Goal: Task Accomplishment & Management: Manage account settings

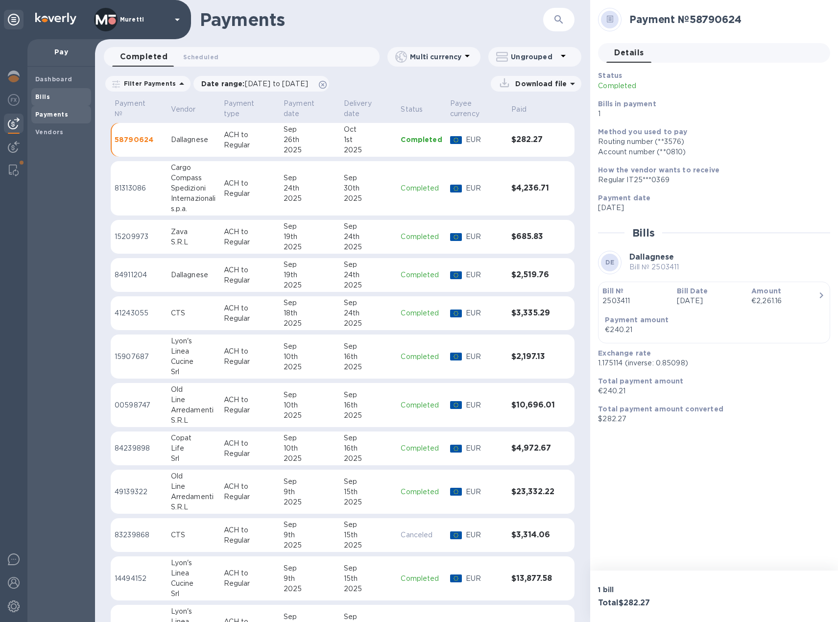
click at [48, 97] on b "Bills" at bounding box center [42, 96] width 15 height 7
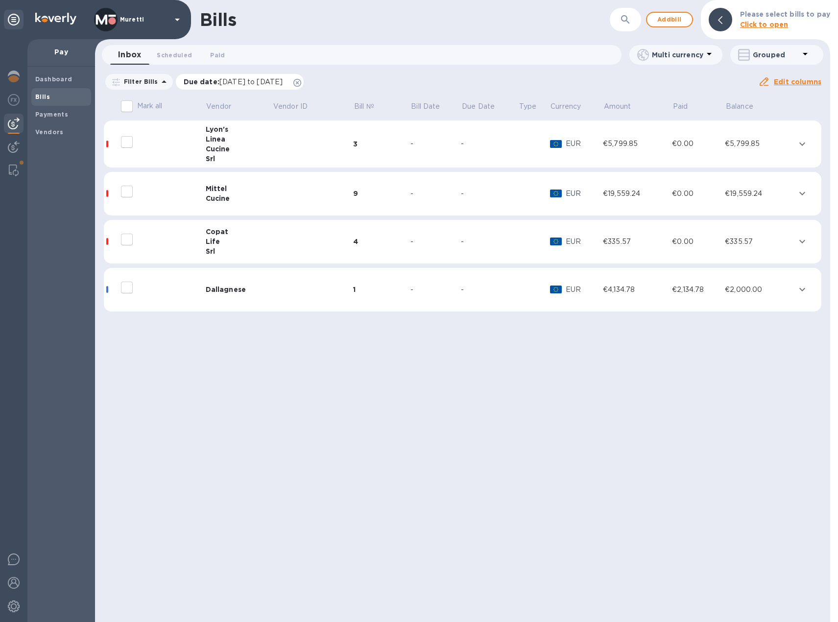
click at [301, 83] on icon at bounding box center [297, 83] width 8 height 8
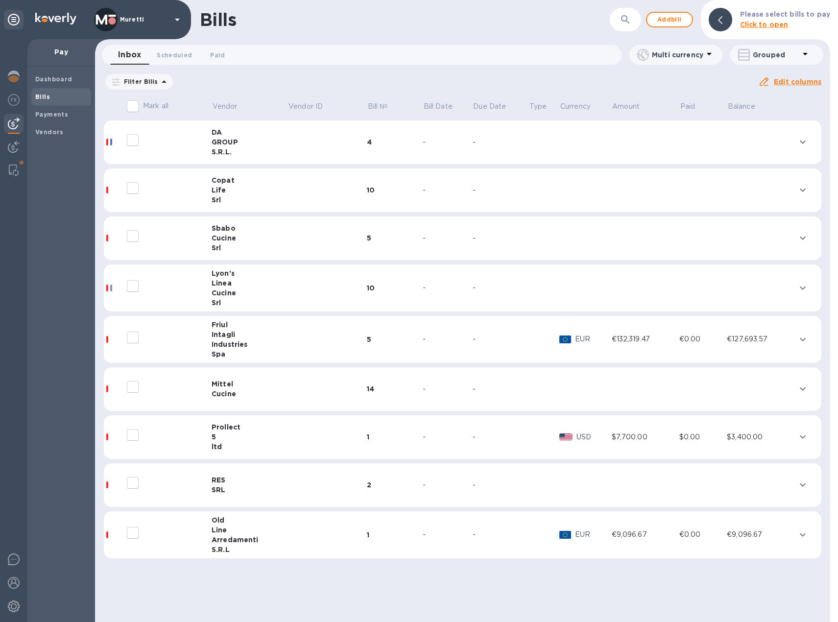
click at [250, 193] on div "Life" at bounding box center [250, 190] width 76 height 10
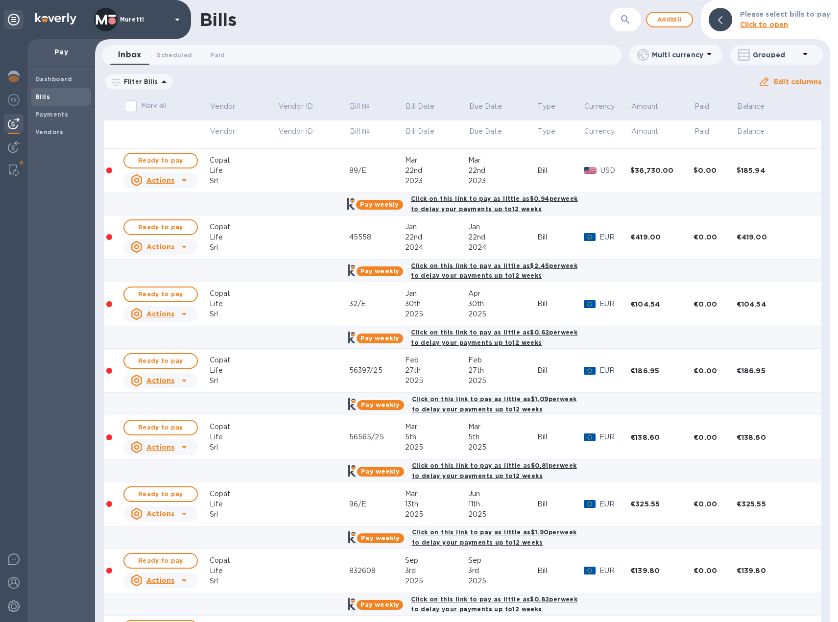
scroll to position [147, 0]
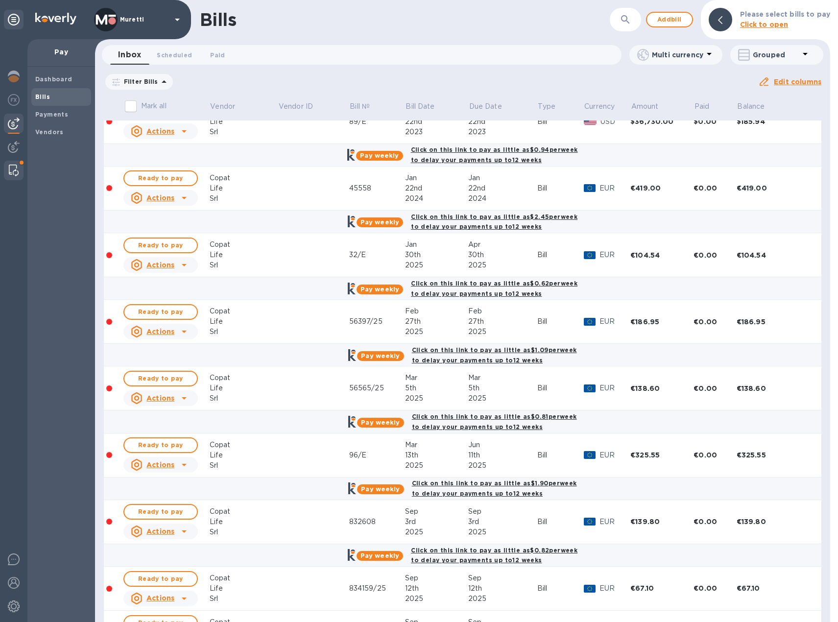
click at [13, 173] on img at bounding box center [14, 171] width 10 height 12
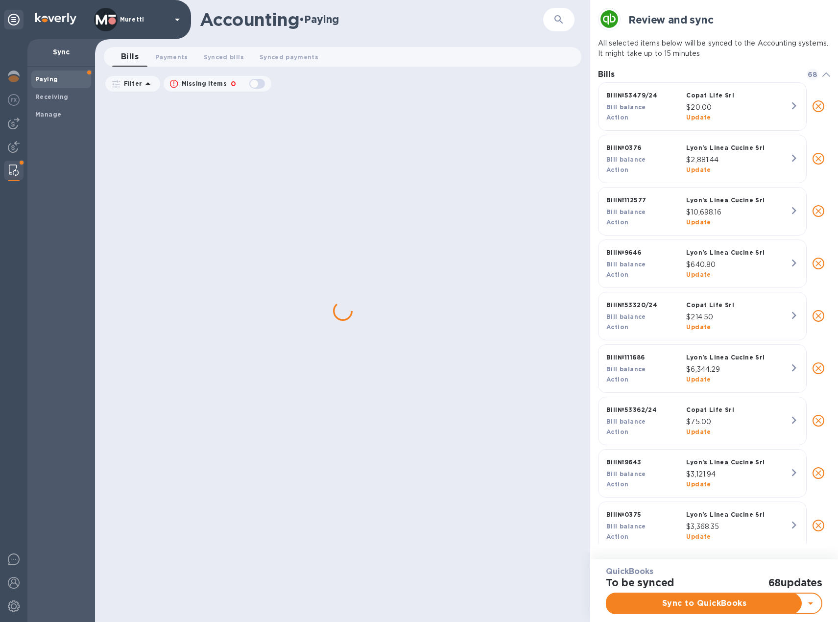
scroll to position [8, 4]
click at [59, 117] on b "Manage" at bounding box center [48, 114] width 26 height 7
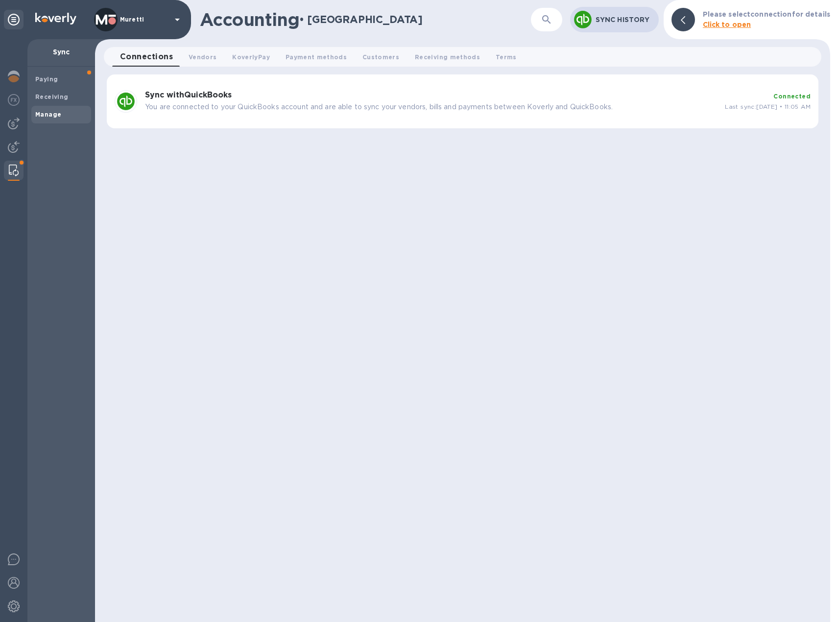
click at [192, 102] on p "You are connected to your QuickBooks account and are able to sync your vendors,…" at bounding box center [431, 107] width 572 height 10
click at [197, 101] on div "Sync with QuickBooks You are connected to your QuickBooks account and are able …" at bounding box center [431, 101] width 580 height 29
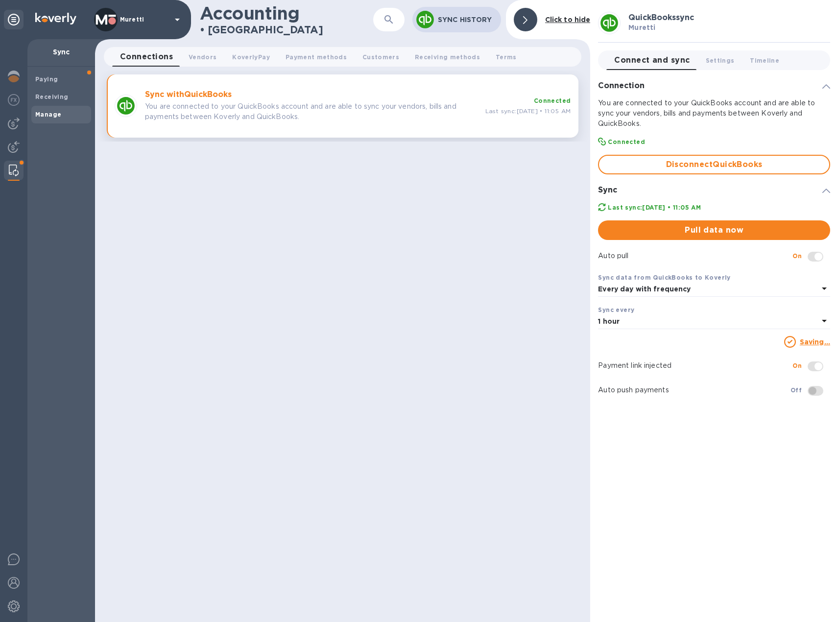
click at [689, 230] on span "Pull data now" at bounding box center [714, 230] width 216 height 12
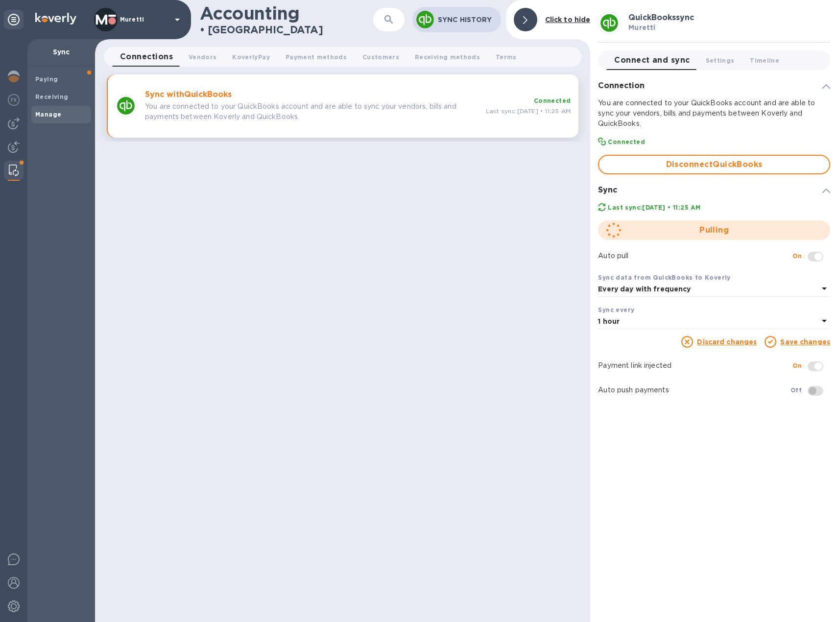
click at [732, 243] on div "Pulling" at bounding box center [714, 229] width 240 height 27
click at [558, 248] on div "Accounting • Manage ​ Sync History Click to hide Connections 0 Vendors 0 Koverl…" at bounding box center [342, 311] width 495 height 622
click at [555, 244] on div "Accounting • Manage ​ Sync History Click to hide Connections 0 Vendors 0 Koverl…" at bounding box center [342, 311] width 495 height 622
click at [555, 242] on div "Accounting • Manage ​ Sync History Click to hide Connections 0 Vendors 0 Koverl…" at bounding box center [342, 311] width 495 height 622
click at [18, 122] on img at bounding box center [14, 124] width 12 height 12
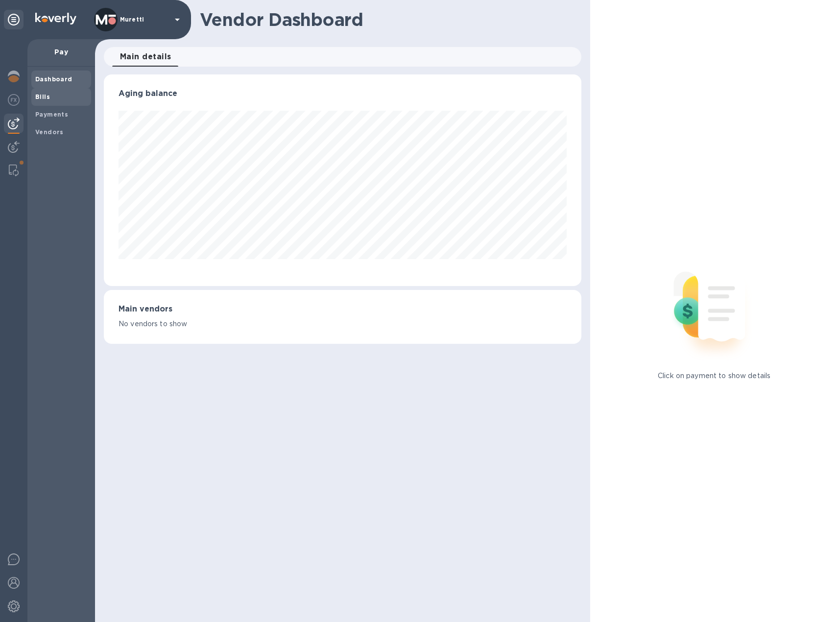
scroll to position [212, 478]
click at [48, 111] on b "Payments" at bounding box center [51, 114] width 33 height 7
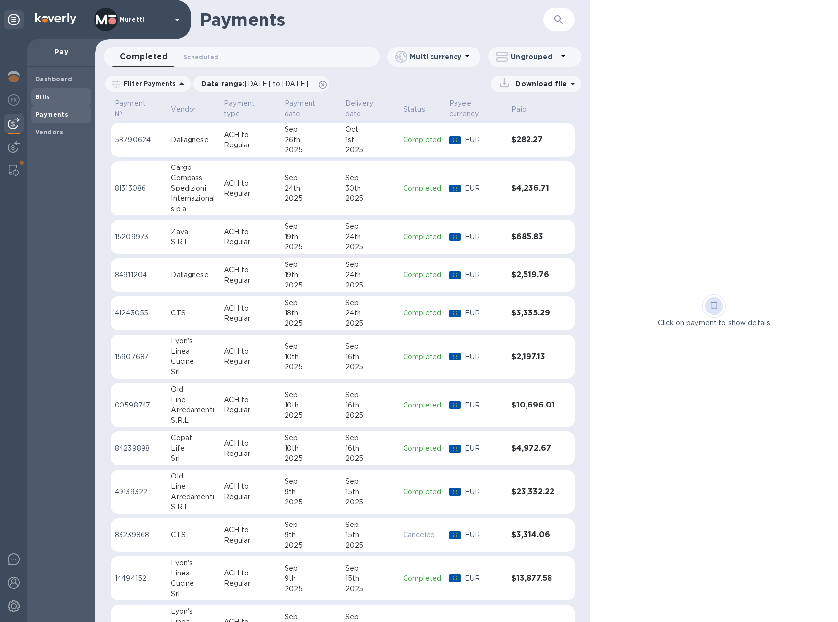
click at [40, 97] on b "Bills" at bounding box center [42, 96] width 15 height 7
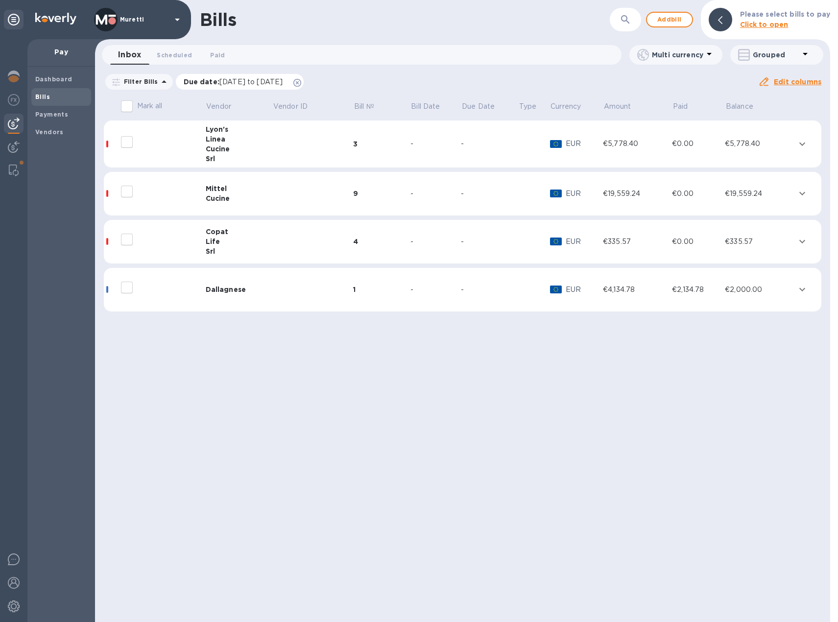
click at [301, 84] on icon at bounding box center [297, 83] width 8 height 8
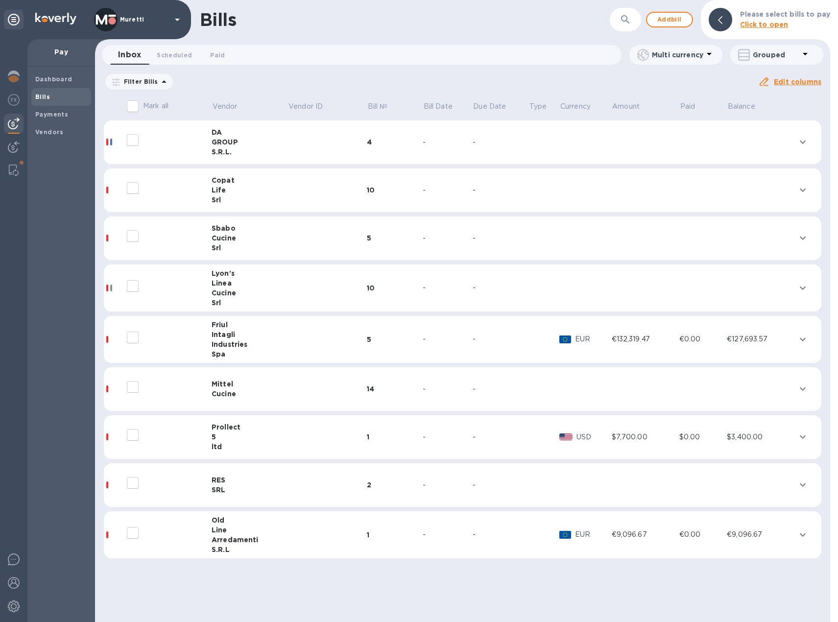
click at [260, 291] on div "Cucine" at bounding box center [250, 293] width 76 height 10
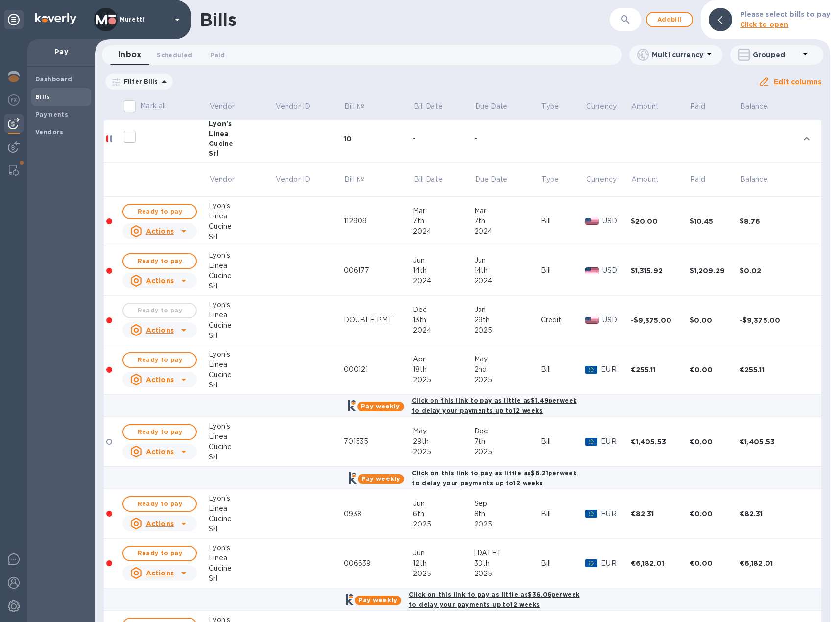
scroll to position [147, 0]
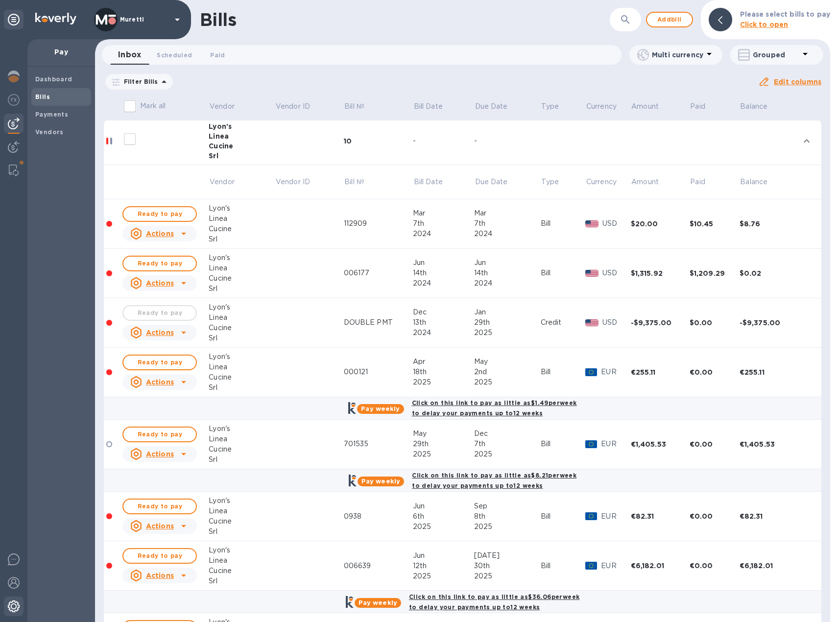
click at [16, 608] on img at bounding box center [14, 606] width 12 height 12
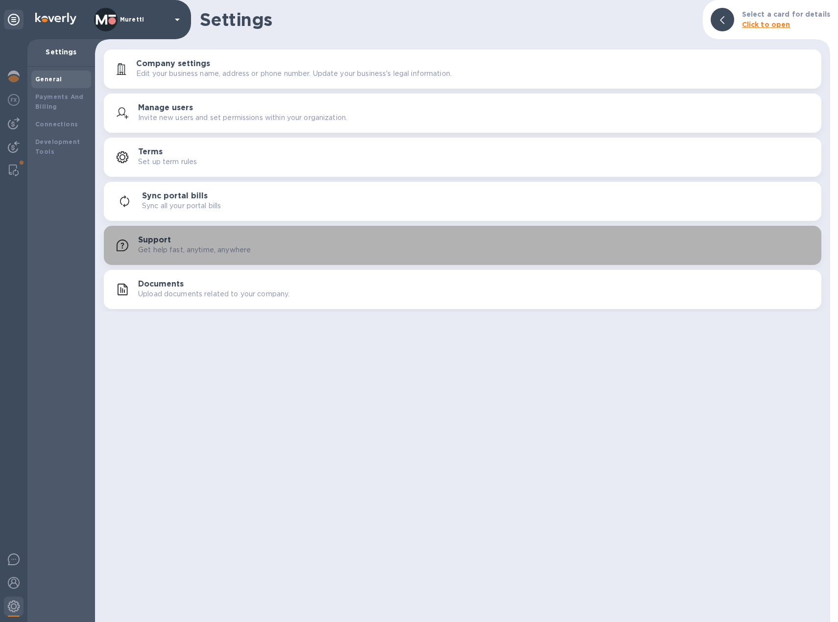
click at [217, 254] on p "Get help fast, anytime, anywhere" at bounding box center [194, 250] width 113 height 10
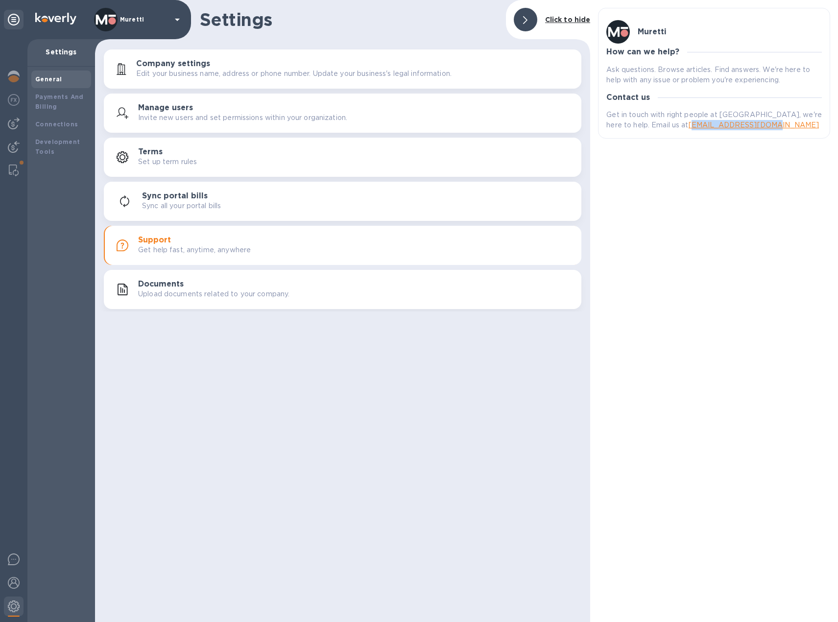
drag, startPoint x: 724, startPoint y: 124, endPoint x: 646, endPoint y: 126, distance: 77.4
click at [646, 126] on p "Get in touch with right people at [GEOGRAPHIC_DATA], we're here to help. Email …" at bounding box center [713, 120] width 215 height 21
click at [692, 142] on div "[PERSON_NAME] How can we help? Ask questions. Browse articles. Find answers. We…" at bounding box center [714, 311] width 248 height 622
click at [693, 126] on link "[EMAIL_ADDRESS][DOMAIN_NAME]" at bounding box center [754, 125] width 131 height 8
click at [761, 131] on div "Get in touch with right people at [GEOGRAPHIC_DATA], we're here to help. Email …" at bounding box center [713, 120] width 219 height 24
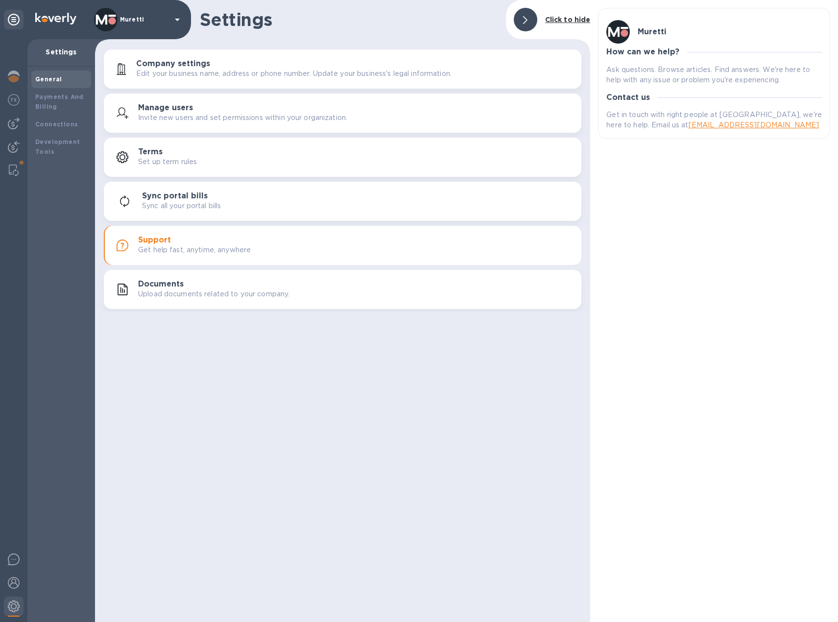
click at [706, 127] on link "[EMAIL_ADDRESS][DOMAIN_NAME]" at bounding box center [754, 125] width 131 height 8
click at [705, 126] on link "[EMAIL_ADDRESS][DOMAIN_NAME]" at bounding box center [754, 125] width 131 height 8
drag, startPoint x: 705, startPoint y: 126, endPoint x: 696, endPoint y: 136, distance: 13.5
click at [696, 137] on div "[PERSON_NAME] How can we help? Ask questions. Browse articles. Find answers. We…" at bounding box center [714, 73] width 232 height 131
drag, startPoint x: 722, startPoint y: 126, endPoint x: 648, endPoint y: 127, distance: 73.9
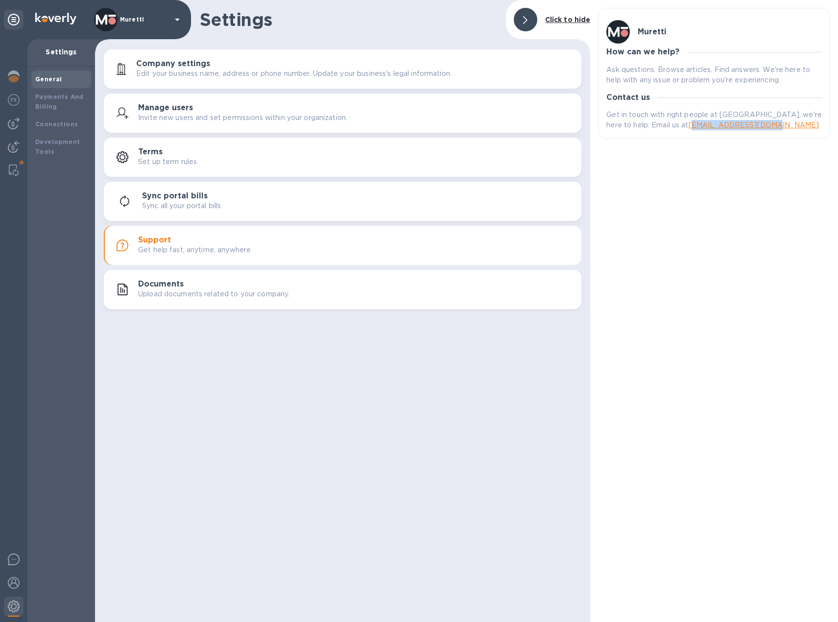
click at [648, 127] on p "Get in touch with right people at [GEOGRAPHIC_DATA], we're here to help. Email …" at bounding box center [713, 120] width 215 height 21
click at [15, 122] on img at bounding box center [14, 124] width 12 height 12
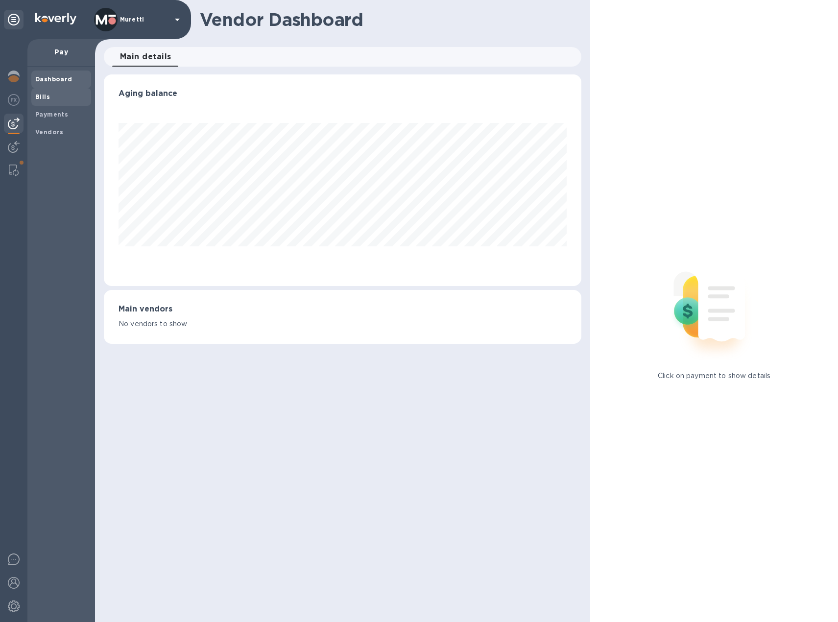
click at [49, 94] on span "Bills" at bounding box center [61, 97] width 52 height 10
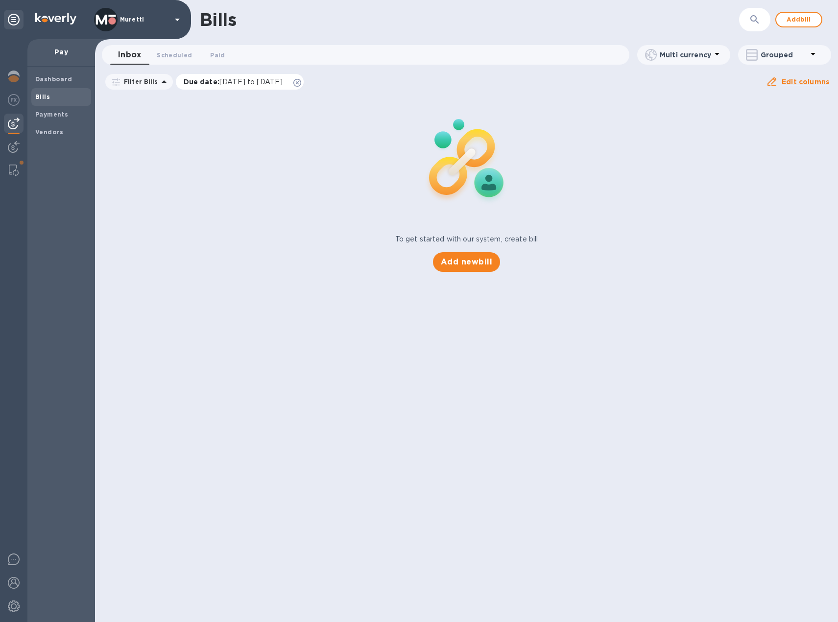
click at [301, 83] on icon at bounding box center [297, 83] width 8 height 8
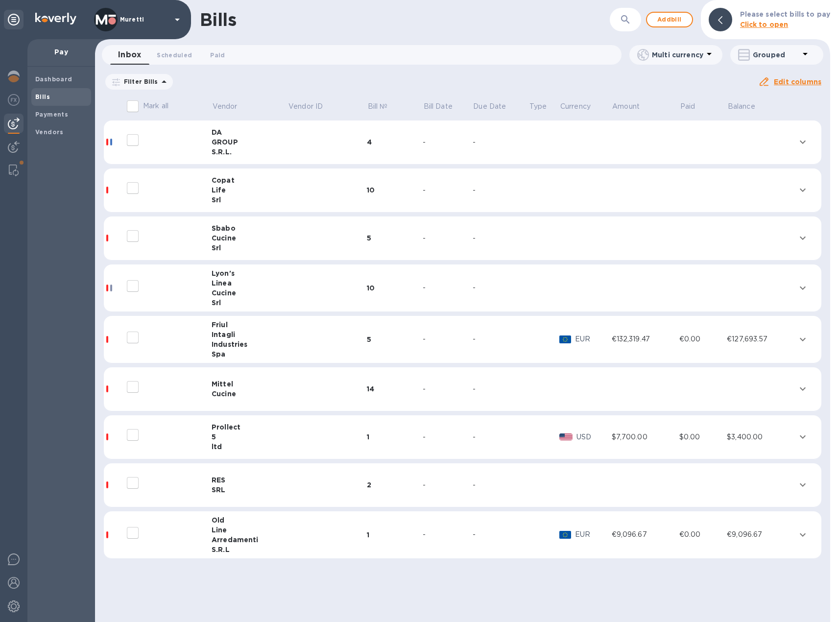
click at [221, 295] on div "Cucine" at bounding box center [250, 293] width 76 height 10
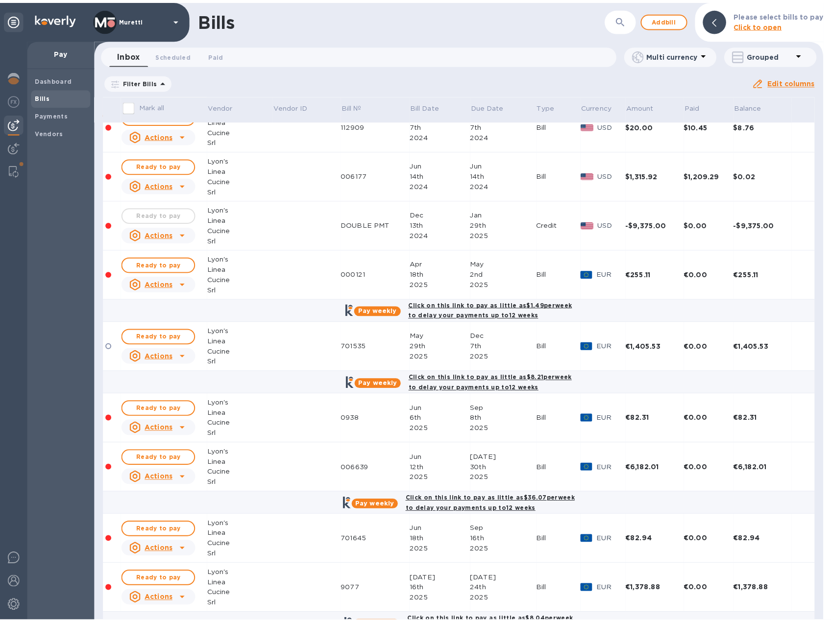
scroll to position [343, 0]
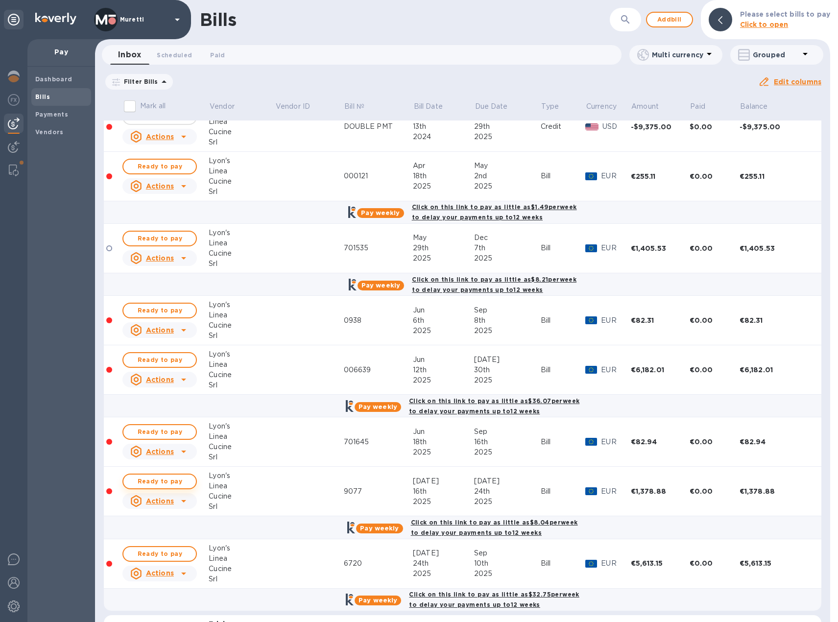
click at [164, 480] on span "Ready to pay" at bounding box center [159, 482] width 57 height 12
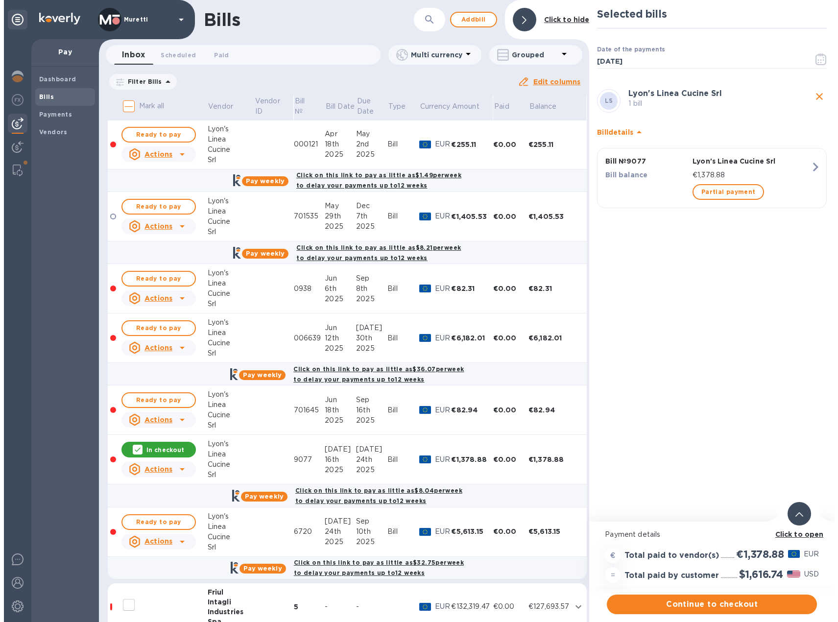
scroll to position [392, 0]
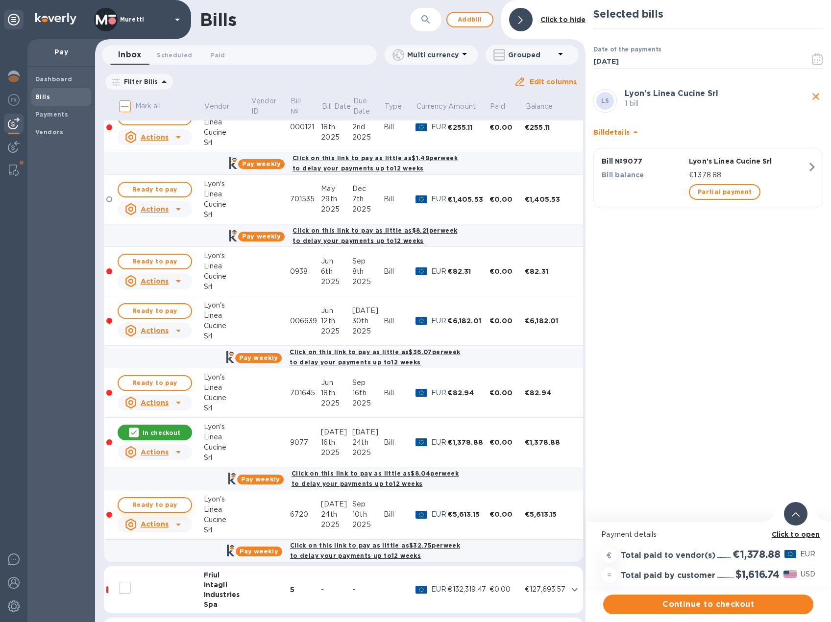
click at [176, 507] on span "Ready to pay" at bounding box center [154, 505] width 57 height 12
click at [711, 604] on span "Continue to checkout" at bounding box center [708, 604] width 194 height 12
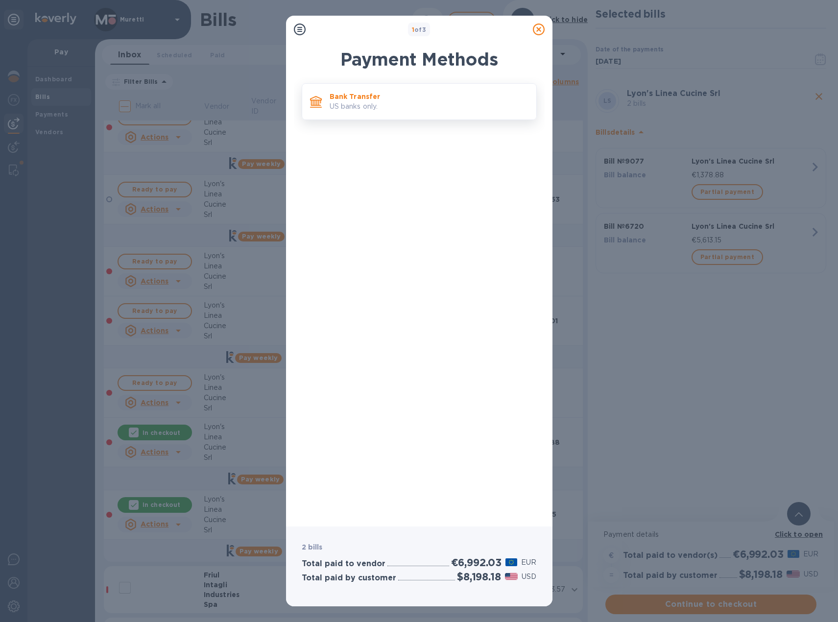
click at [429, 94] on p "Bank Transfer" at bounding box center [429, 97] width 199 height 10
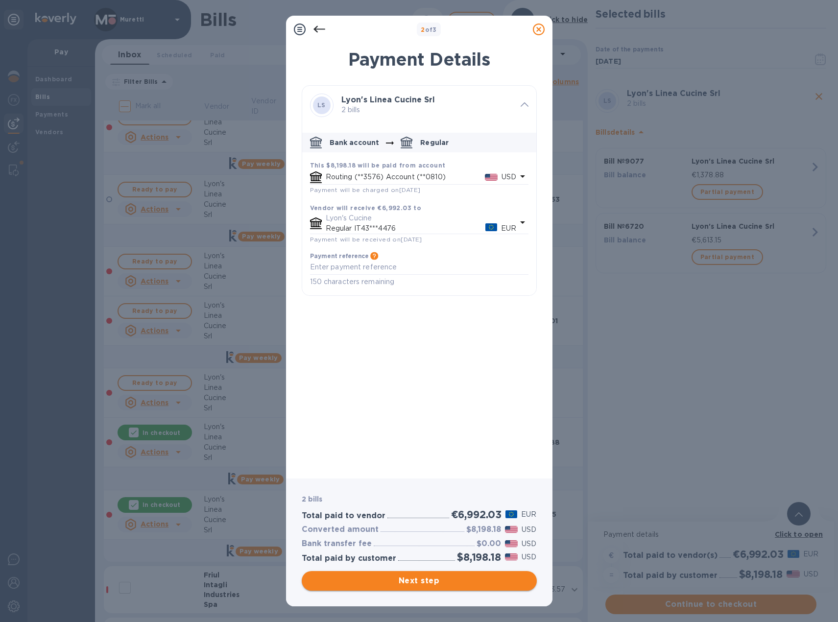
click at [430, 578] on span "Next step" at bounding box center [419, 581] width 219 height 12
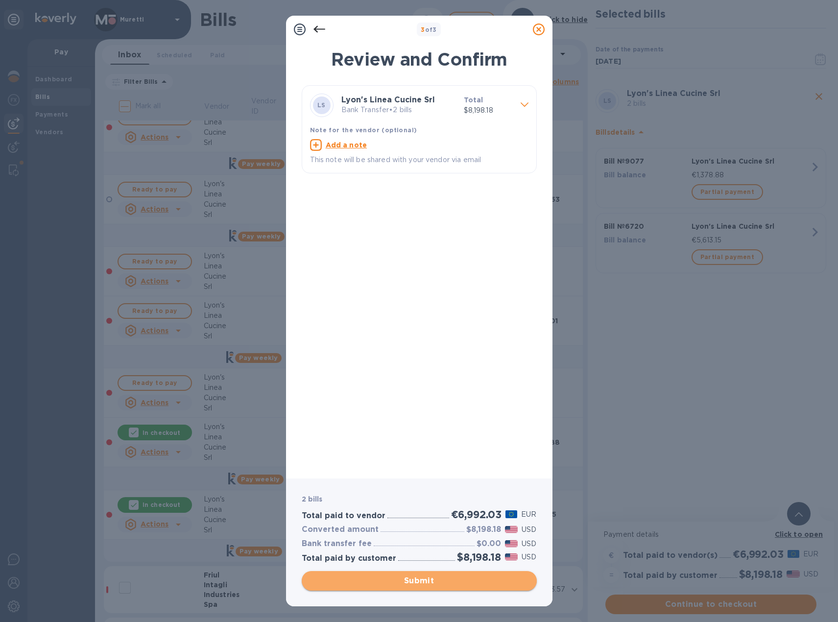
click at [405, 581] on span "Submit" at bounding box center [419, 581] width 219 height 12
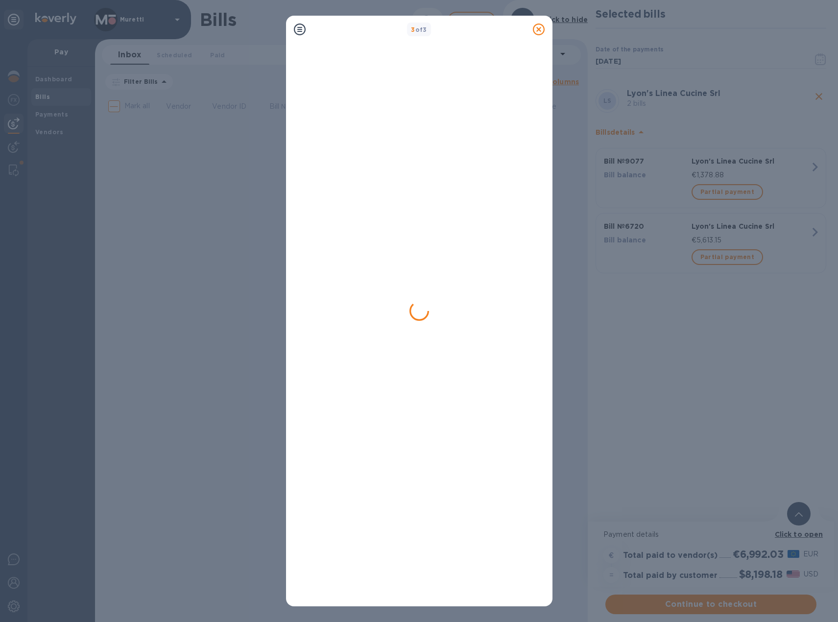
scroll to position [0, 0]
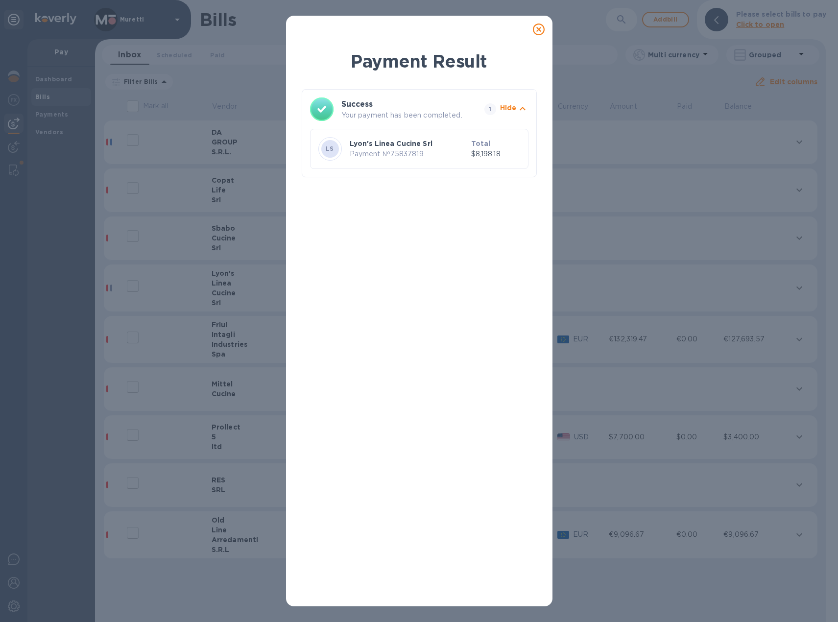
click at [539, 32] on icon at bounding box center [539, 30] width 12 height 12
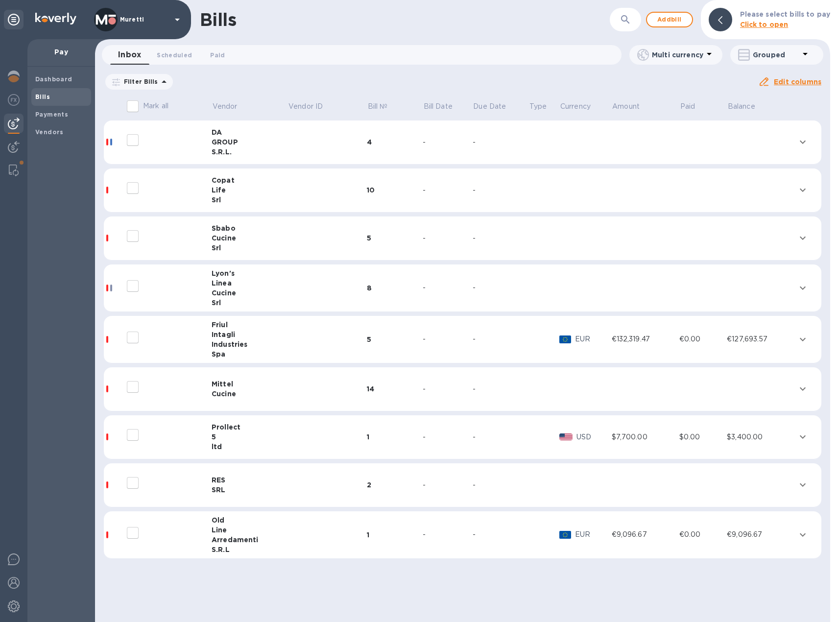
click at [229, 399] on td "Mittel Cucine" at bounding box center [250, 389] width 76 height 44
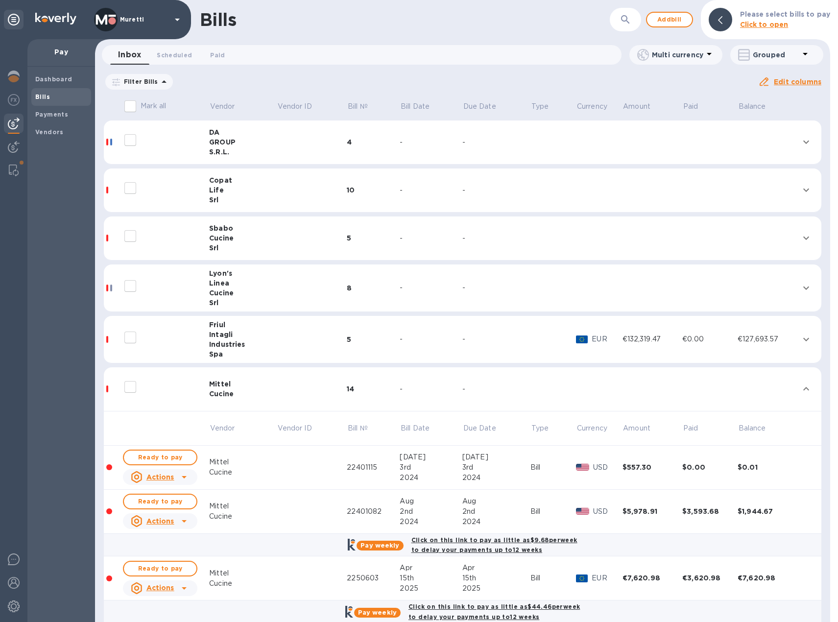
click at [220, 391] on div "Cucine" at bounding box center [243, 394] width 68 height 10
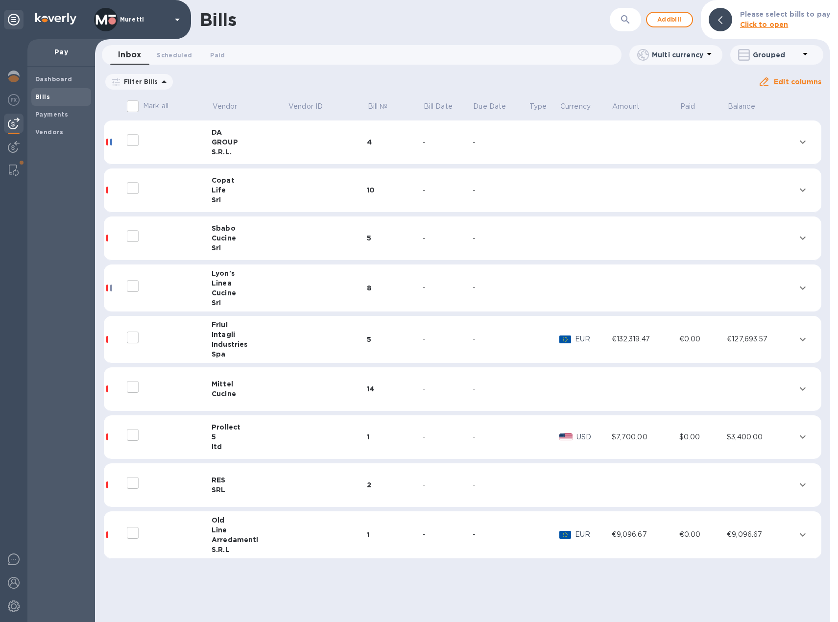
click at [222, 488] on div "SRL" at bounding box center [250, 490] width 76 height 10
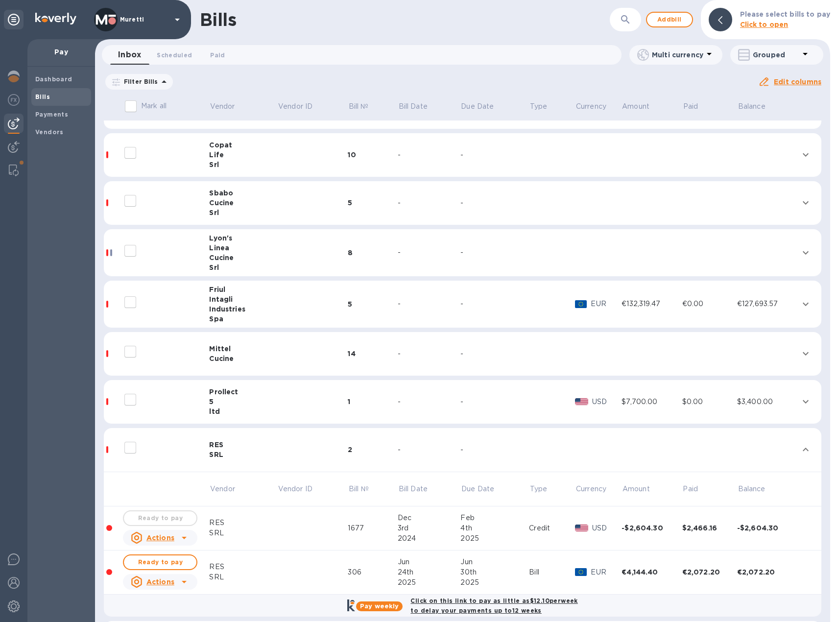
scroll to position [95, 0]
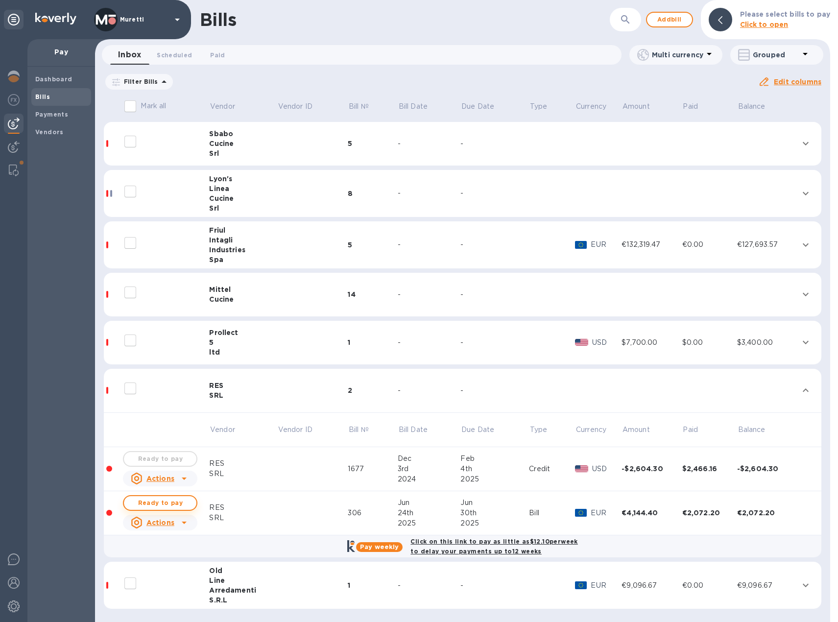
click at [159, 503] on span "Ready to pay" at bounding box center [160, 503] width 57 height 12
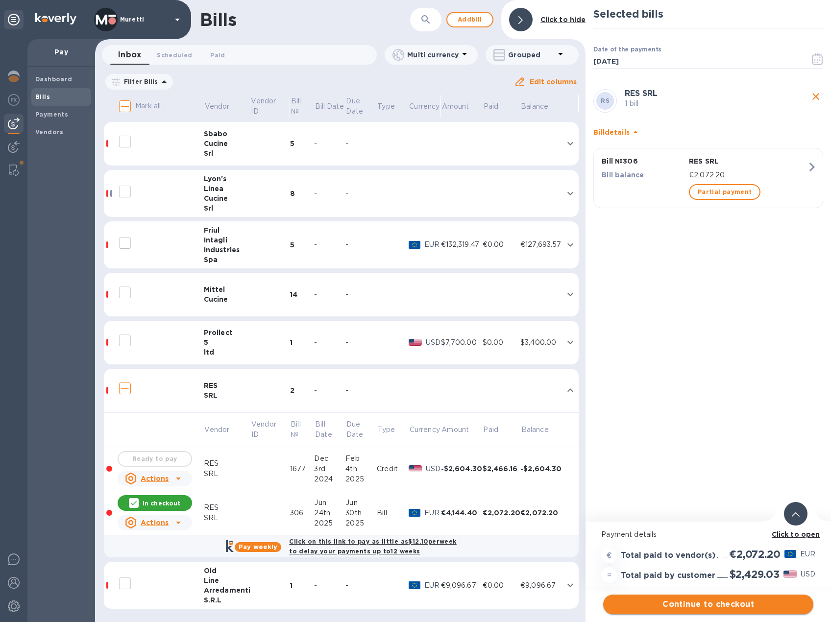
click at [716, 606] on span "Continue to checkout" at bounding box center [708, 604] width 194 height 12
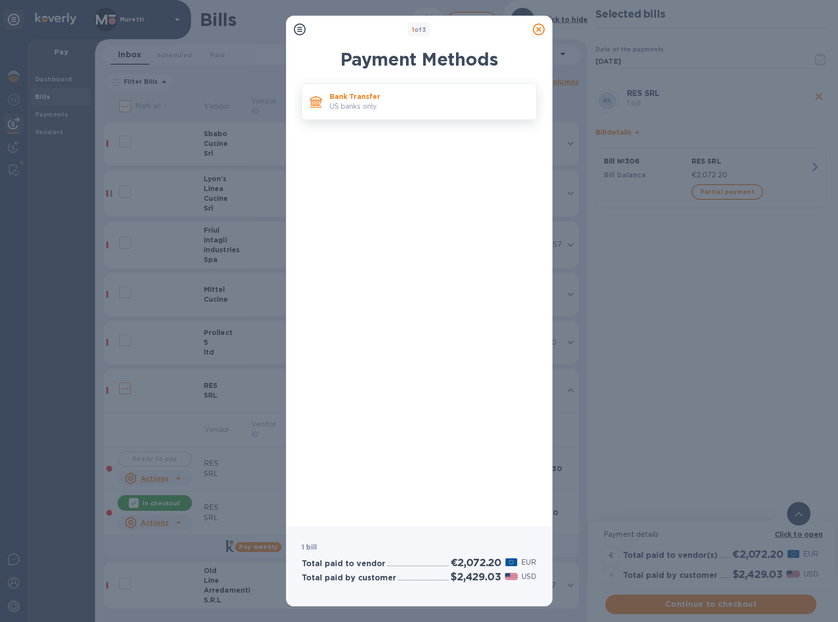
click at [405, 97] on p "Bank Transfer" at bounding box center [429, 97] width 199 height 10
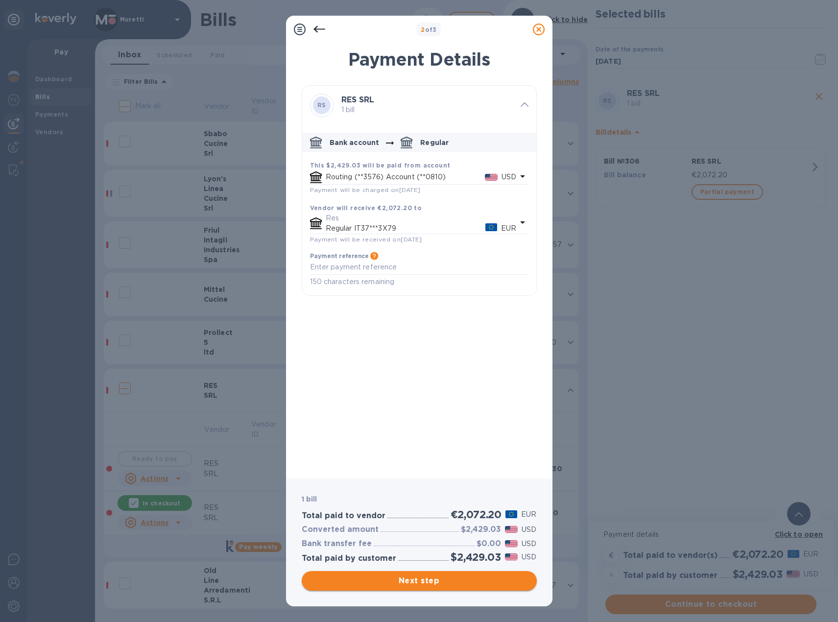
click at [396, 581] on span "Next step" at bounding box center [419, 581] width 219 height 12
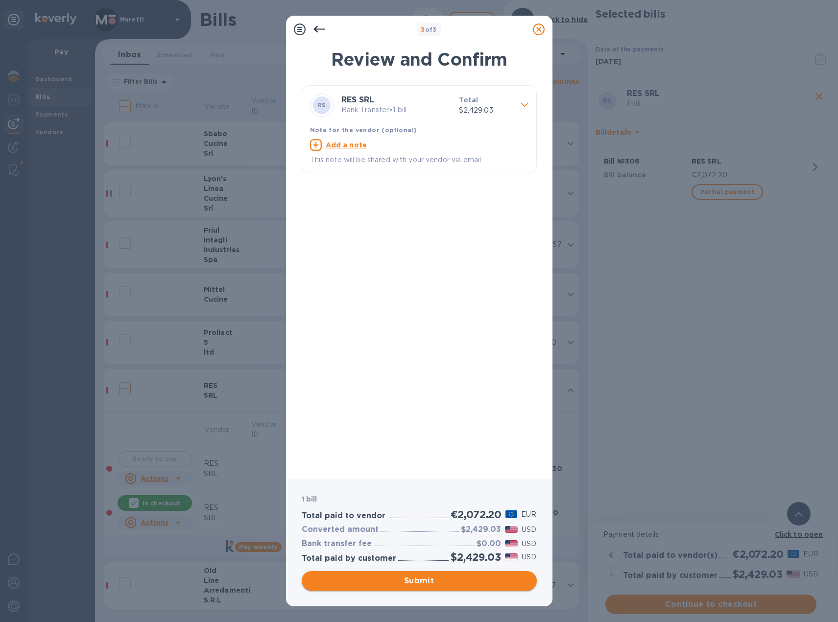
click at [439, 582] on span "Submit" at bounding box center [419, 581] width 219 height 12
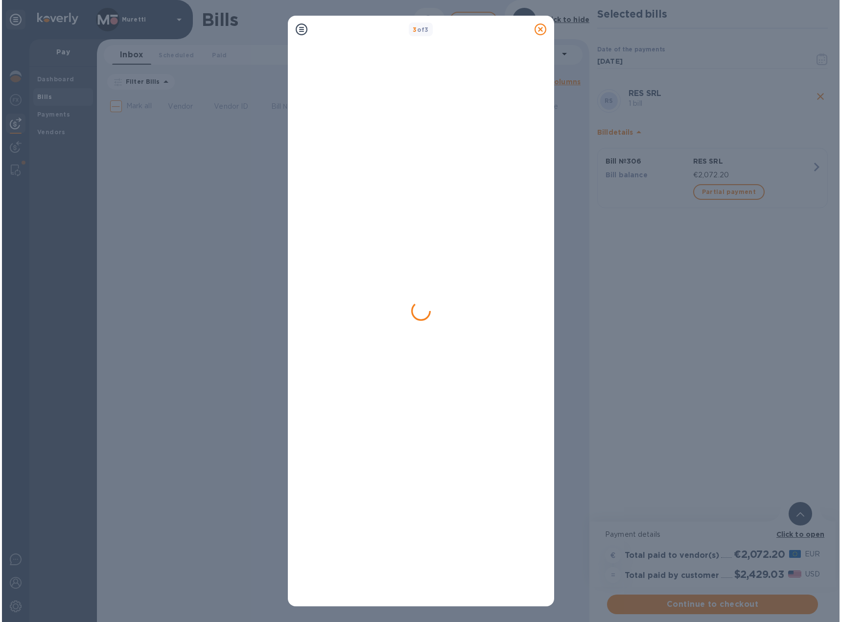
scroll to position [0, 0]
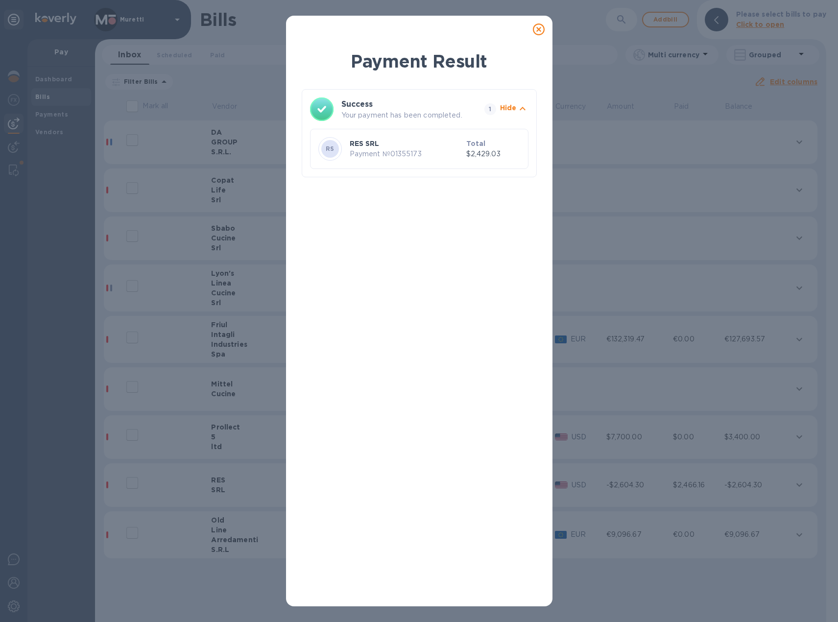
click at [539, 31] on icon at bounding box center [539, 30] width 12 height 12
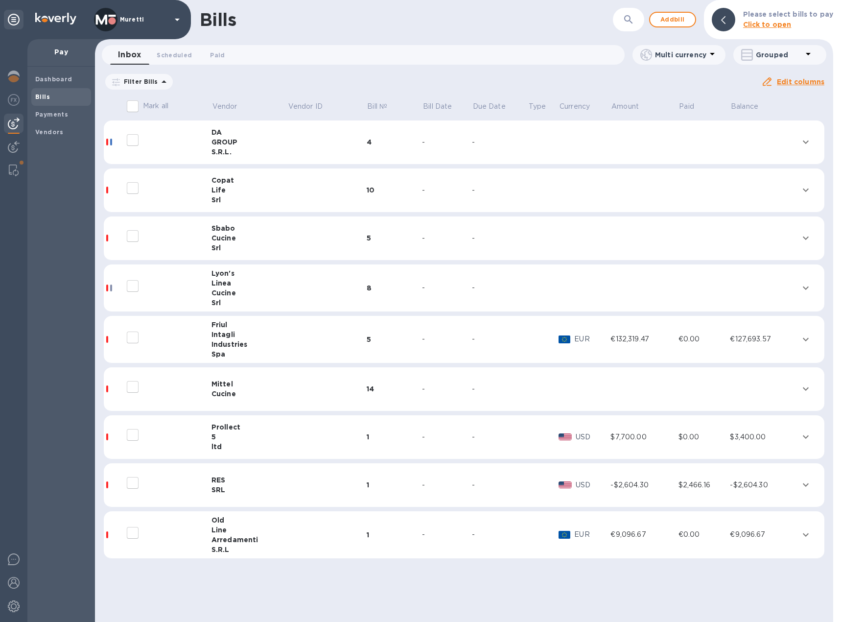
click at [232, 127] on td "DA GROUP S.R.L." at bounding box center [250, 142] width 76 height 44
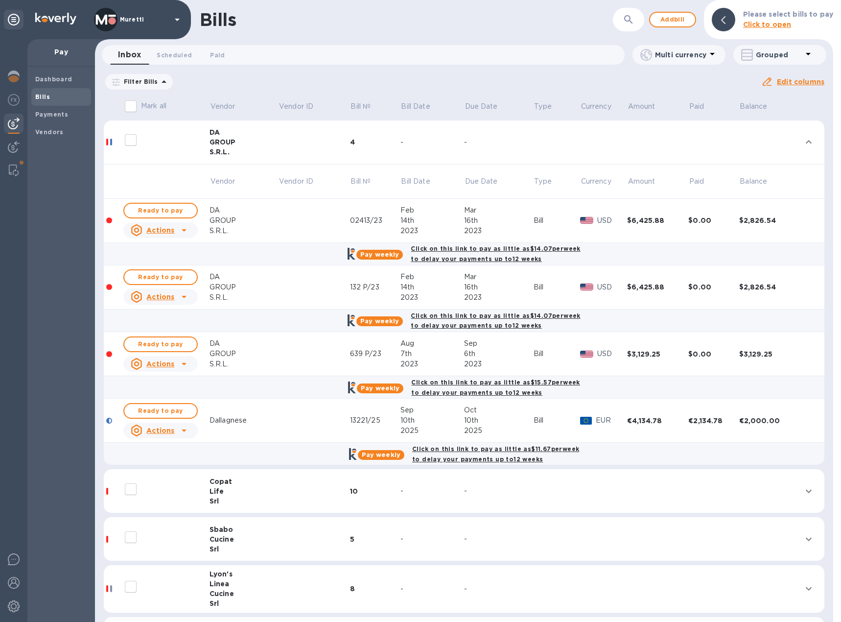
click at [185, 230] on icon at bounding box center [184, 230] width 5 height 2
click at [154, 269] on b "Delete" at bounding box center [163, 270] width 24 height 8
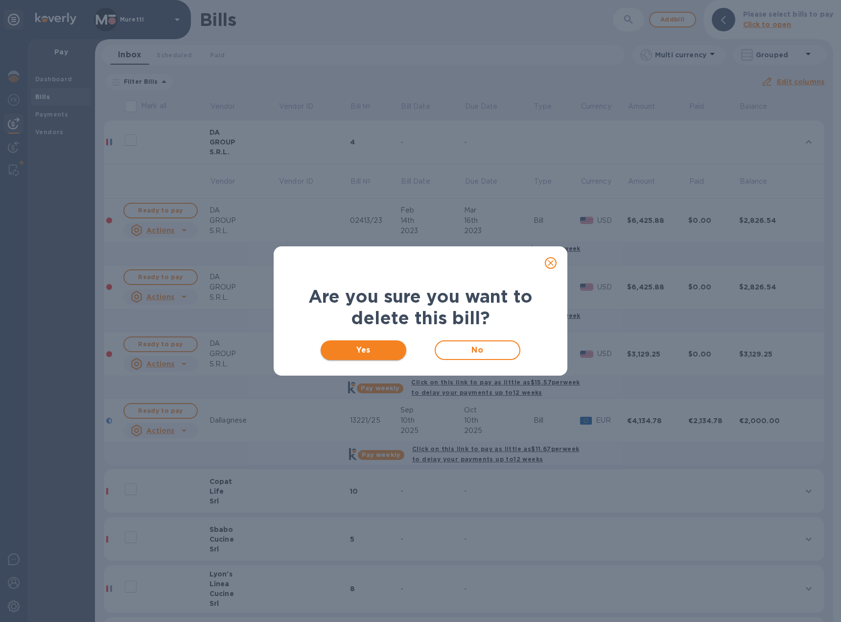
click at [372, 348] on span "Yes" at bounding box center [364, 350] width 70 height 12
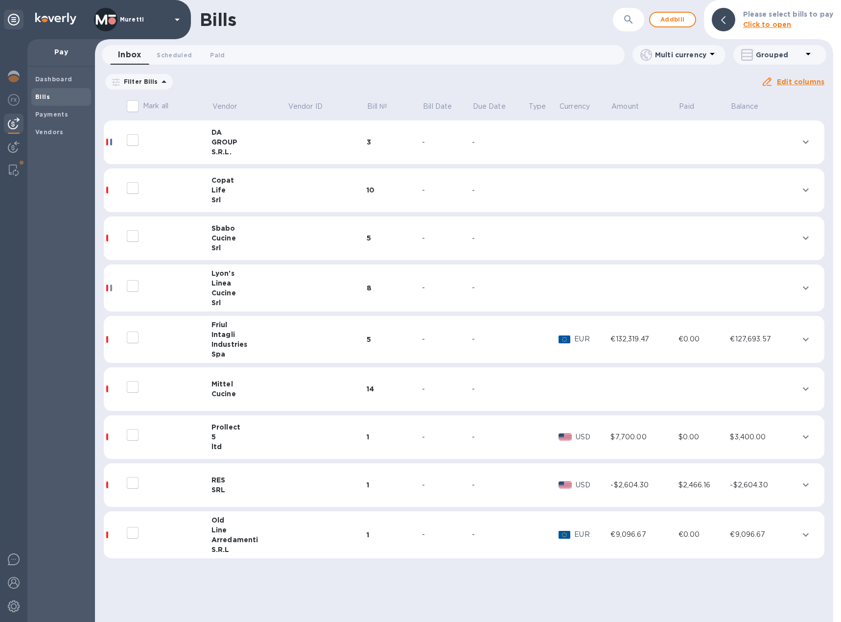
click at [236, 147] on div "S.R.L." at bounding box center [250, 152] width 76 height 10
click at [233, 144] on div "GROUP" at bounding box center [250, 142] width 76 height 10
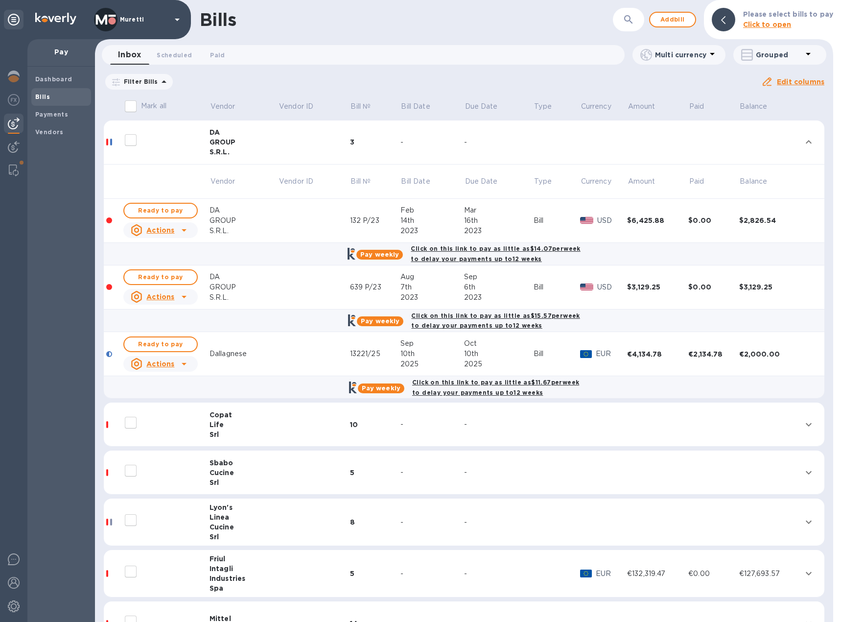
click at [182, 229] on icon at bounding box center [184, 230] width 12 height 12
click at [163, 270] on b "Delete" at bounding box center [163, 270] width 24 height 8
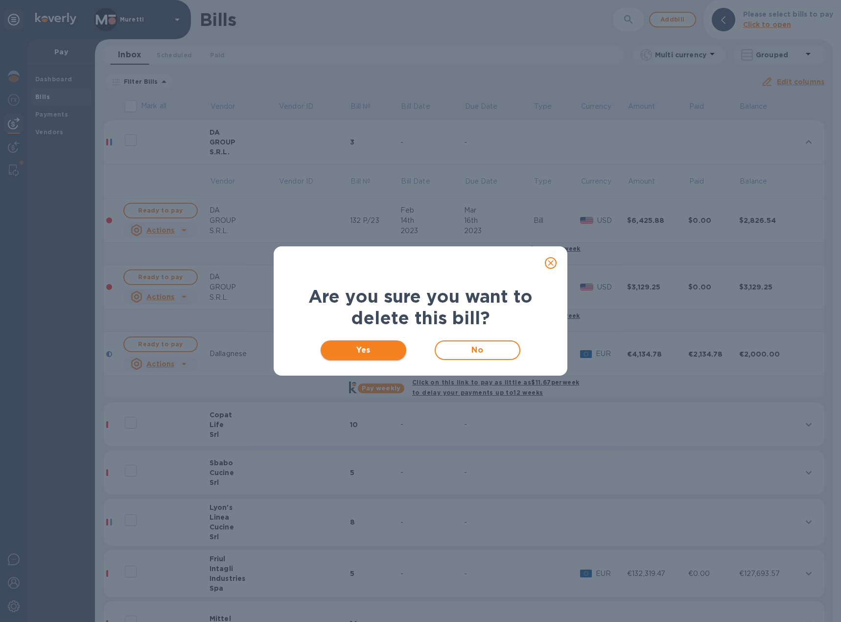
click at [357, 356] on button "Yes" at bounding box center [364, 350] width 86 height 20
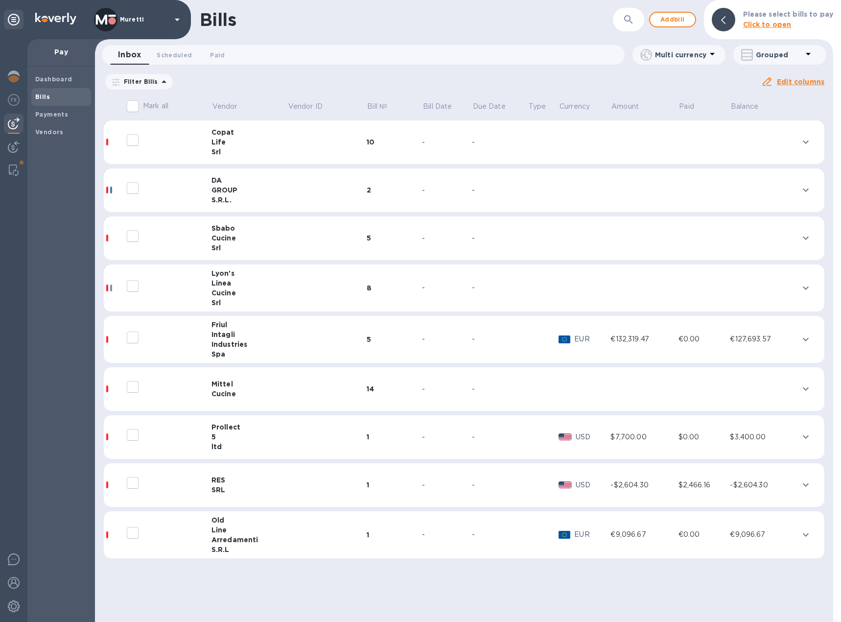
click at [228, 192] on div "GROUP" at bounding box center [250, 190] width 76 height 10
click at [228, 193] on div "GROUP" at bounding box center [250, 190] width 76 height 10
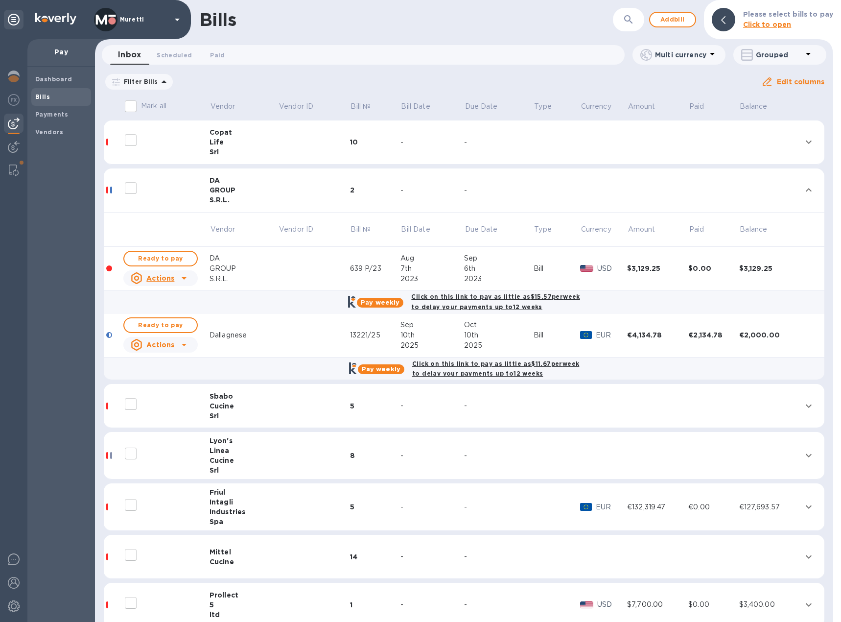
click at [183, 279] on icon at bounding box center [184, 278] width 5 height 2
click at [162, 319] on b "Delete" at bounding box center [163, 318] width 24 height 8
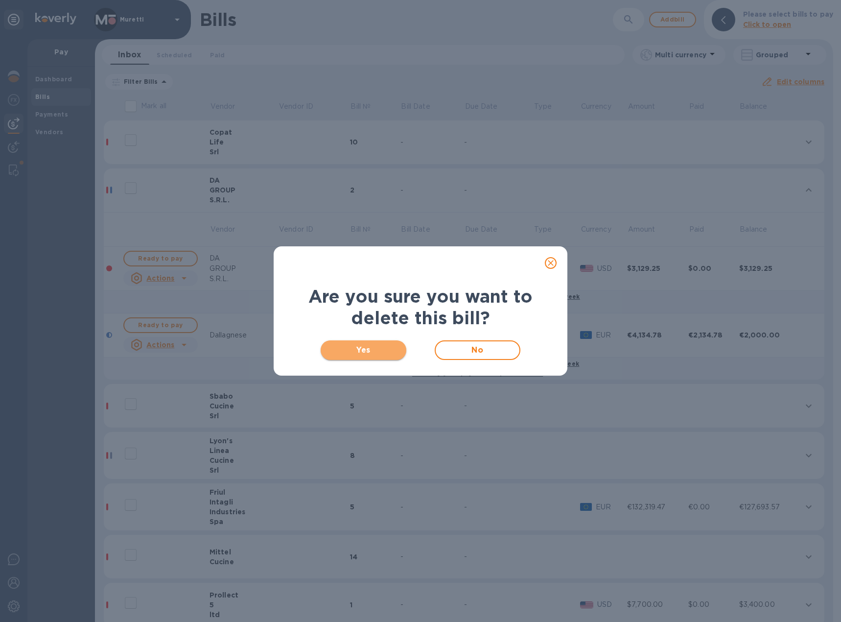
click at [365, 353] on span "Yes" at bounding box center [364, 350] width 70 height 12
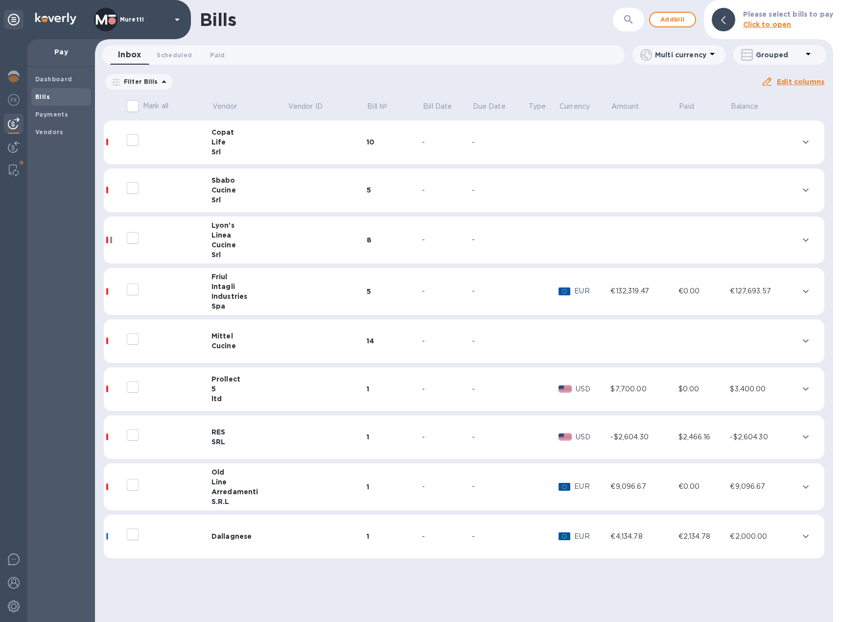
click at [248, 144] on div "Life" at bounding box center [250, 142] width 76 height 10
click at [218, 143] on div "Life" at bounding box center [250, 142] width 76 height 10
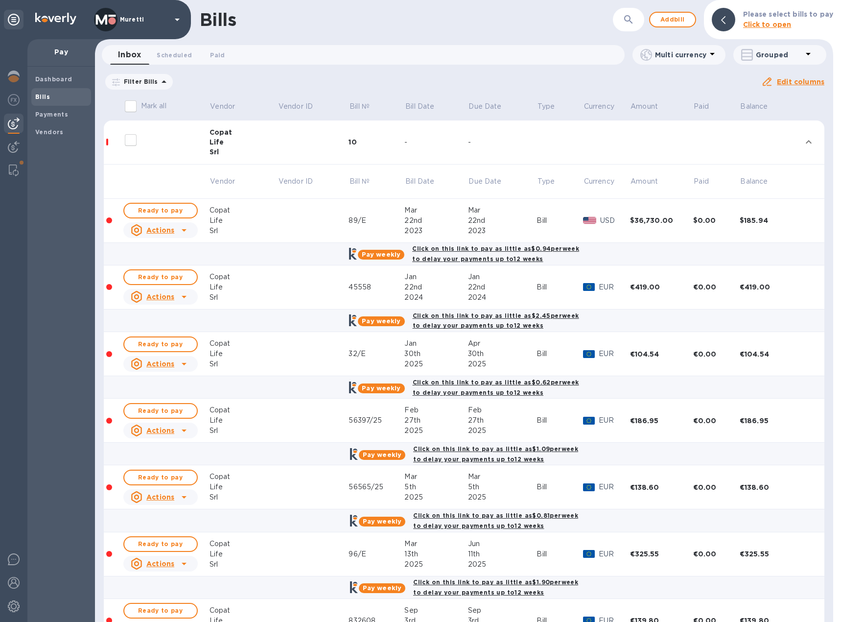
click at [183, 231] on icon at bounding box center [184, 230] width 5 height 2
click at [165, 272] on b "Delete" at bounding box center [163, 270] width 24 height 8
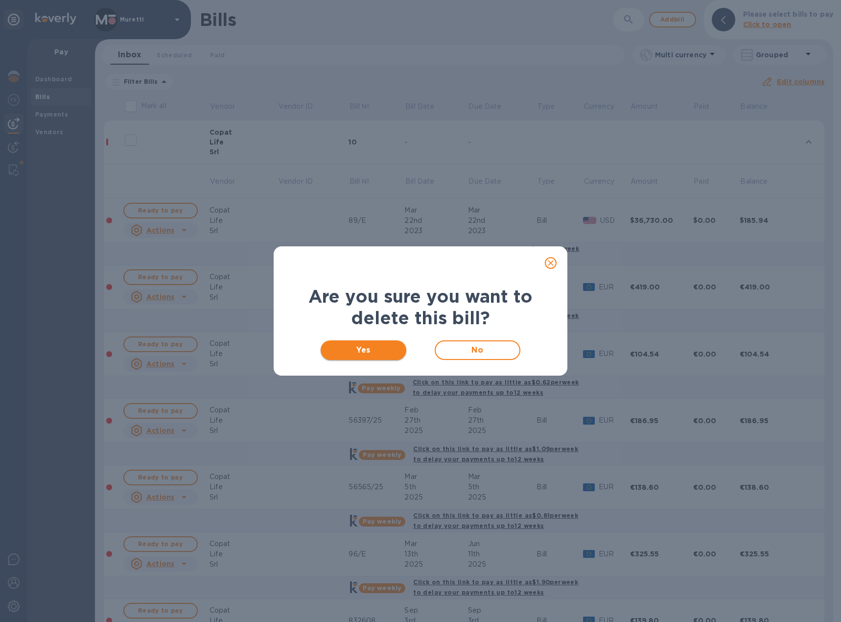
click at [393, 351] on span "Yes" at bounding box center [364, 350] width 70 height 12
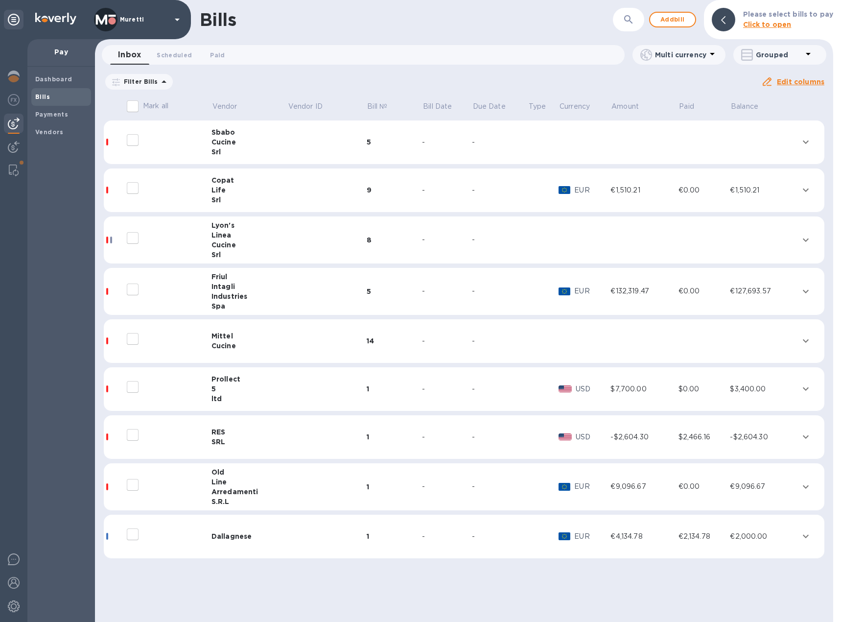
click at [230, 190] on div "Life" at bounding box center [250, 190] width 76 height 10
click at [221, 147] on div "Srl" at bounding box center [250, 152] width 76 height 10
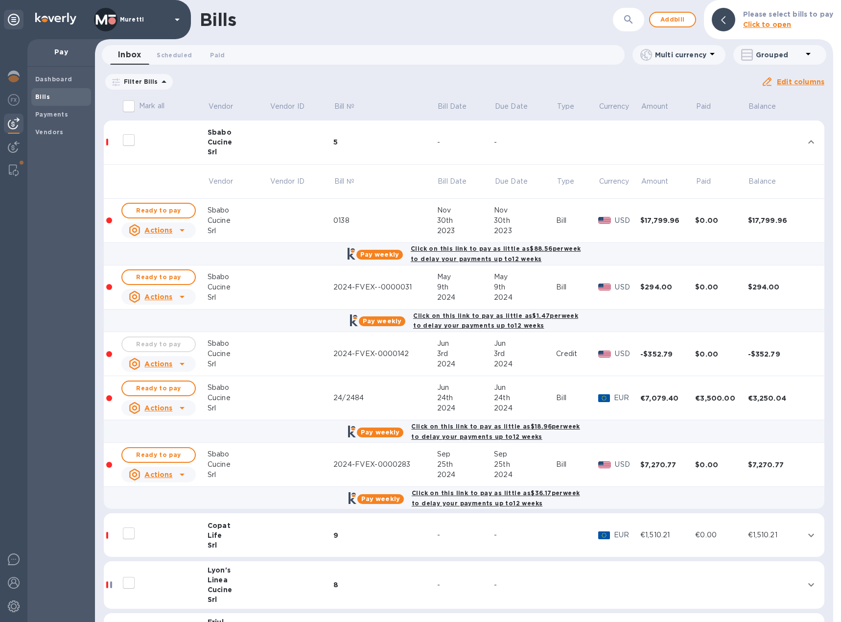
click at [179, 232] on icon at bounding box center [182, 230] width 12 height 12
click at [161, 273] on b "Delete" at bounding box center [161, 270] width 24 height 8
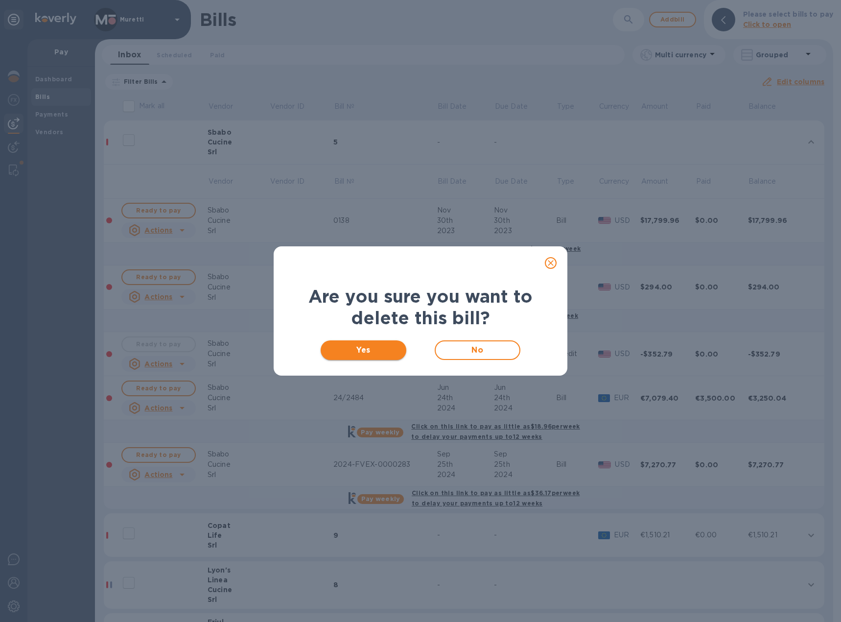
click at [376, 350] on span "Yes" at bounding box center [364, 350] width 70 height 12
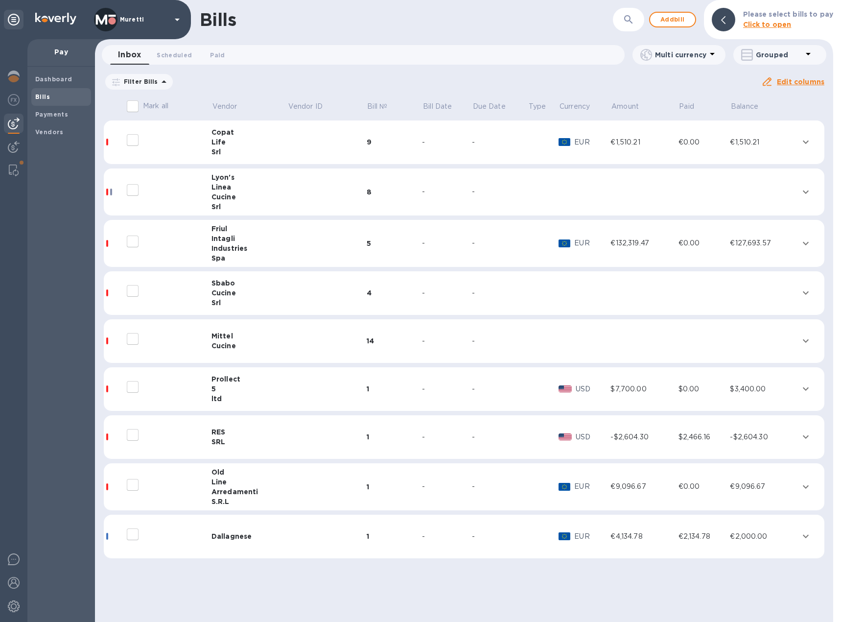
click at [238, 144] on div "Life" at bounding box center [250, 142] width 76 height 10
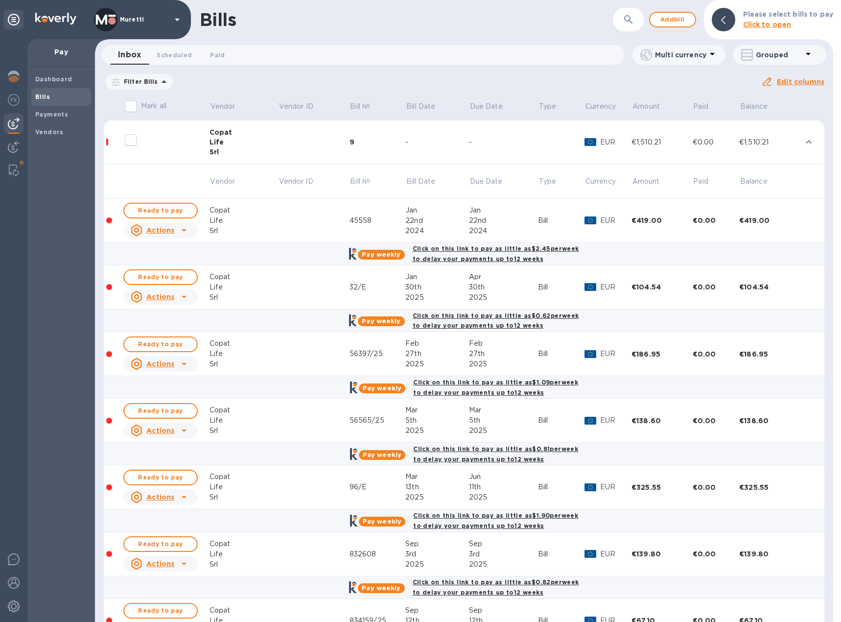
click at [235, 139] on div "Life" at bounding box center [244, 142] width 69 height 10
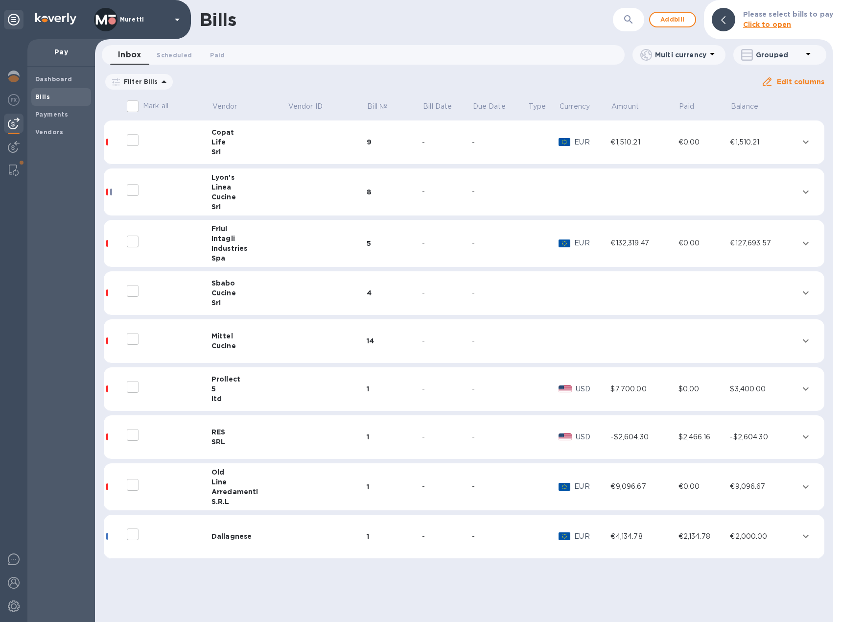
click at [232, 142] on div "Life" at bounding box center [250, 142] width 76 height 10
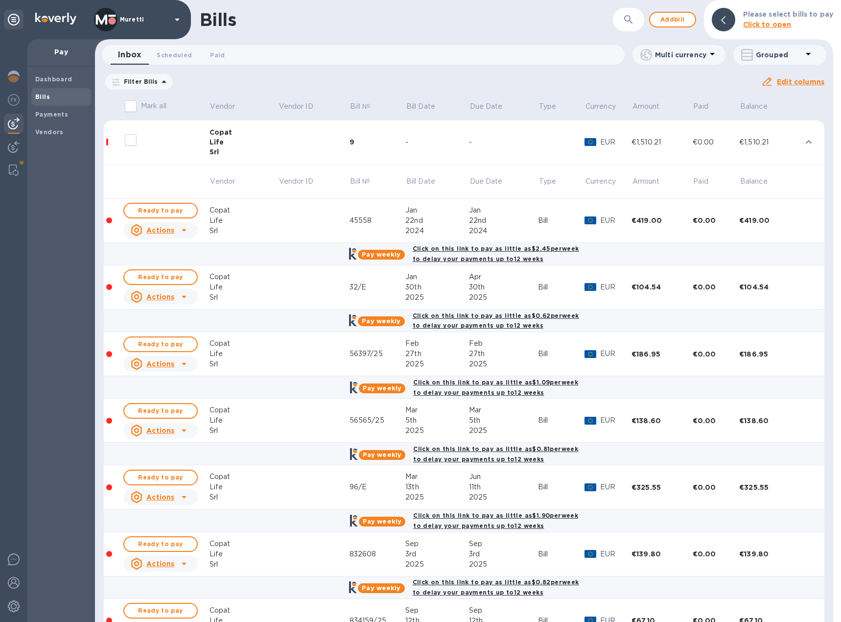
click at [233, 140] on div "Life" at bounding box center [244, 142] width 69 height 10
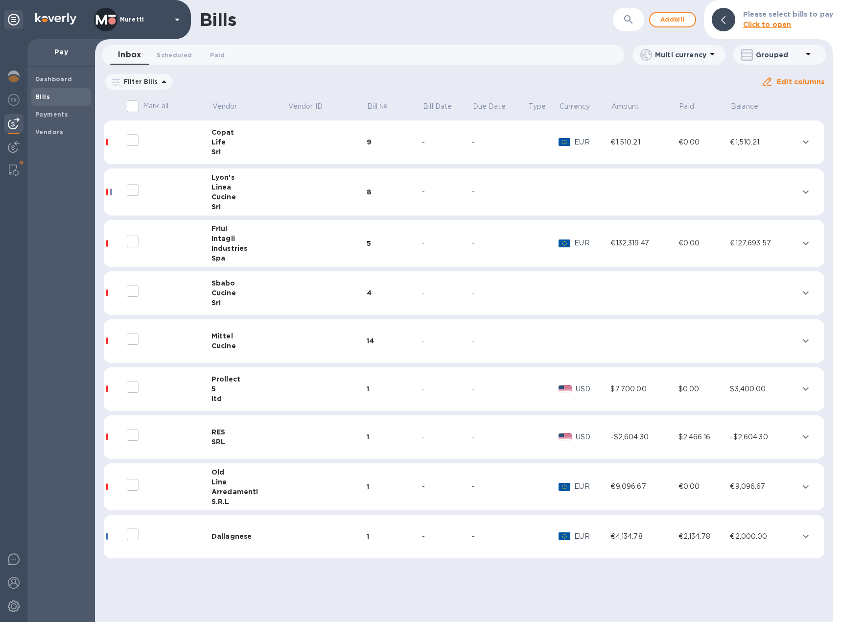
click at [240, 190] on div "Linea" at bounding box center [250, 187] width 76 height 10
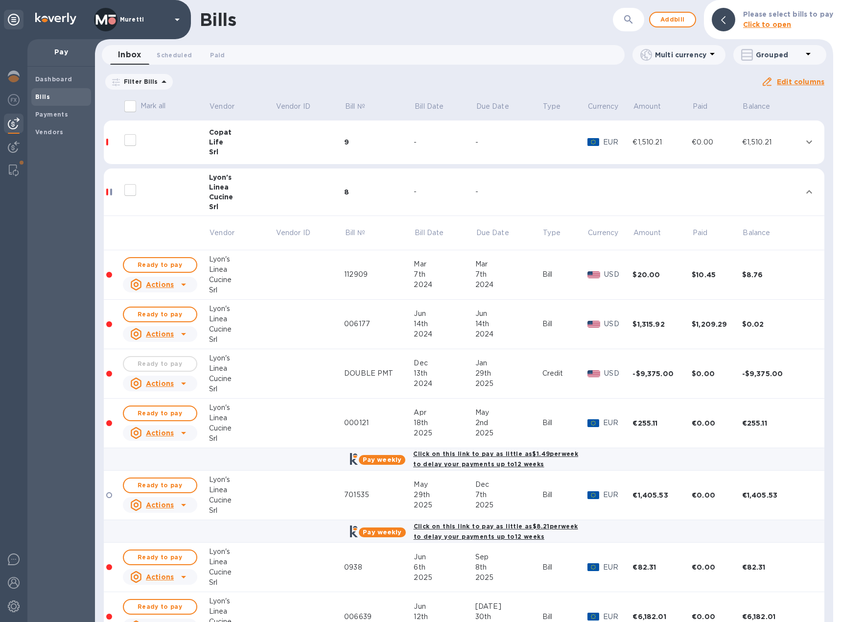
click at [182, 284] on icon at bounding box center [184, 285] width 12 height 12
click at [161, 348] on b "Delete" at bounding box center [162, 348] width 24 height 8
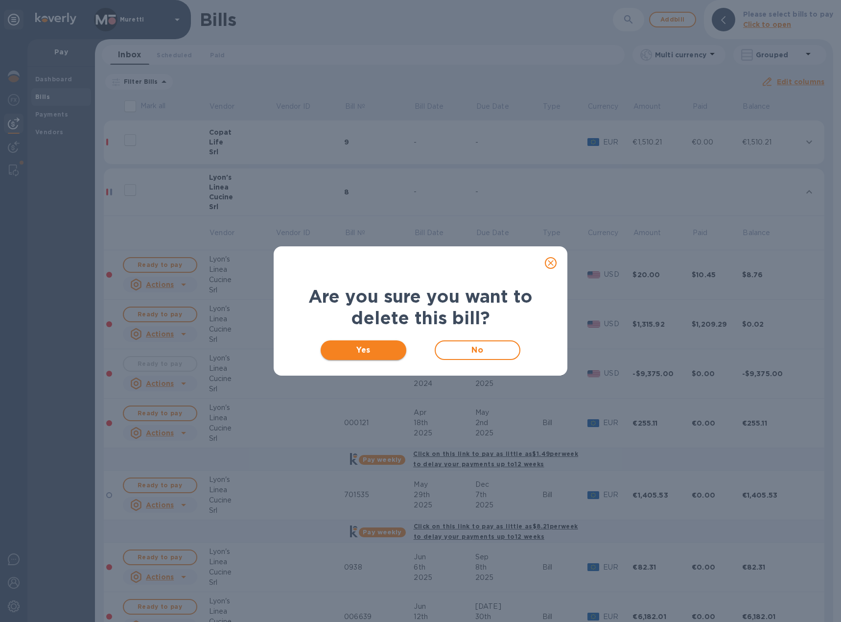
click at [339, 349] on span "Yes" at bounding box center [364, 350] width 70 height 12
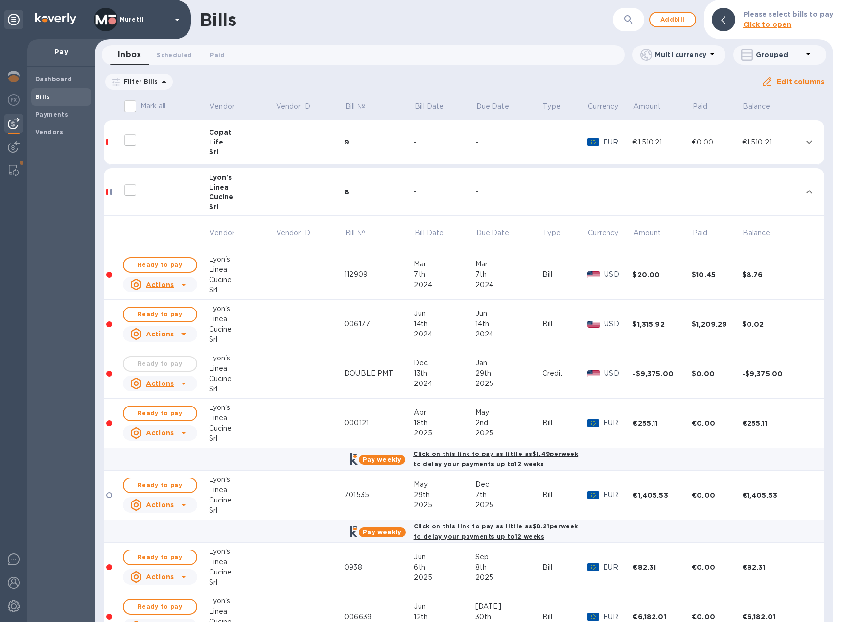
click at [182, 384] on icon at bounding box center [184, 384] width 12 height 12
click at [165, 427] on p "Delete" at bounding box center [162, 423] width 24 height 10
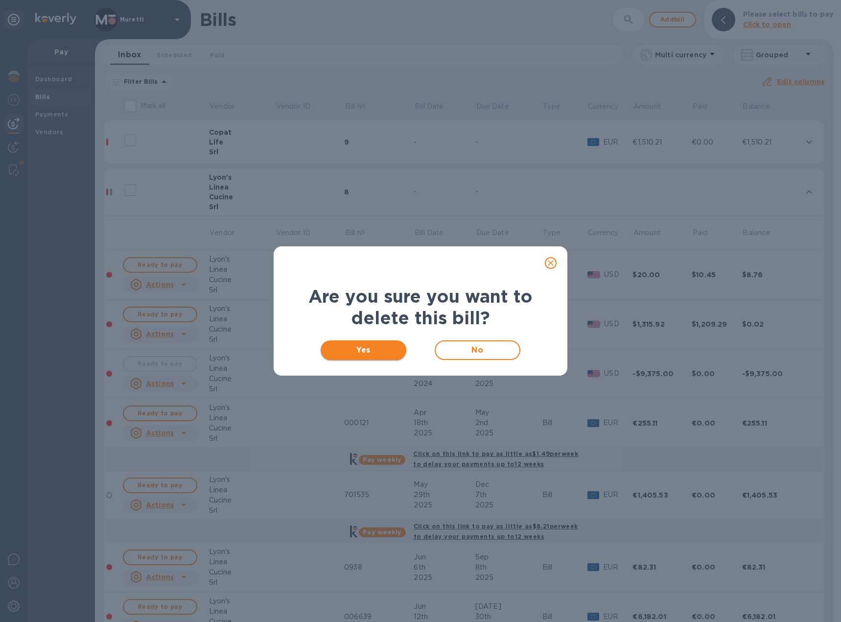
click at [347, 347] on span "Yes" at bounding box center [364, 350] width 70 height 12
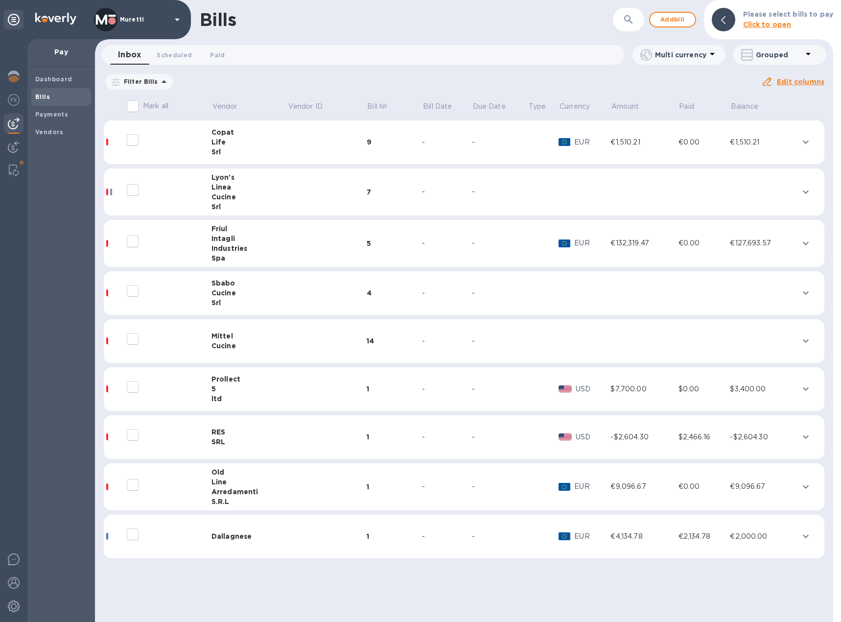
click at [230, 247] on div "Industries" at bounding box center [250, 248] width 76 height 10
click at [233, 148] on div "Srl" at bounding box center [250, 152] width 76 height 10
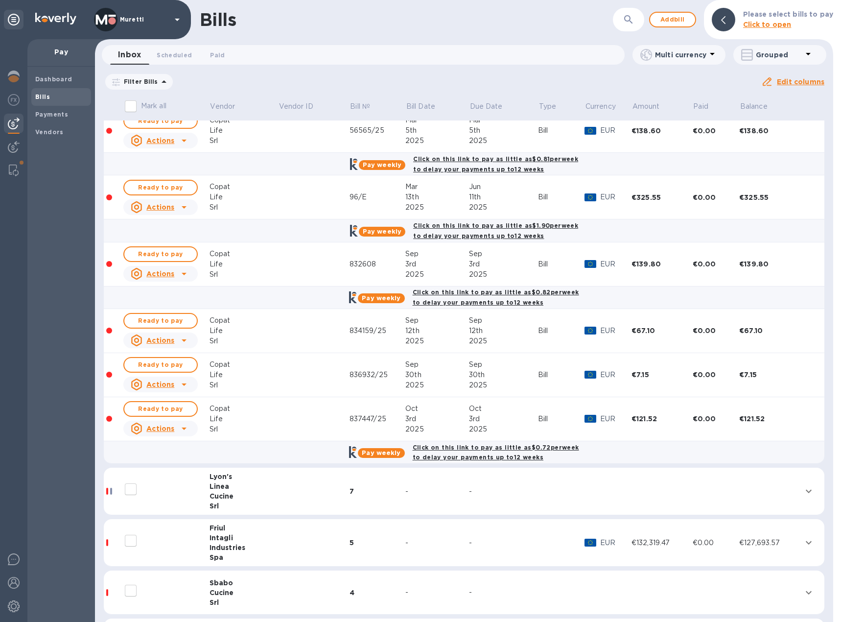
scroll to position [392, 0]
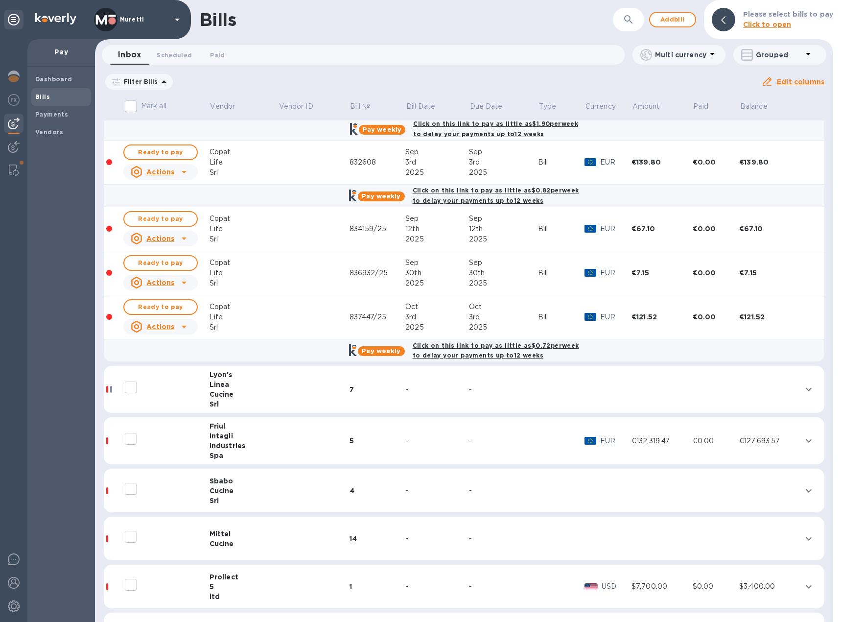
click at [228, 383] on div "Linea" at bounding box center [244, 385] width 69 height 10
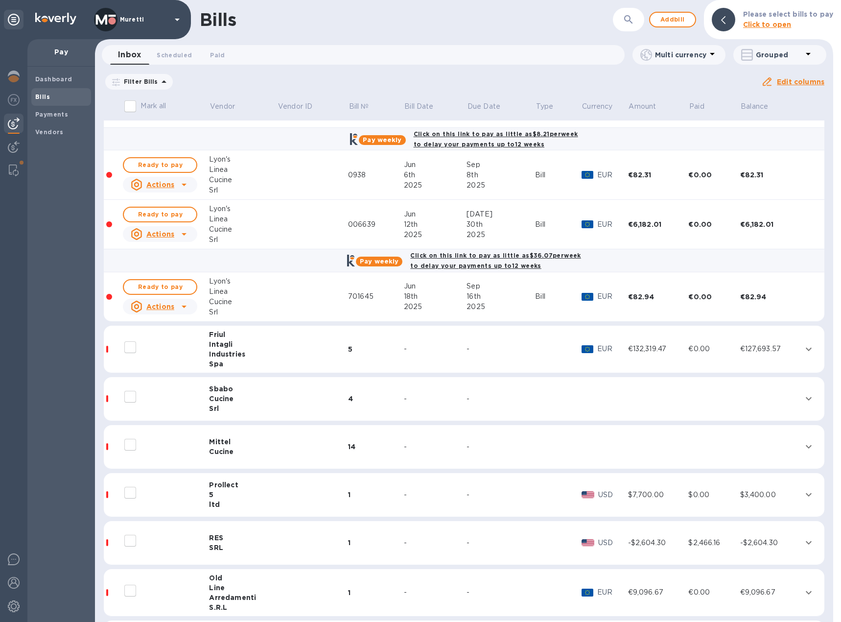
scroll to position [979, 0]
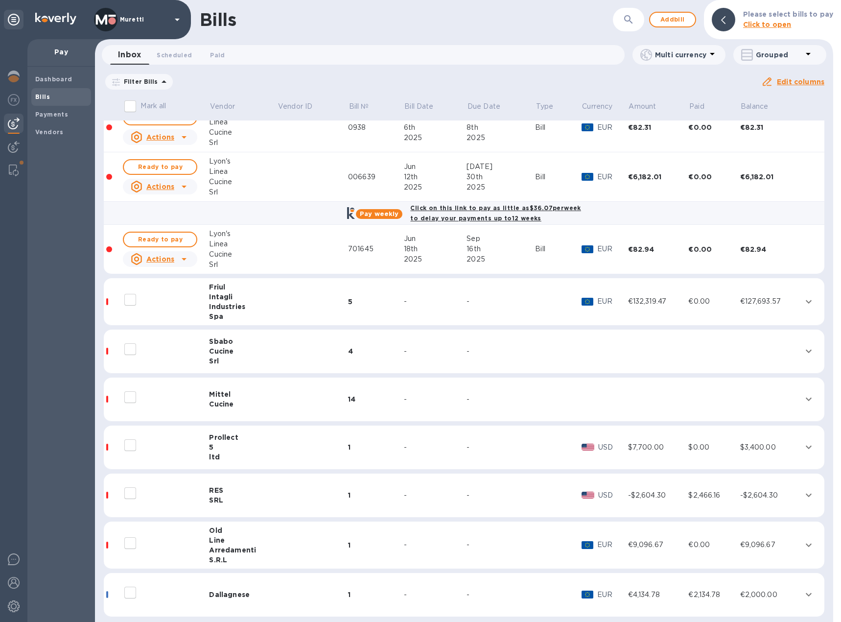
click at [231, 302] on div "Industries" at bounding box center [243, 307] width 68 height 10
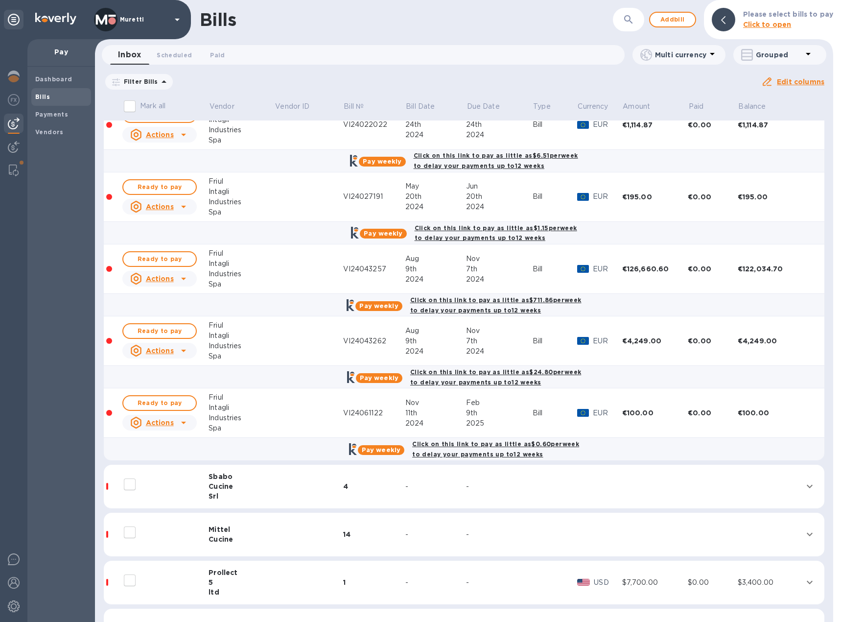
scroll to position [1371, 0]
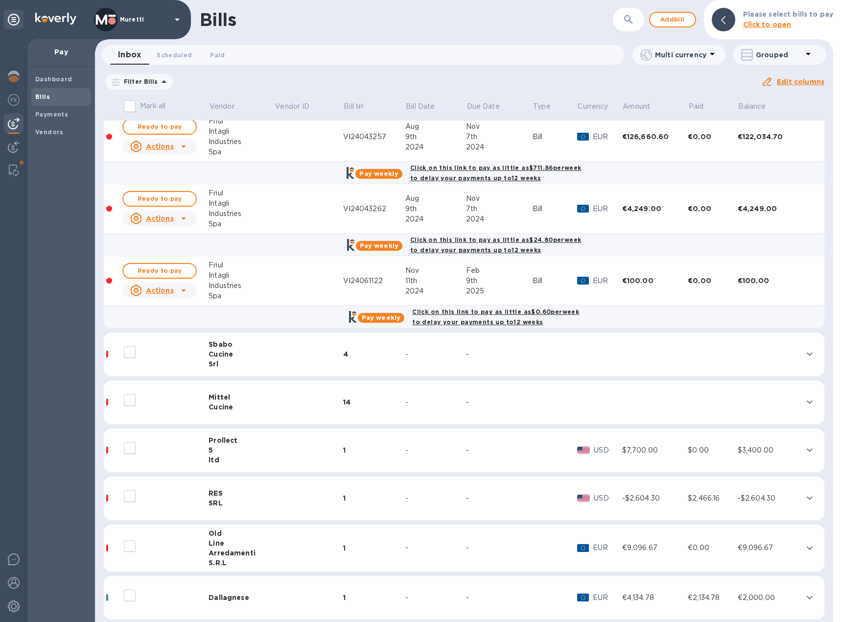
click at [213, 355] on div "Cucine" at bounding box center [242, 354] width 66 height 10
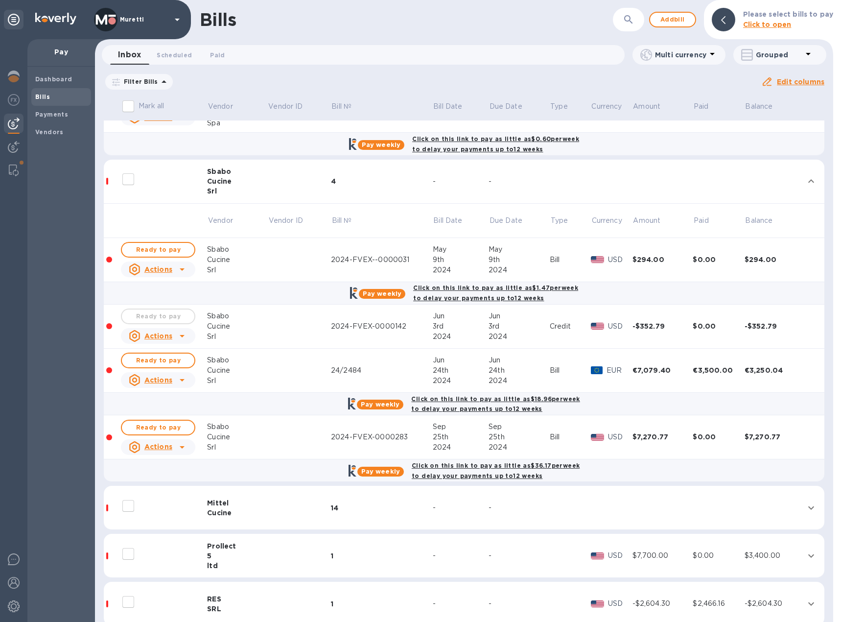
scroll to position [1567, 0]
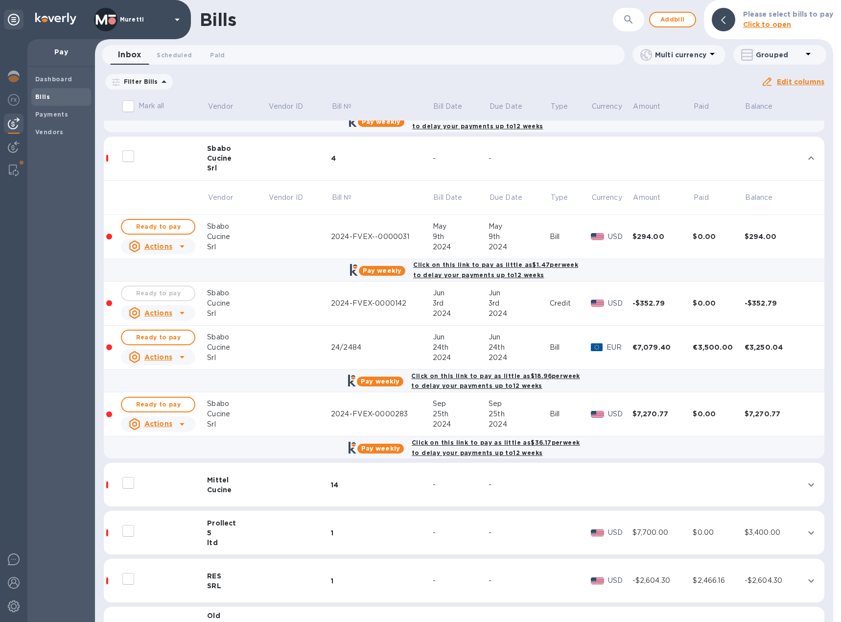
click at [182, 246] on icon at bounding box center [182, 246] width 5 height 2
click at [162, 285] on b "Delete" at bounding box center [161, 286] width 24 height 8
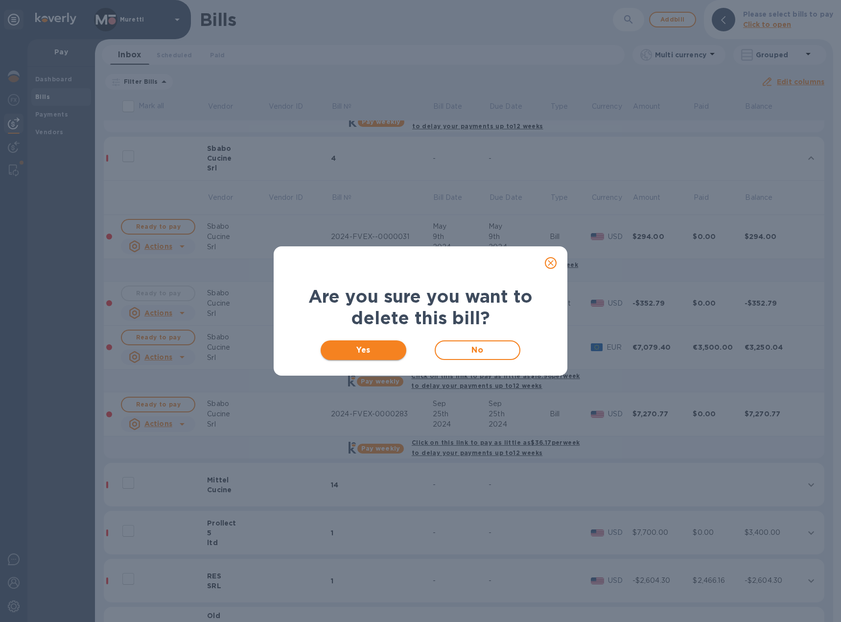
click at [348, 347] on span "Yes" at bounding box center [364, 350] width 70 height 12
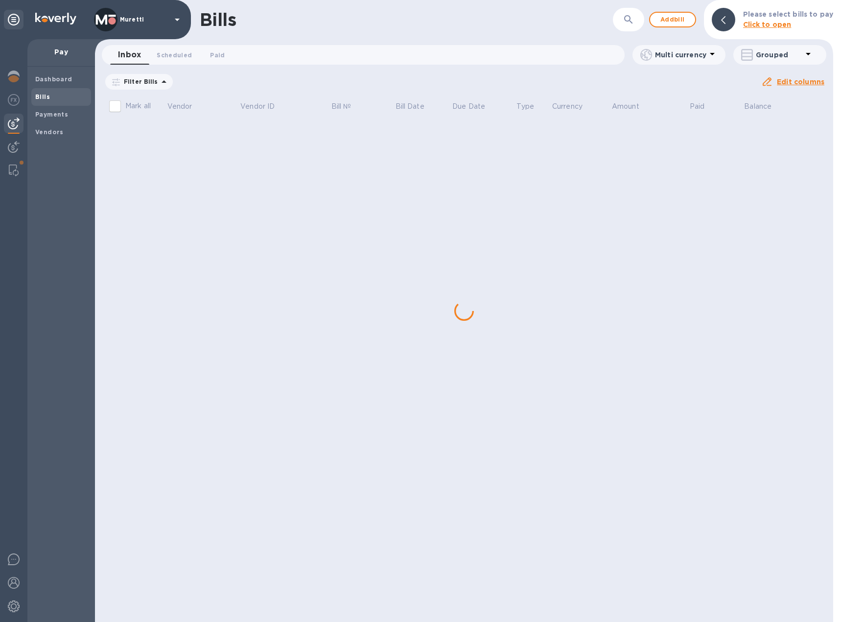
scroll to position [0, 0]
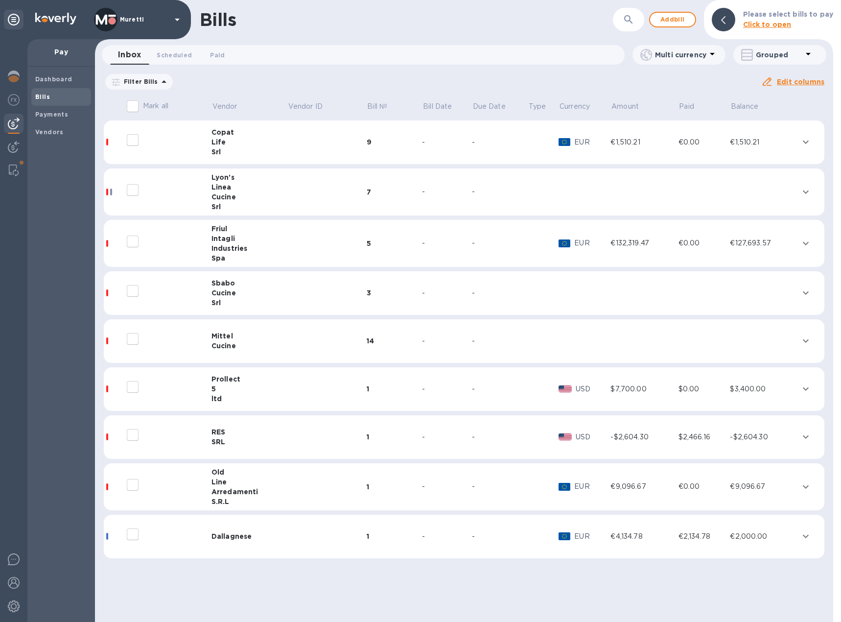
click at [241, 191] on div "Linea" at bounding box center [250, 187] width 76 height 10
click at [215, 188] on div "Linea" at bounding box center [250, 187] width 76 height 10
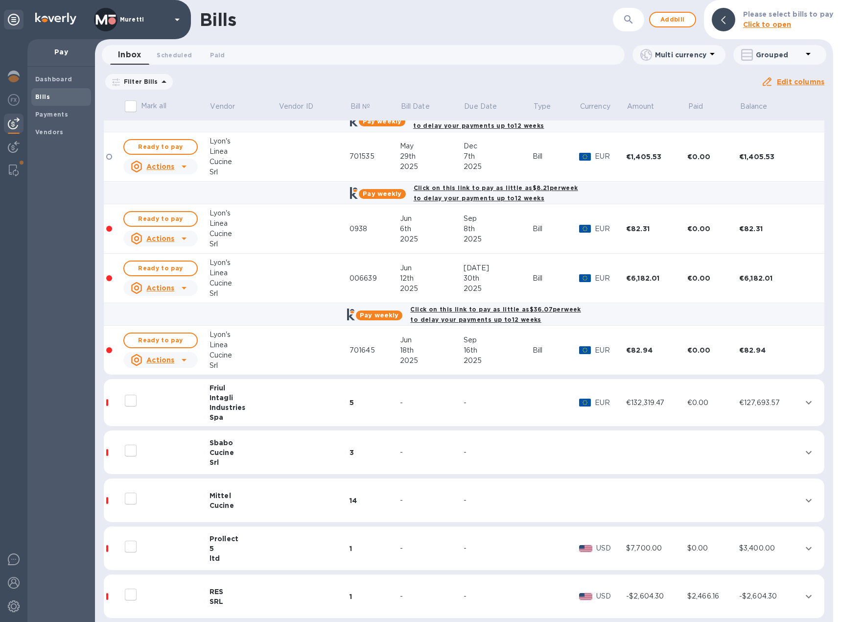
scroll to position [392, 0]
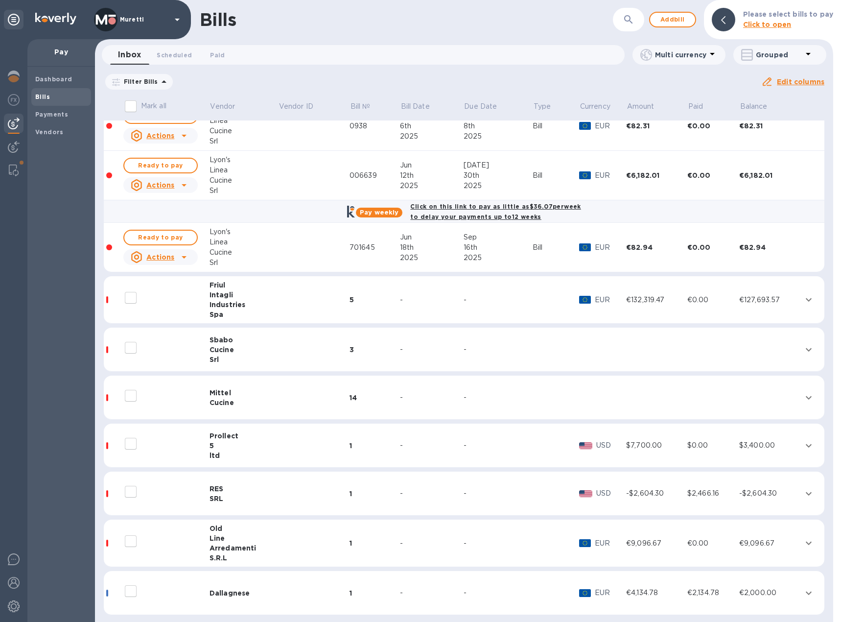
click at [249, 289] on div "Friul" at bounding box center [244, 285] width 69 height 10
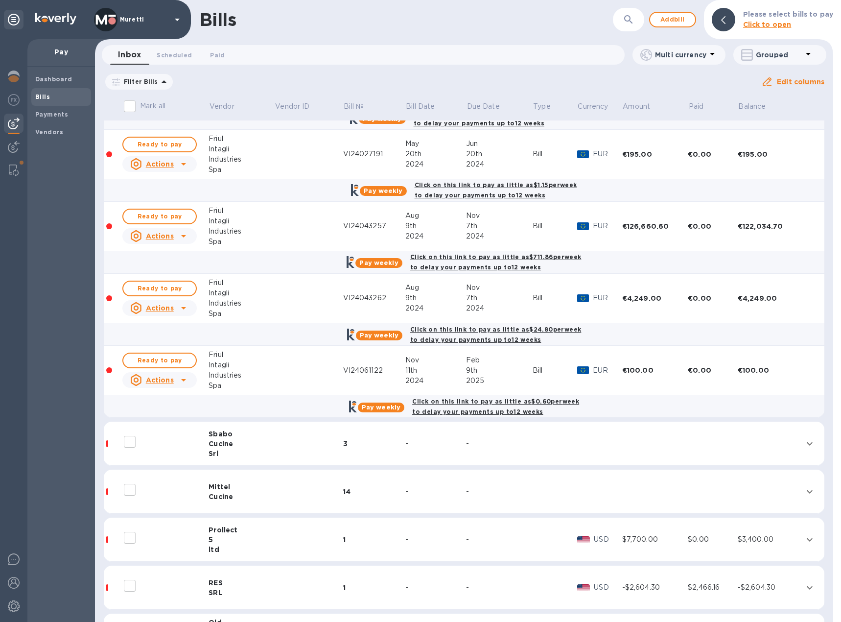
scroll to position [792, 0]
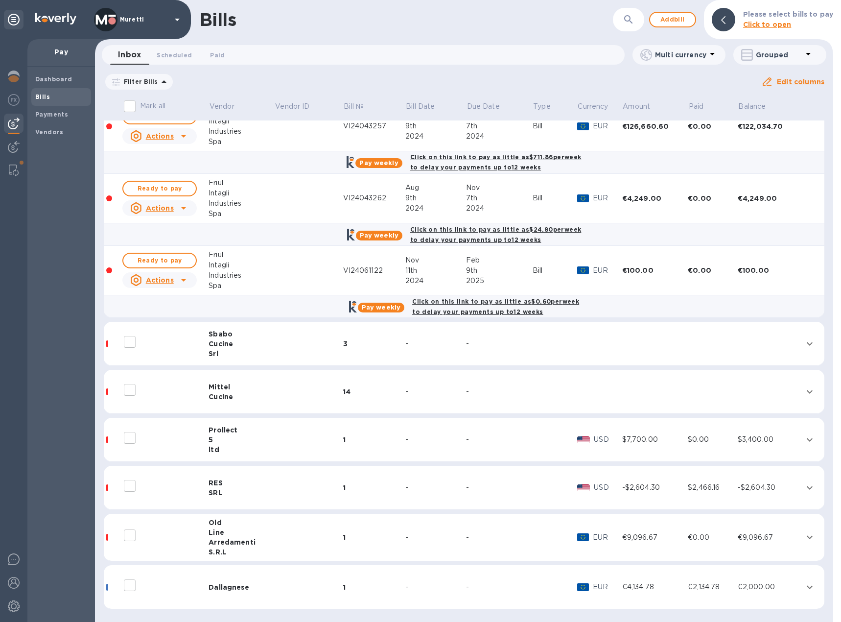
click at [235, 336] on div "Sbabo" at bounding box center [242, 334] width 66 height 10
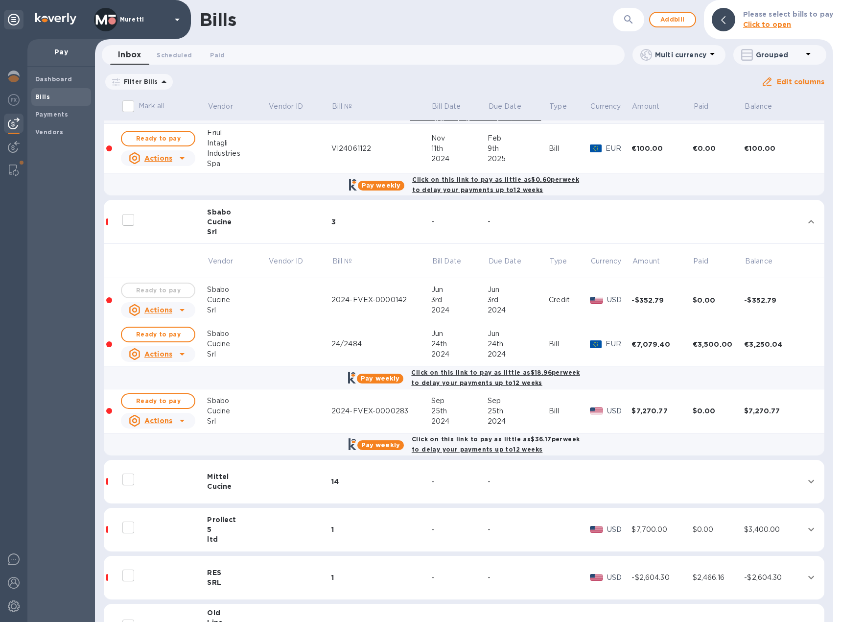
scroll to position [939, 0]
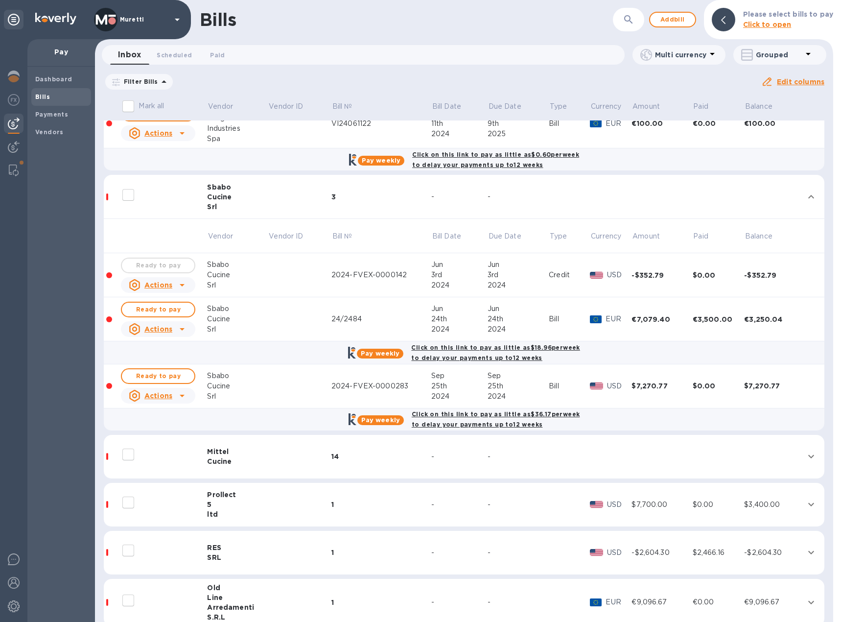
click at [180, 284] on icon at bounding box center [182, 285] width 5 height 2
click at [161, 324] on b "Delete" at bounding box center [161, 325] width 24 height 8
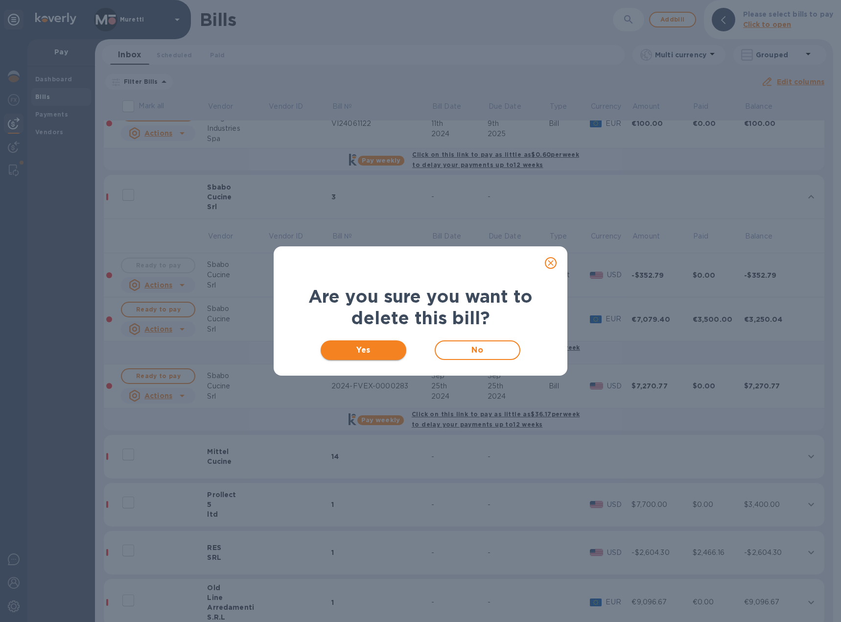
click at [370, 353] on span "Yes" at bounding box center [364, 350] width 70 height 12
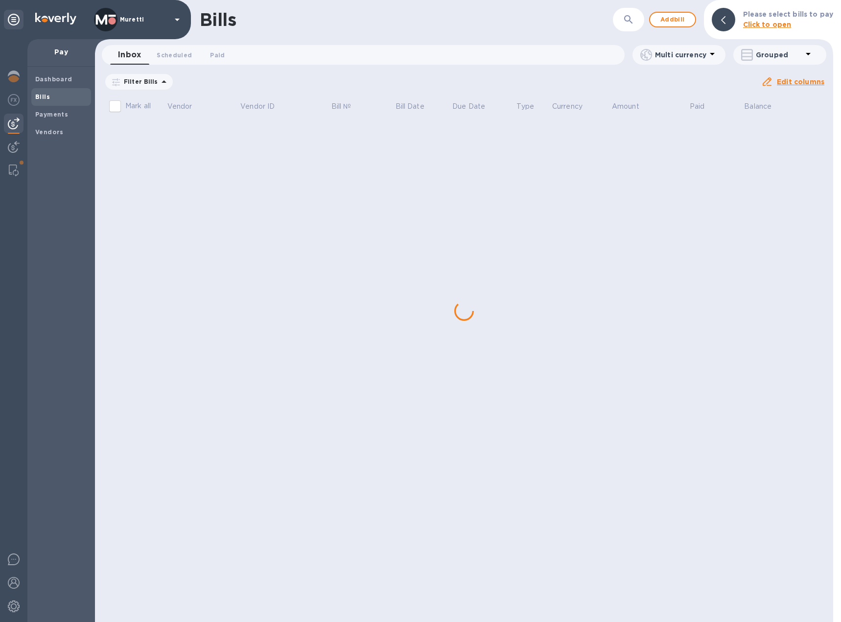
scroll to position [0, 0]
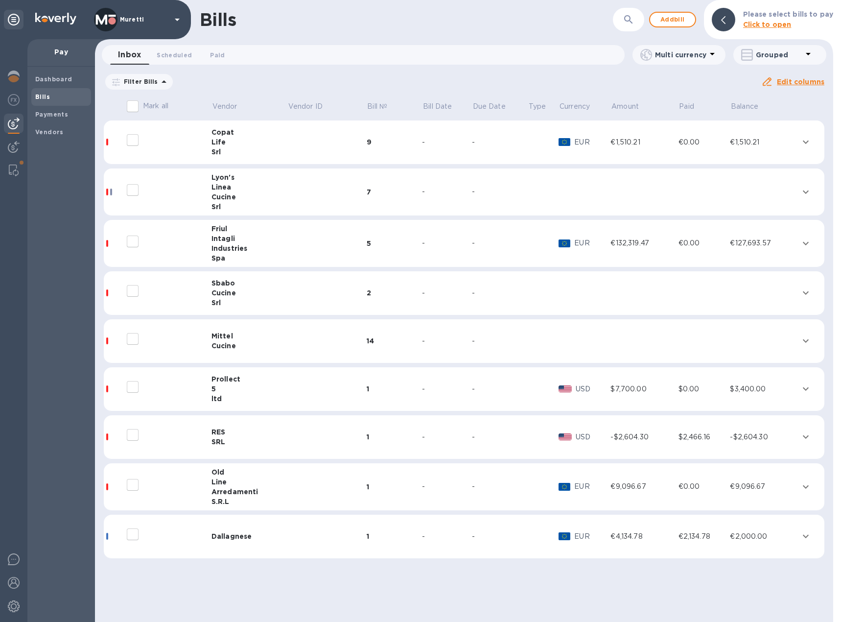
click at [239, 294] on div "Cucine" at bounding box center [250, 293] width 76 height 10
click at [227, 291] on div "Cucine" at bounding box center [250, 293] width 76 height 10
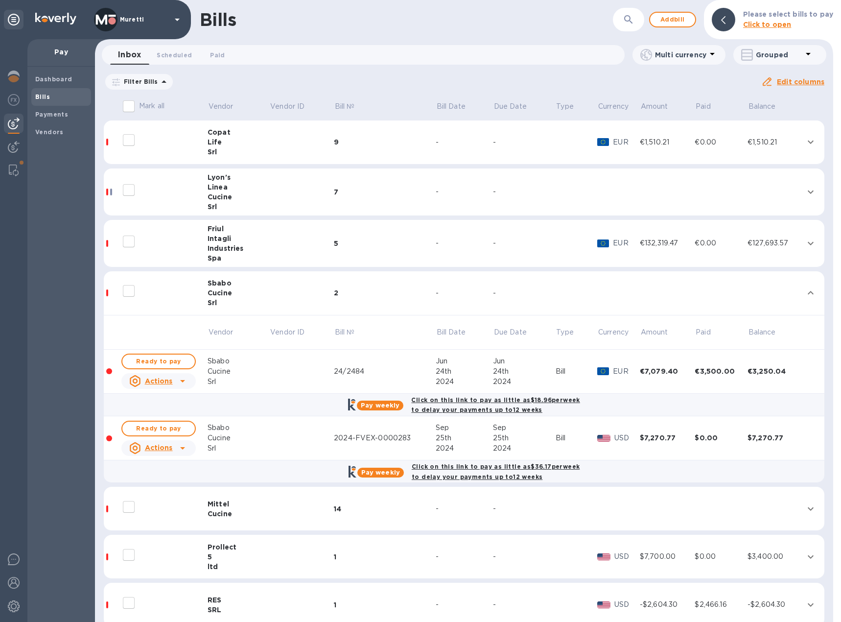
click at [172, 450] on u "Actions" at bounding box center [159, 448] width 28 height 8
click at [153, 489] on b "Delete" at bounding box center [161, 488] width 24 height 8
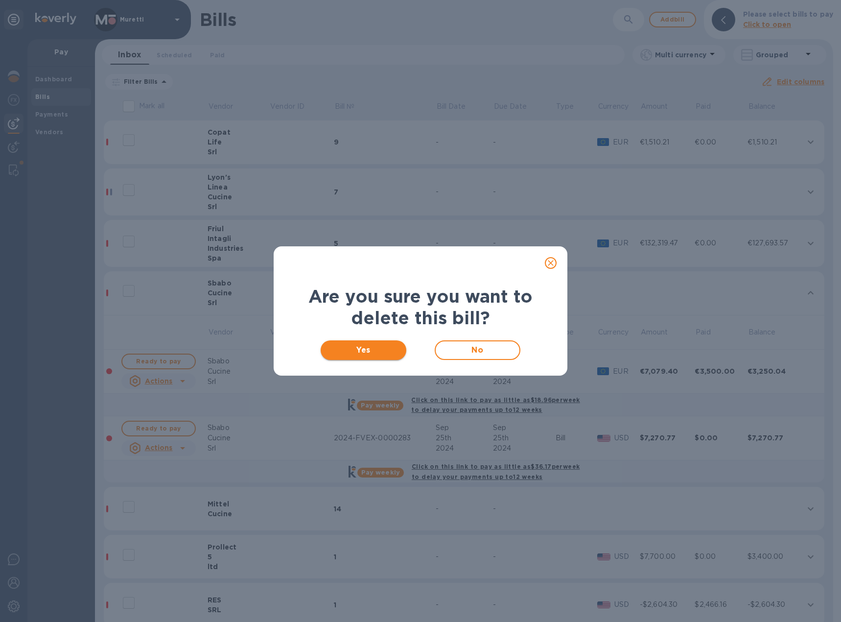
click at [375, 355] on span "Yes" at bounding box center [364, 350] width 70 height 12
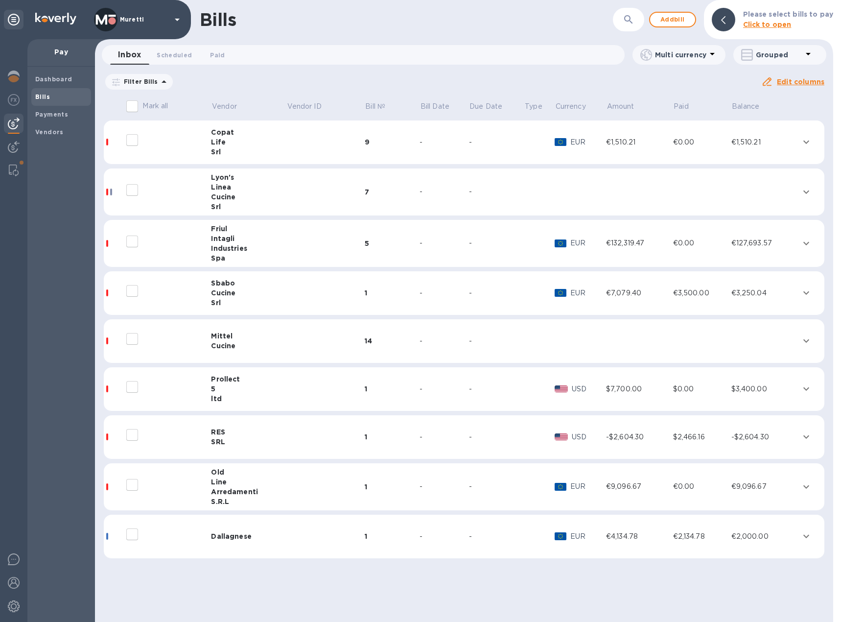
click at [267, 345] on div "Cucine" at bounding box center [248, 346] width 75 height 10
click at [286, 294] on td at bounding box center [325, 293] width 78 height 44
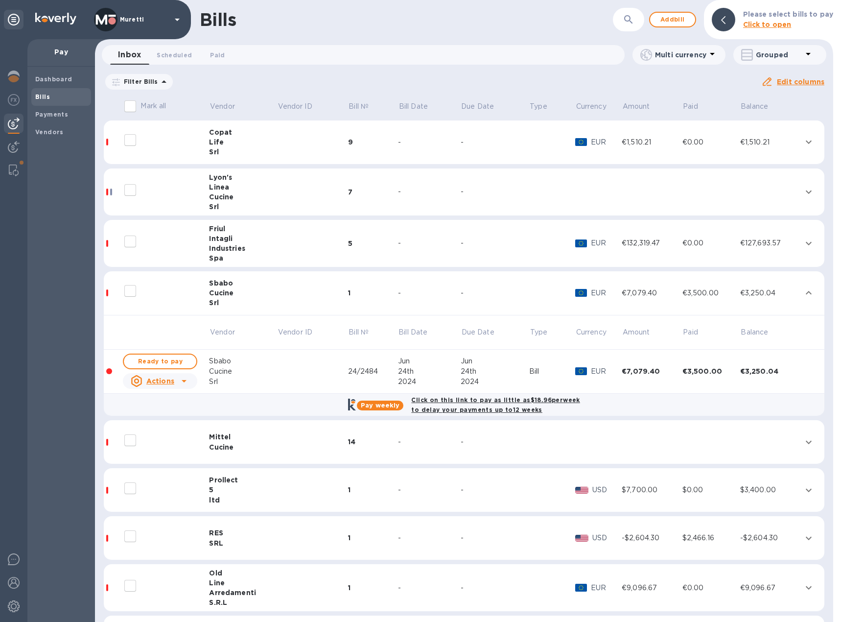
click at [283, 294] on td at bounding box center [312, 293] width 71 height 44
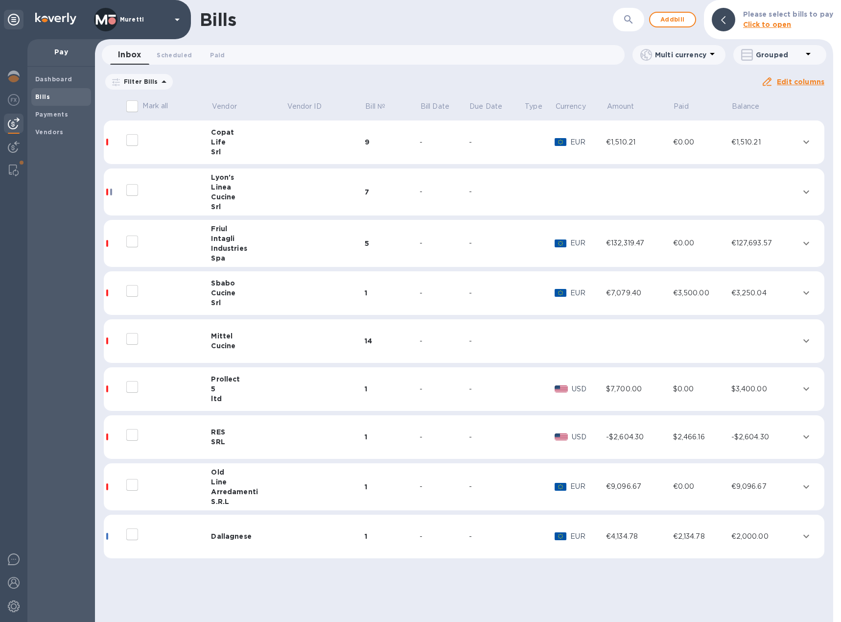
click at [251, 336] on div "Mittel" at bounding box center [248, 336] width 75 height 10
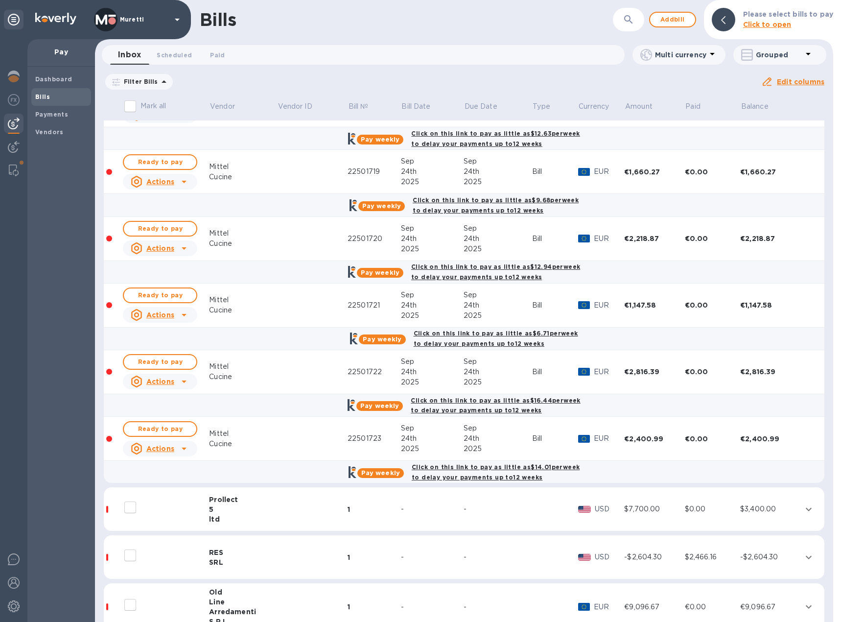
scroll to position [895, 0]
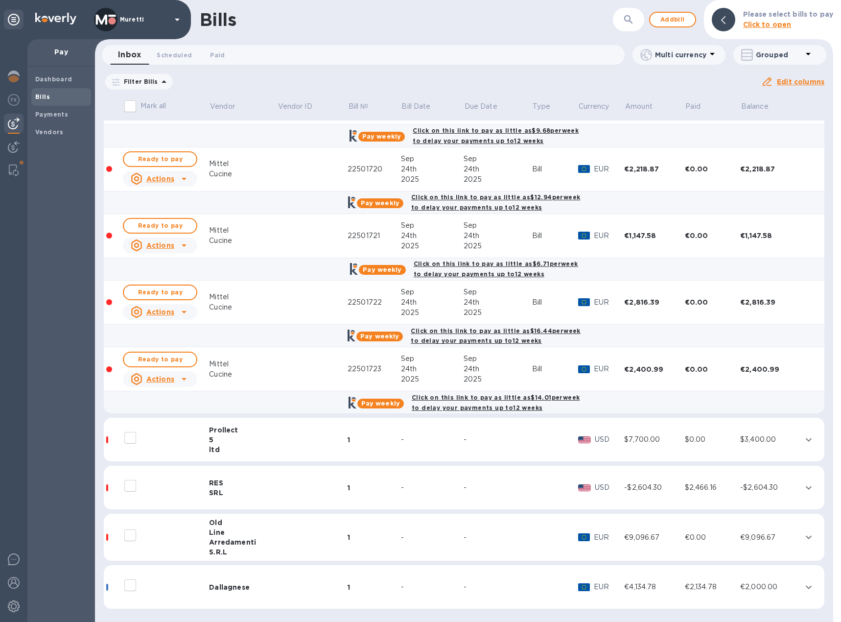
click at [215, 445] on div "ltd" at bounding box center [243, 450] width 68 height 10
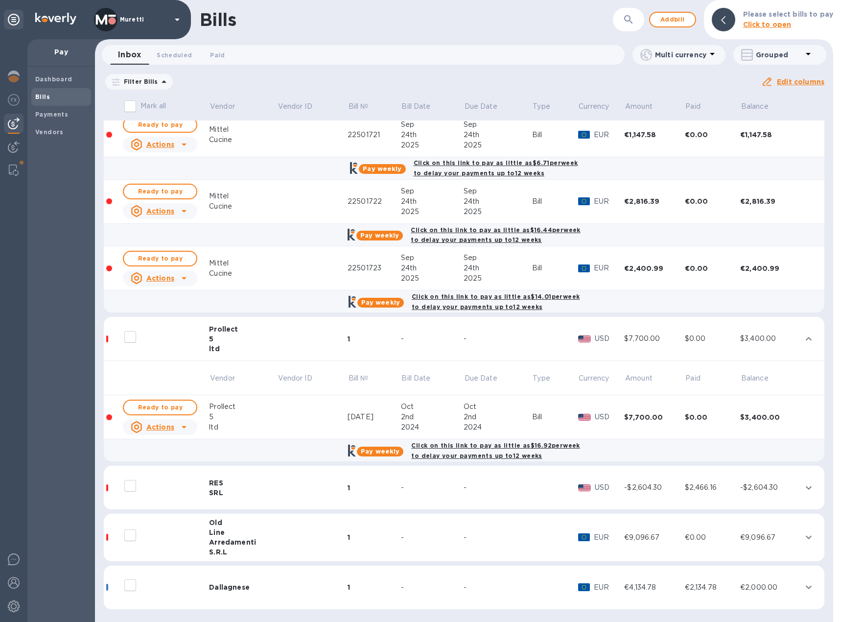
scroll to position [996, 0]
click at [224, 487] on div "SRL" at bounding box center [243, 492] width 68 height 10
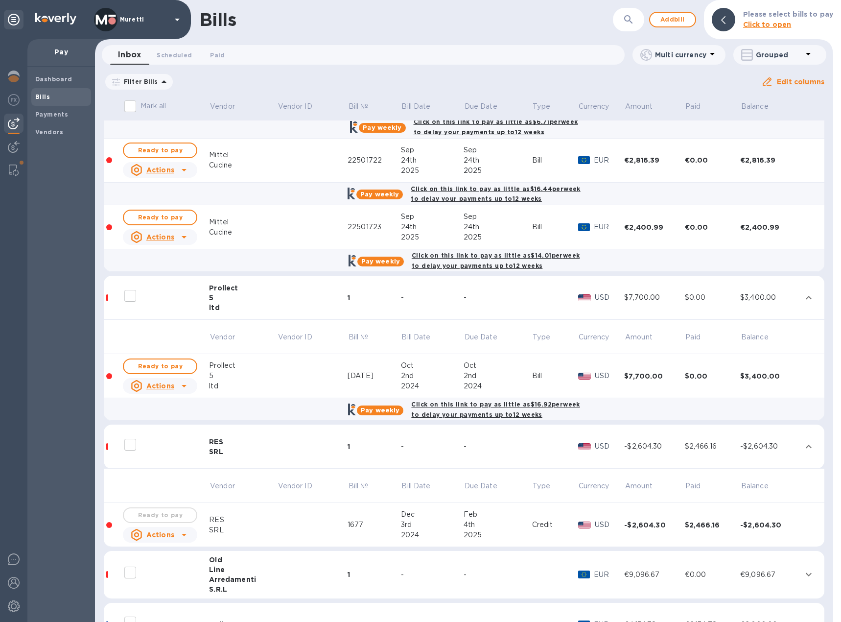
scroll to position [1074, 0]
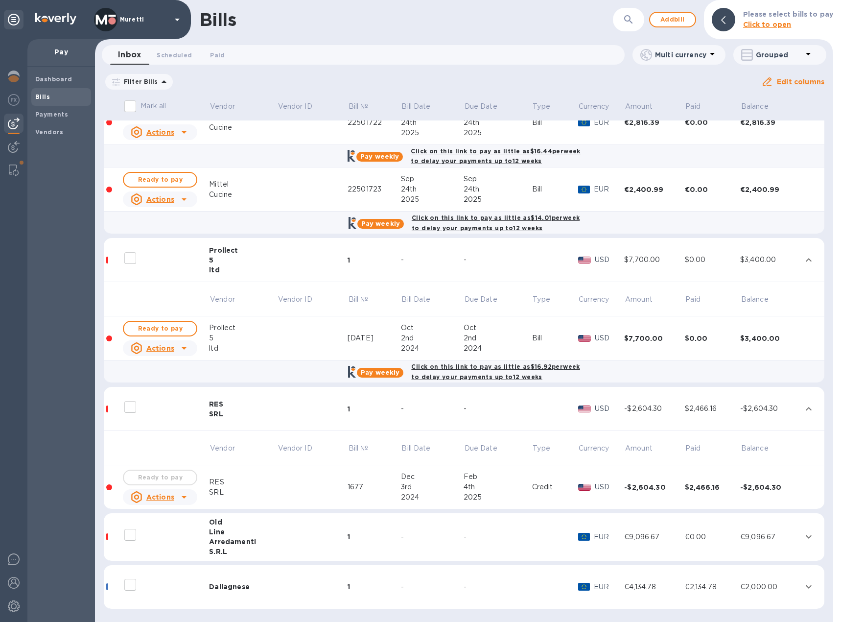
click at [178, 497] on icon at bounding box center [184, 497] width 12 height 12
click at [155, 561] on b "Delete" at bounding box center [162, 560] width 24 height 8
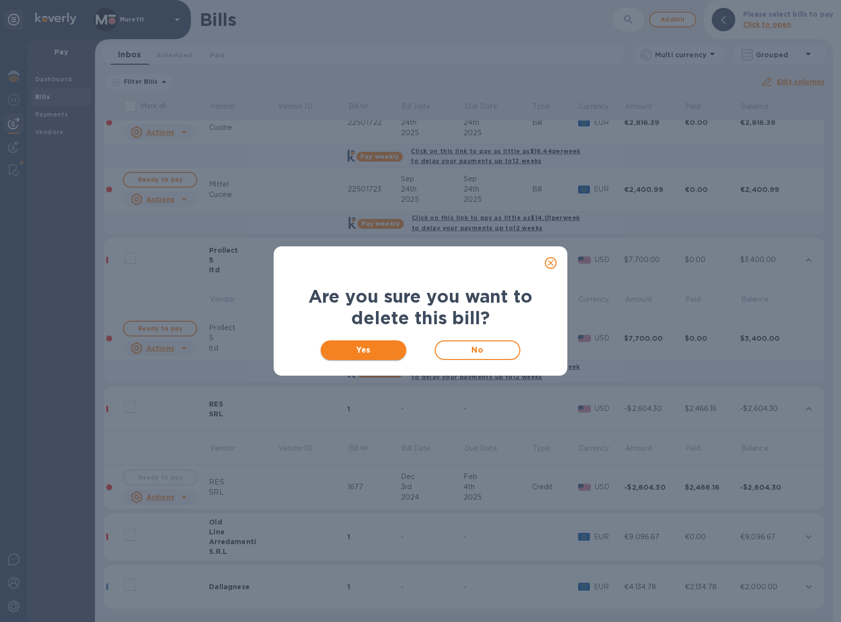
click at [390, 351] on span "Yes" at bounding box center [364, 350] width 70 height 12
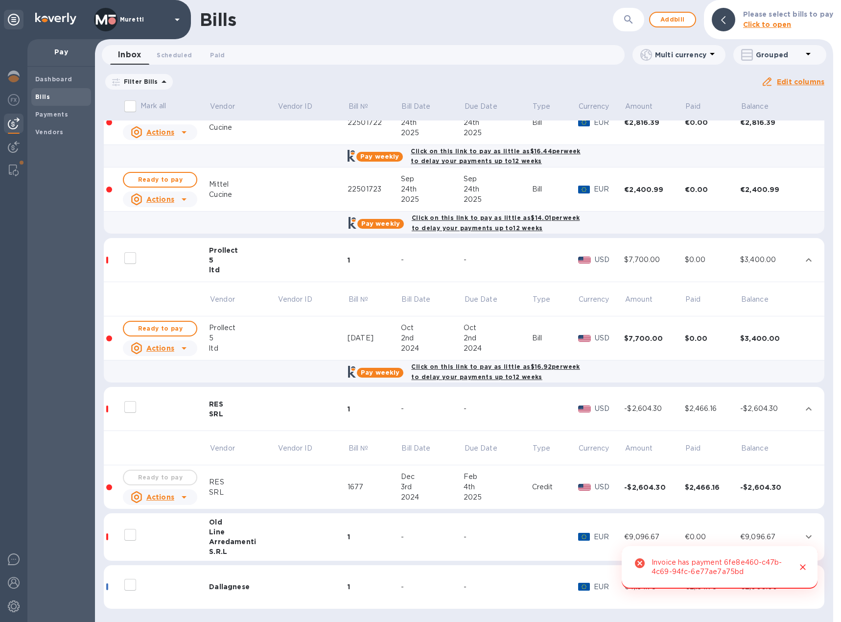
click at [248, 534] on div "Line" at bounding box center [243, 532] width 68 height 10
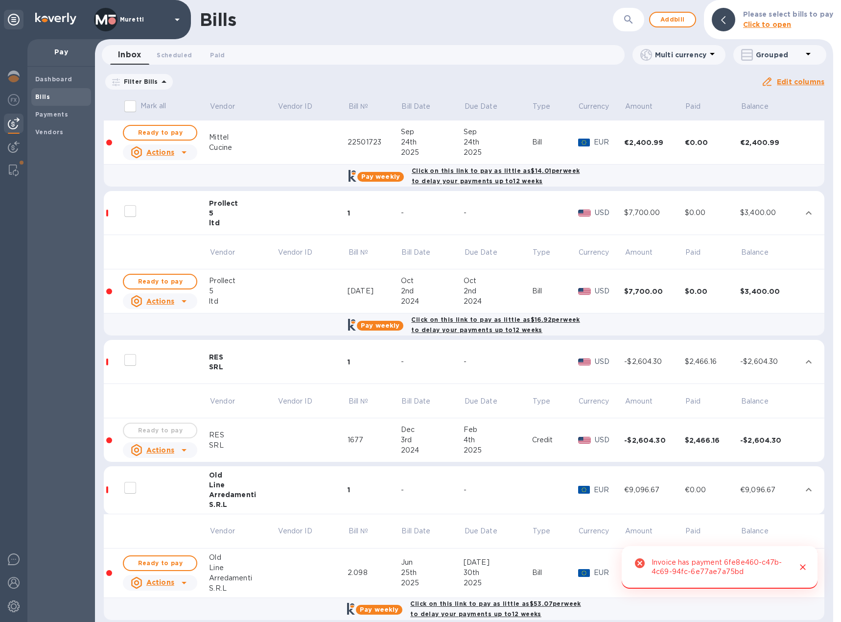
scroll to position [1181, 0]
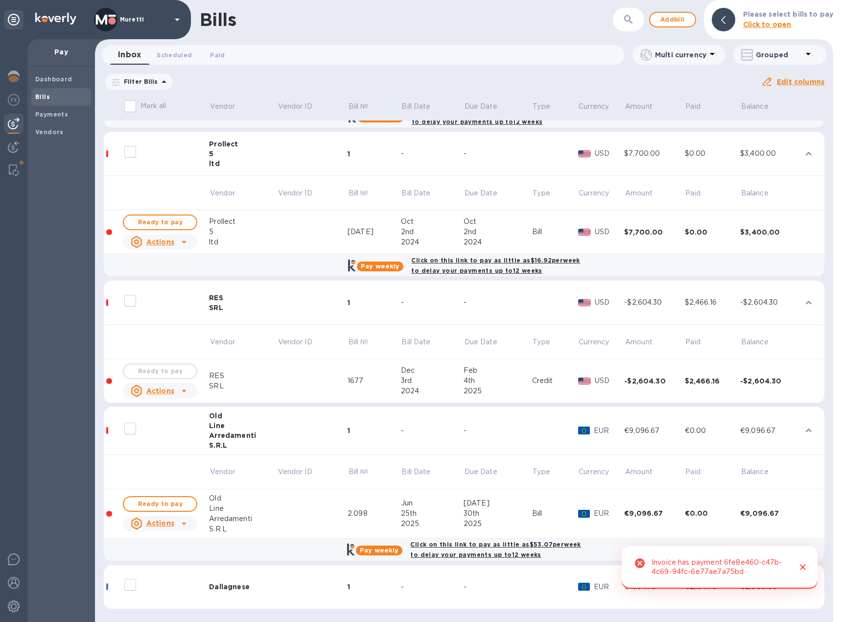
click at [239, 576] on td "Dallagnese" at bounding box center [243, 587] width 68 height 44
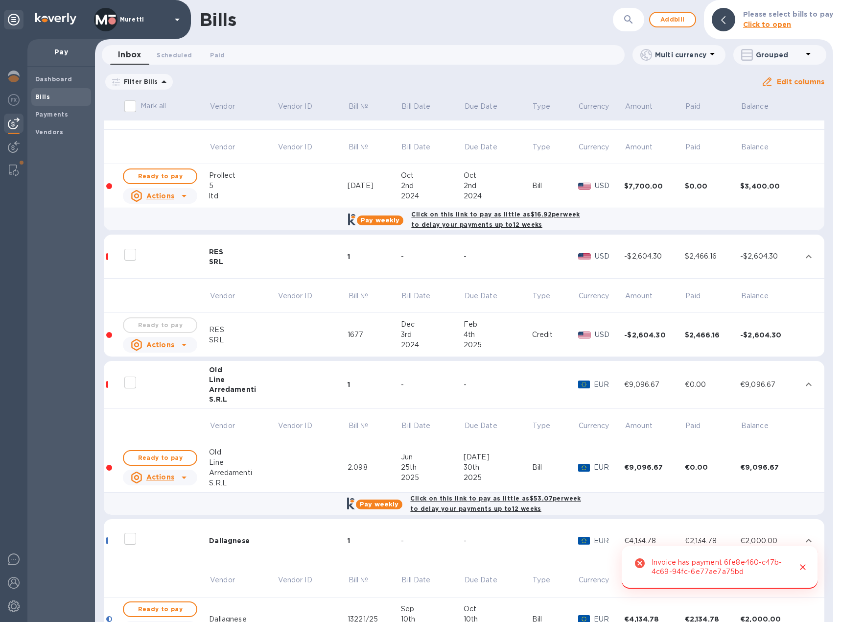
scroll to position [1282, 0]
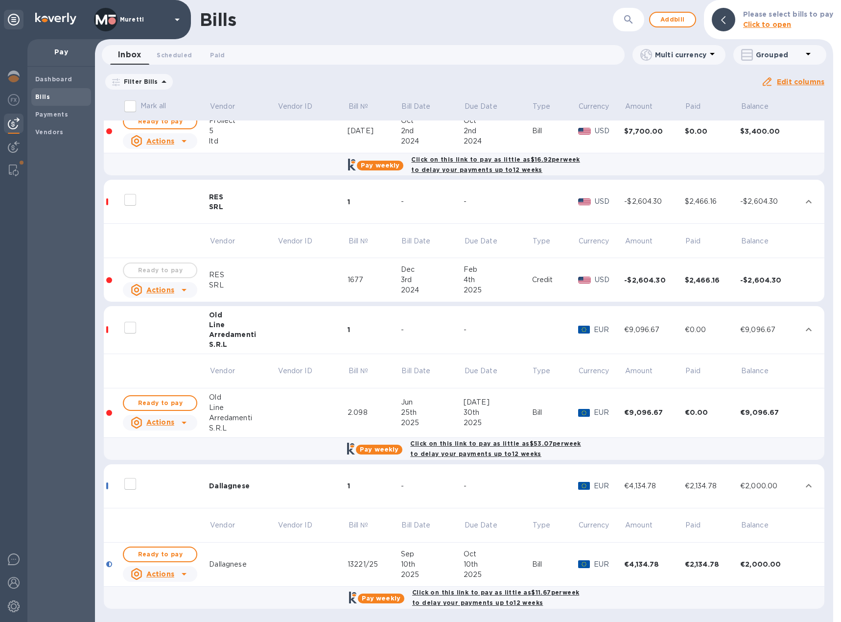
click at [181, 423] on icon at bounding box center [184, 423] width 12 height 12
click at [166, 464] on b "Delete" at bounding box center [162, 462] width 24 height 8
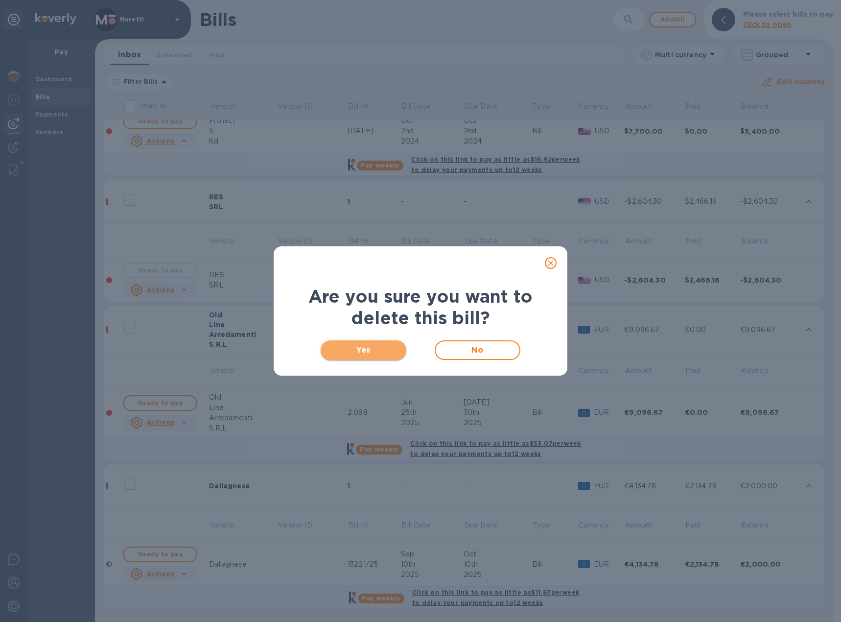
click at [347, 353] on span "Yes" at bounding box center [364, 350] width 70 height 12
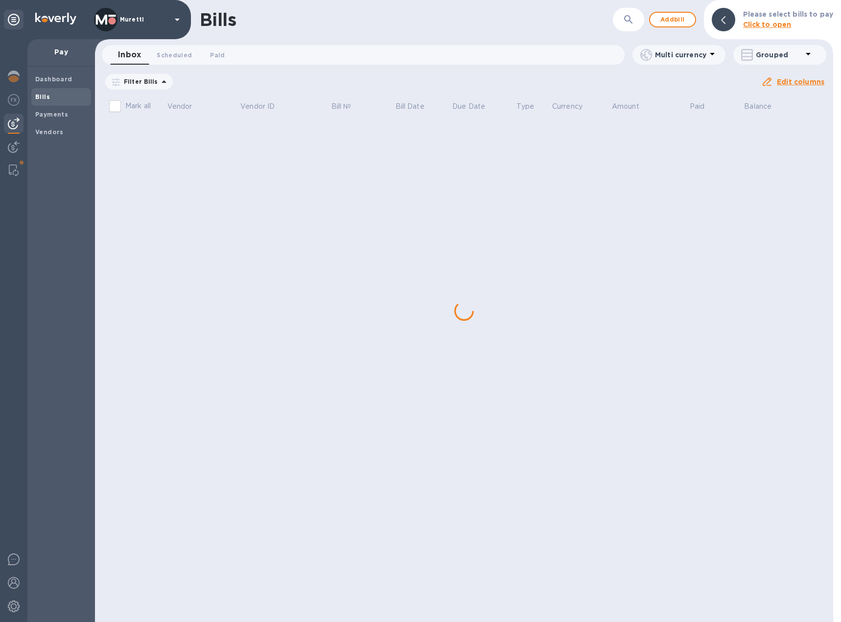
scroll to position [0, 0]
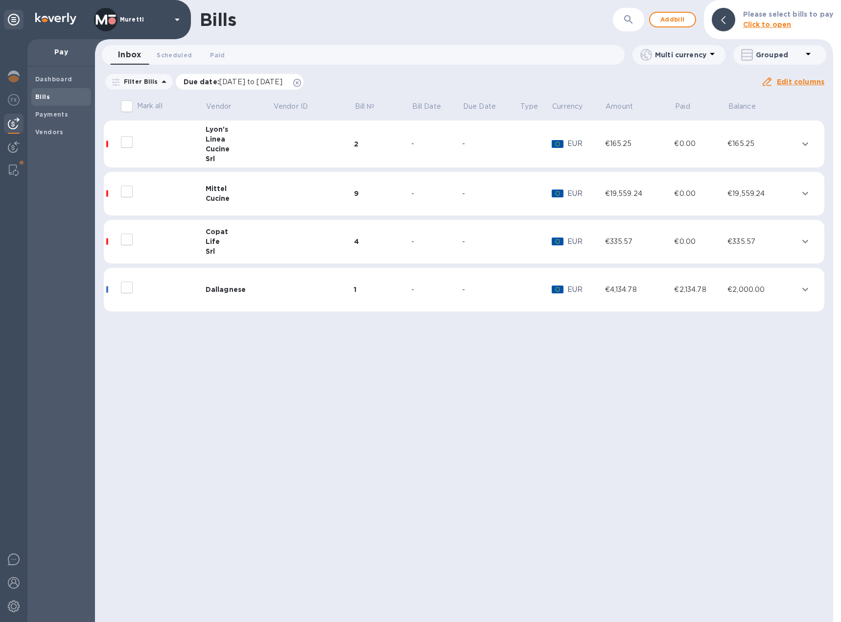
click at [301, 82] on icon at bounding box center [297, 83] width 8 height 8
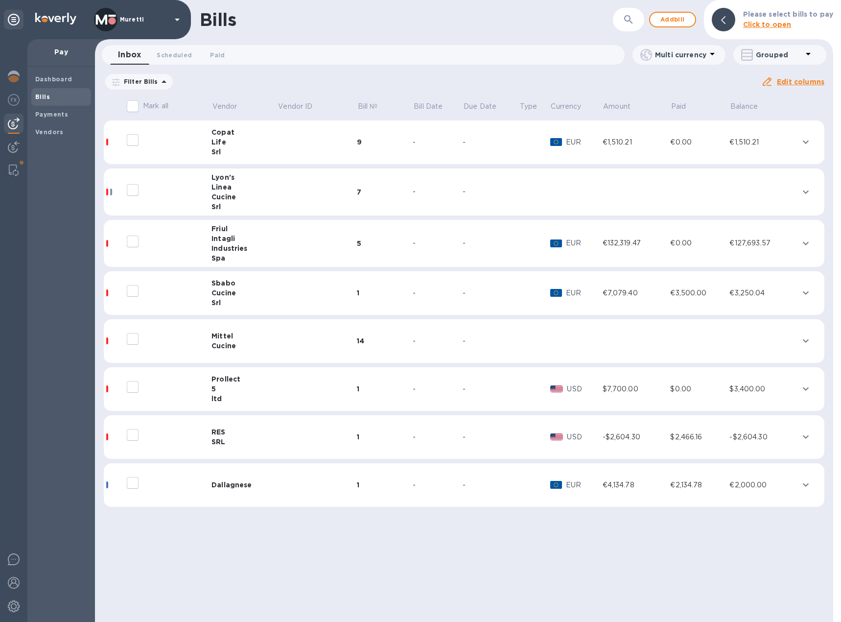
click at [287, 440] on td at bounding box center [317, 437] width 79 height 44
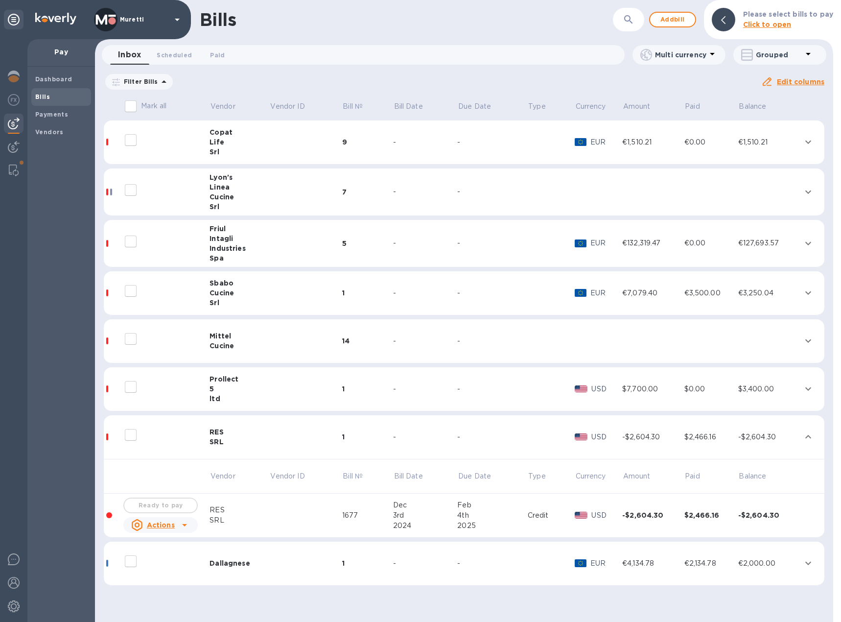
click at [247, 351] on td "Mittel Cucine" at bounding box center [240, 341] width 60 height 44
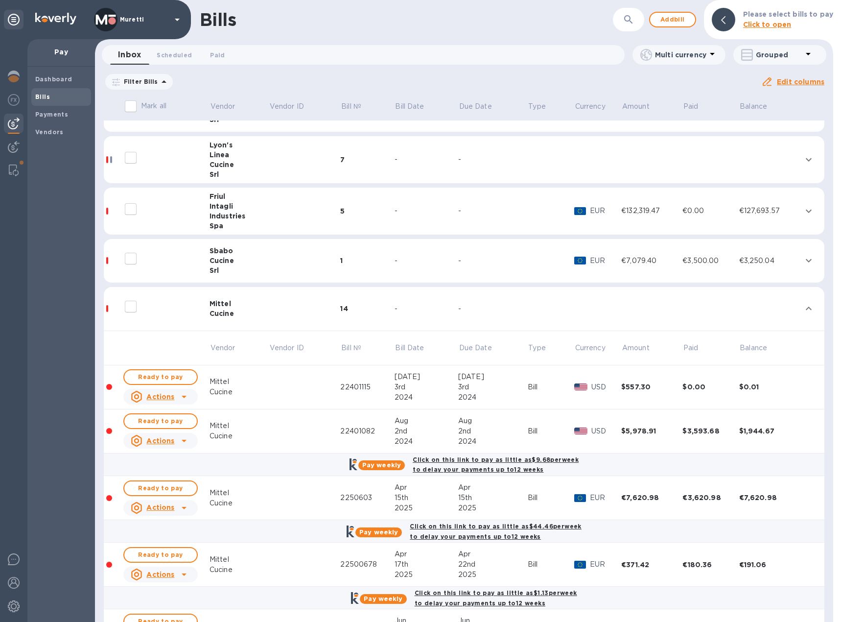
scroll to position [49, 0]
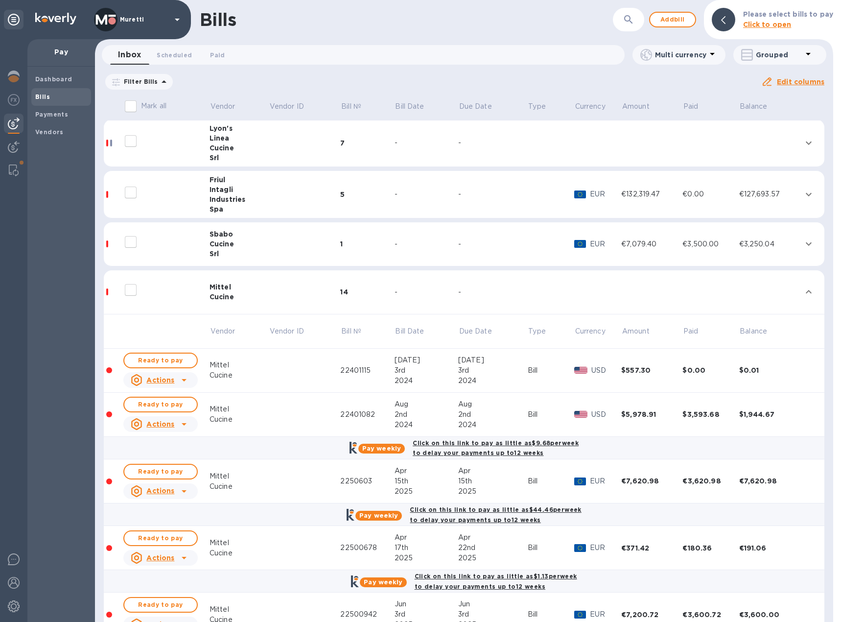
click at [184, 380] on icon at bounding box center [184, 380] width 5 height 2
click at [169, 421] on b "Delete" at bounding box center [163, 420] width 24 height 8
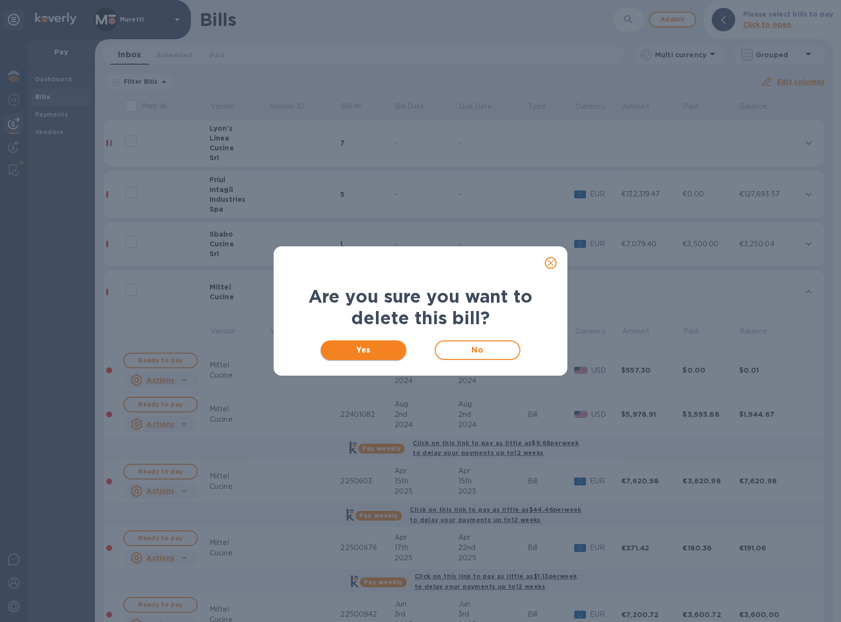
click at [378, 349] on span "Yes" at bounding box center [364, 350] width 70 height 12
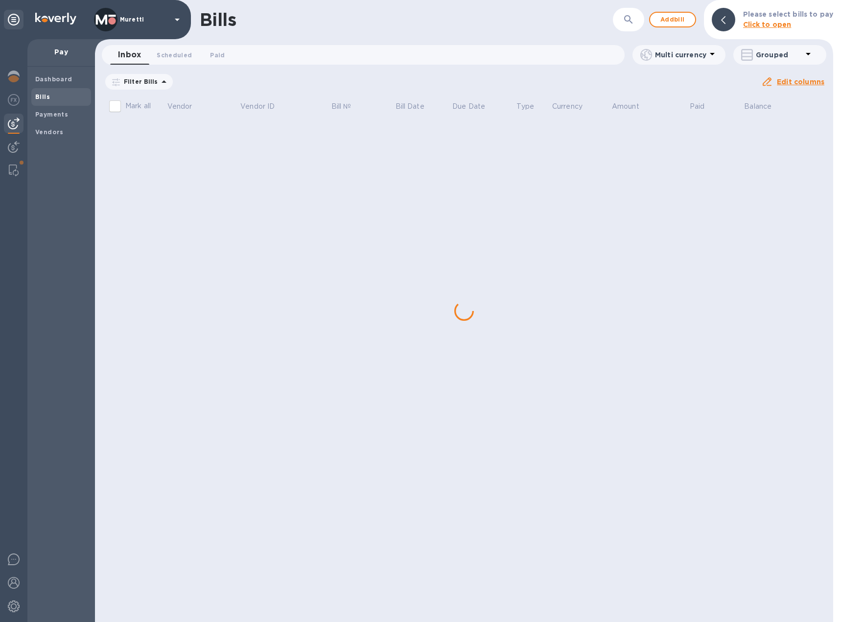
scroll to position [0, 0]
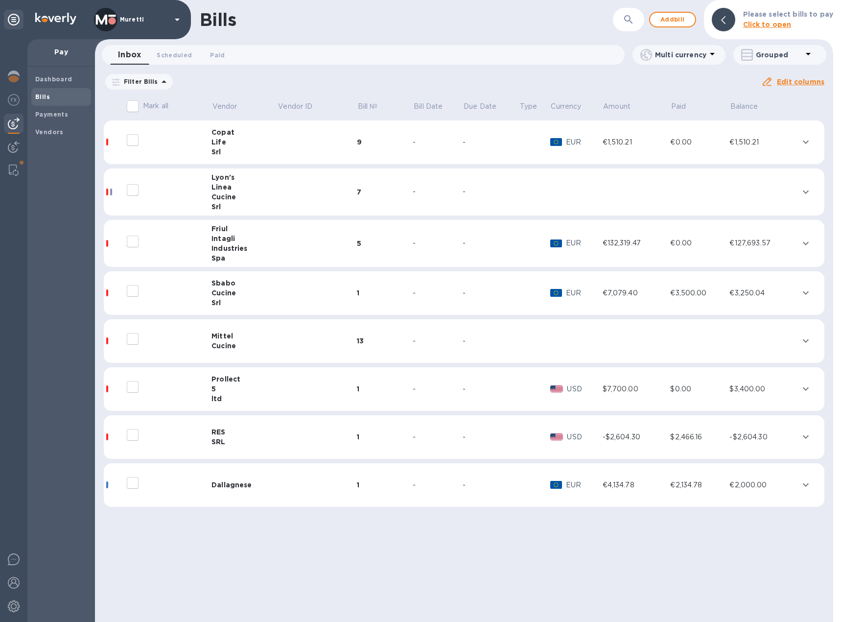
click at [236, 347] on div "Cucine" at bounding box center [245, 346] width 66 height 10
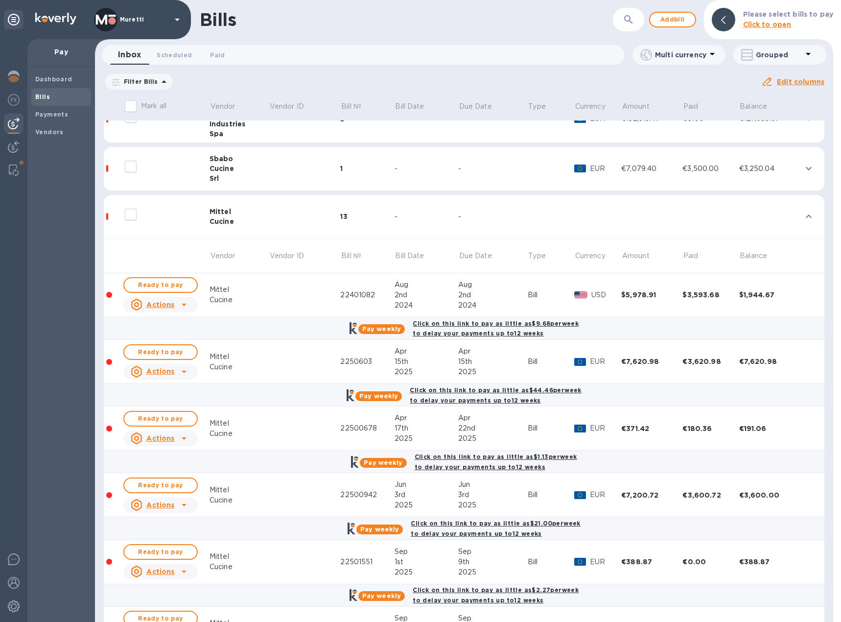
scroll to position [114, 0]
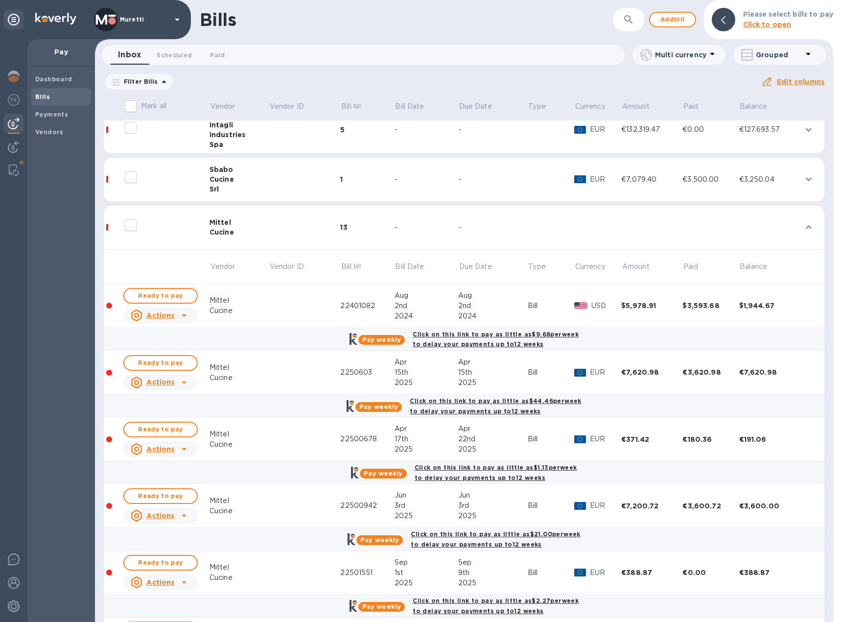
click at [242, 232] on div "Cucine" at bounding box center [239, 232] width 59 height 10
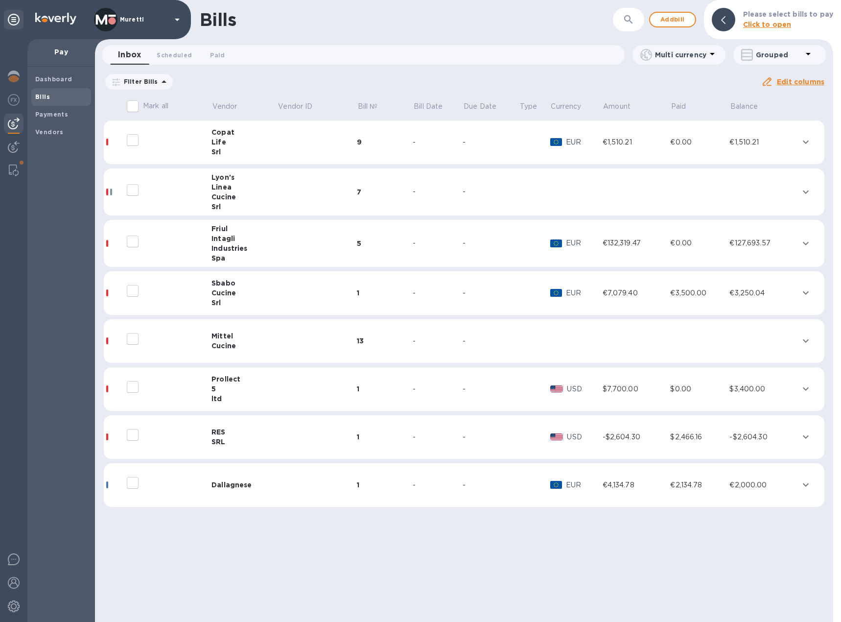
click at [240, 293] on div "Cucine" at bounding box center [245, 293] width 66 height 10
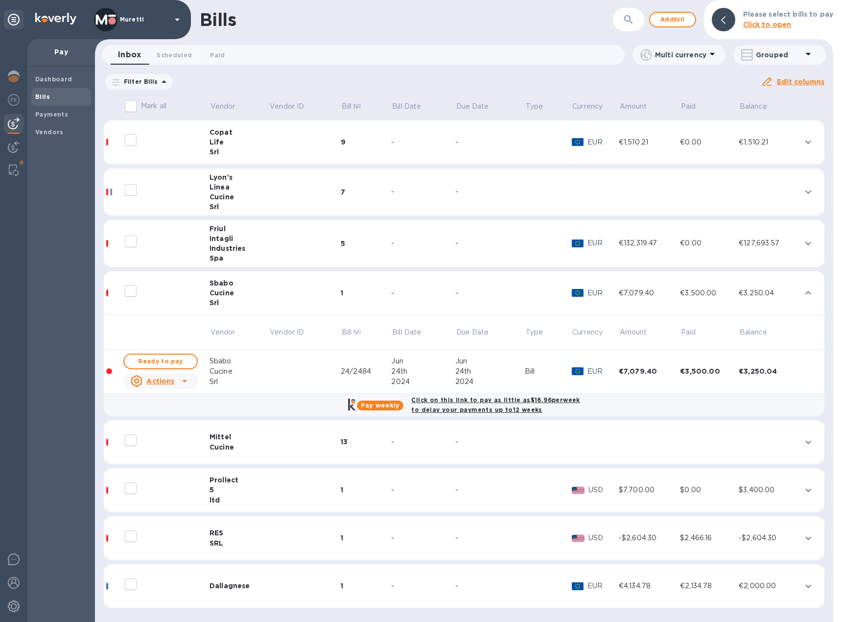
click at [236, 290] on div "Cucine" at bounding box center [240, 293] width 60 height 10
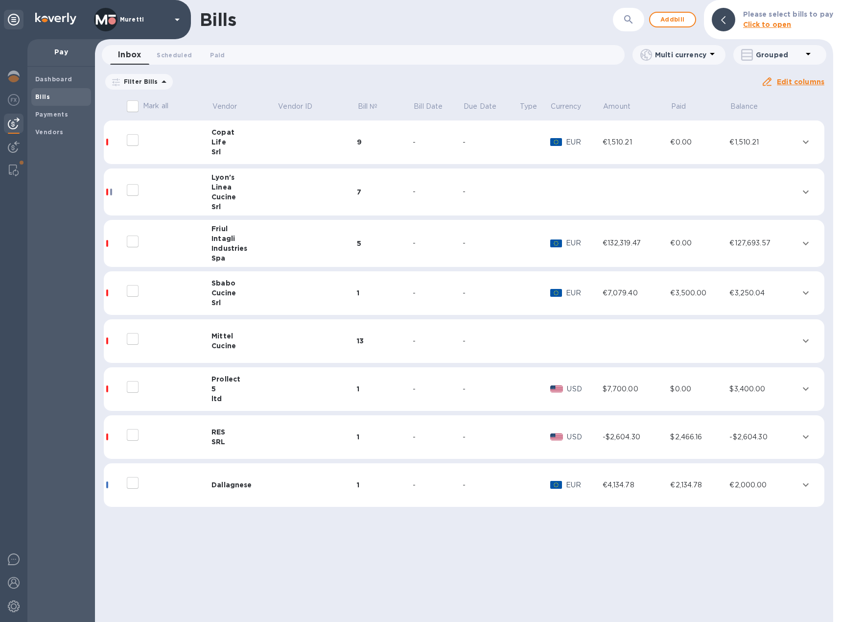
click at [216, 151] on div "Srl" at bounding box center [245, 152] width 66 height 10
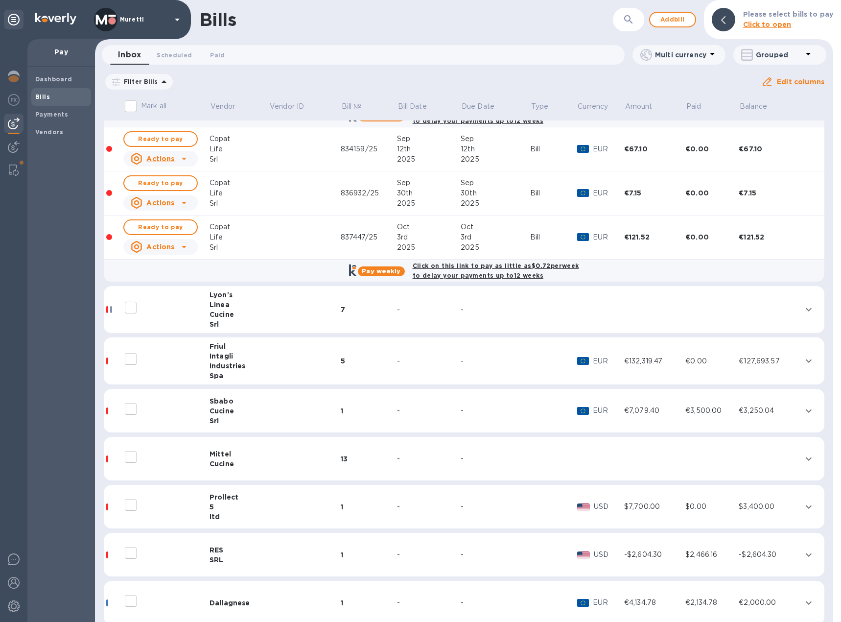
scroll to position [487, 0]
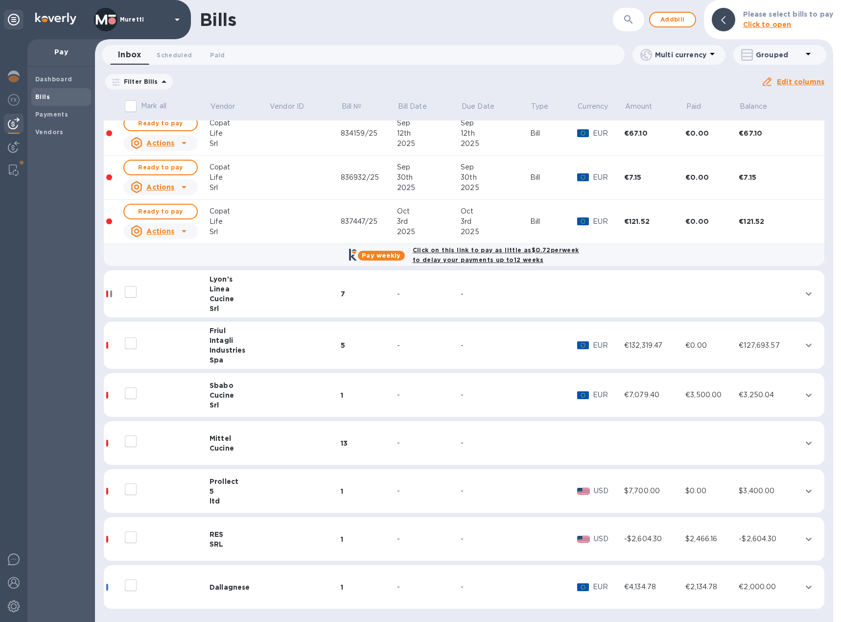
click at [233, 286] on div "Linea" at bounding box center [239, 289] width 59 height 10
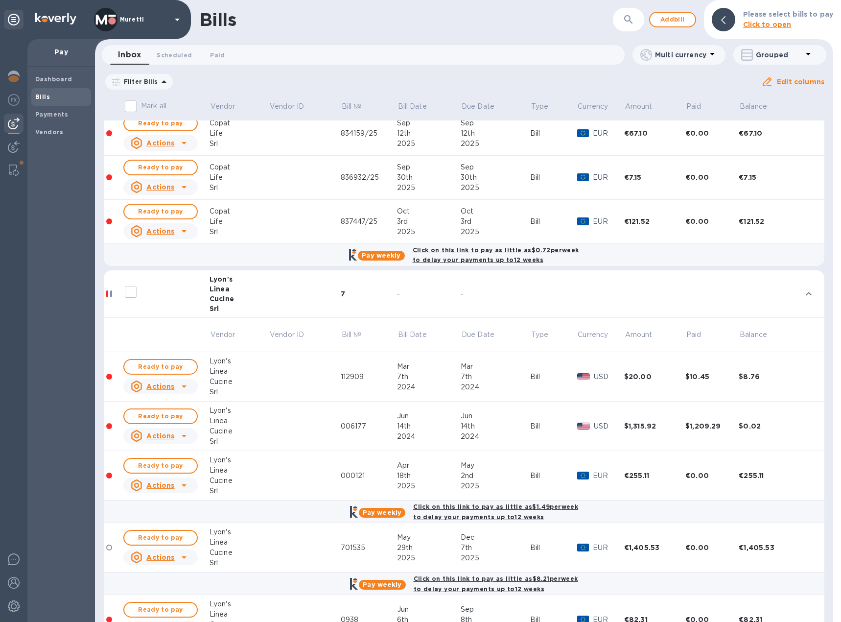
click at [243, 298] on div "Cucine" at bounding box center [239, 299] width 59 height 10
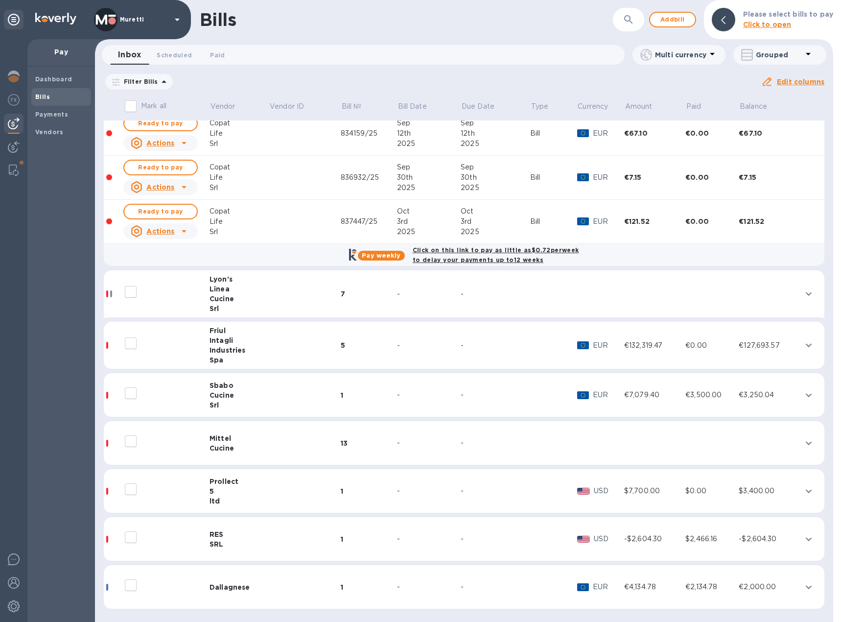
click at [243, 345] on div "Intagli" at bounding box center [239, 340] width 59 height 10
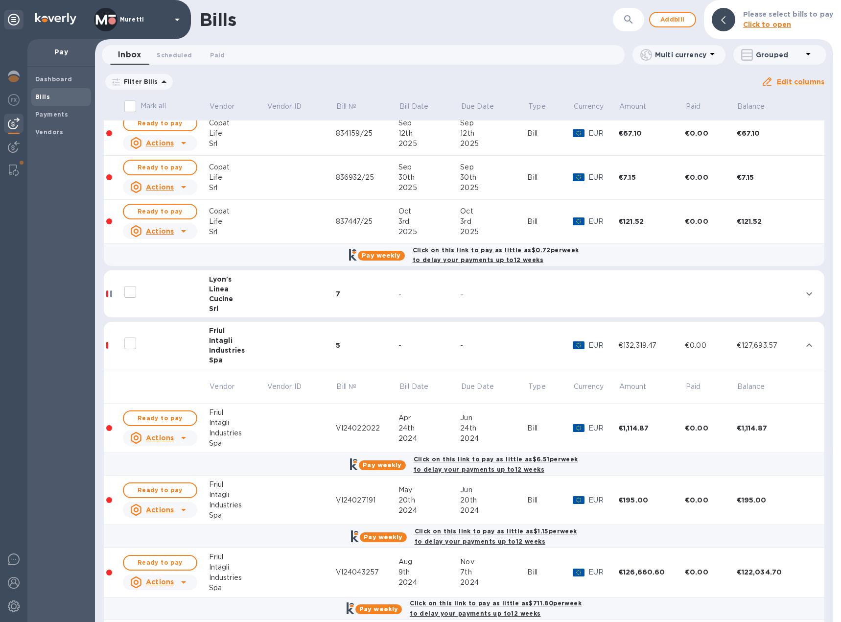
click at [243, 344] on div "Intagli" at bounding box center [237, 340] width 57 height 10
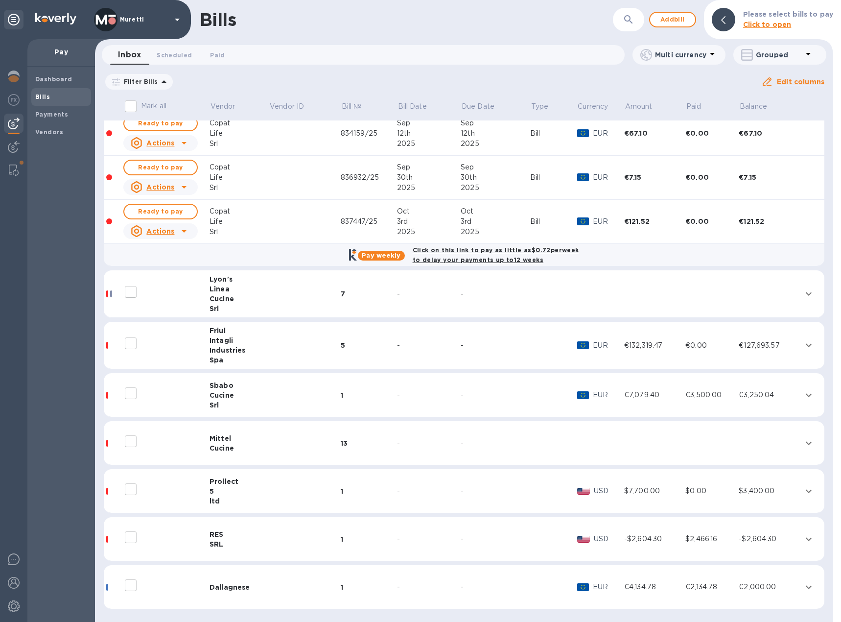
click at [269, 305] on td at bounding box center [304, 294] width 71 height 48
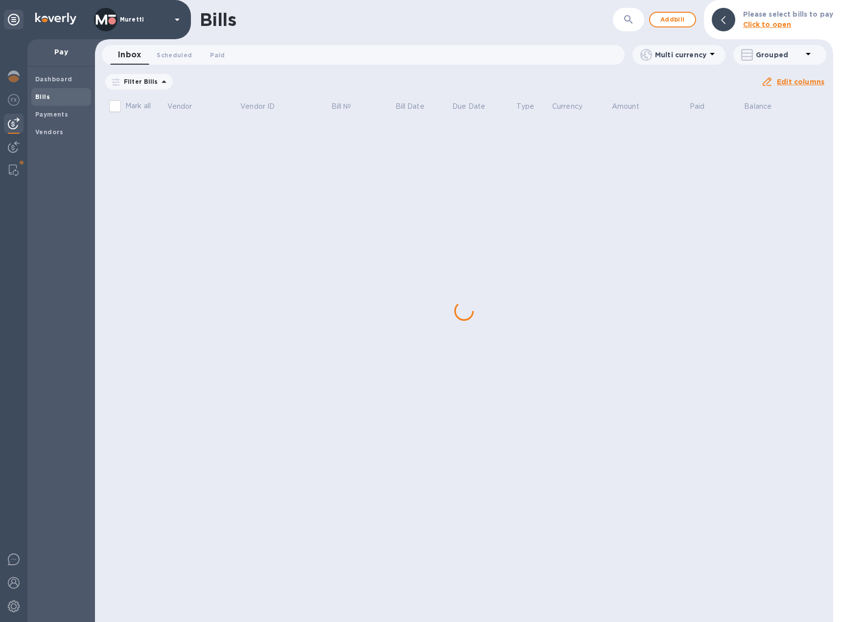
scroll to position [0, 0]
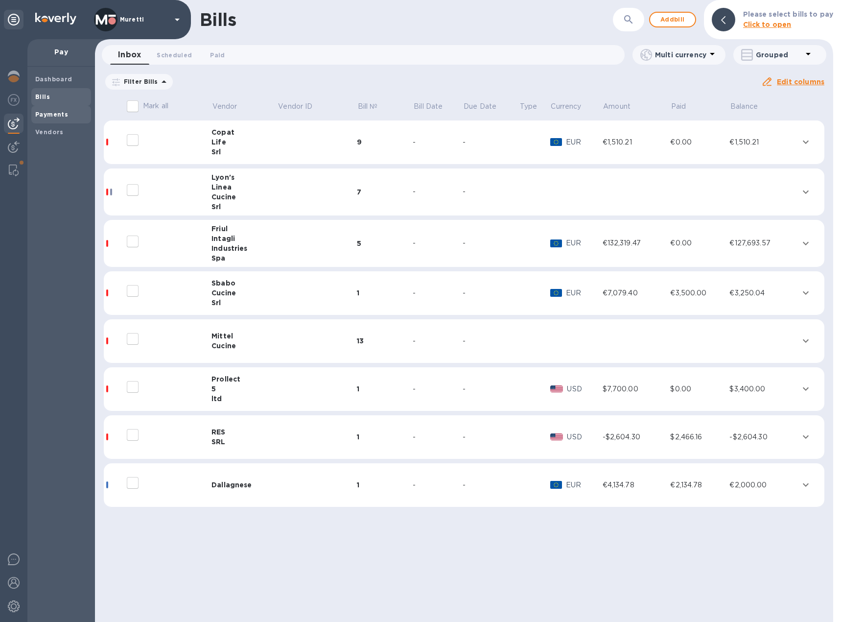
click at [61, 113] on b "Payments" at bounding box center [51, 114] width 33 height 7
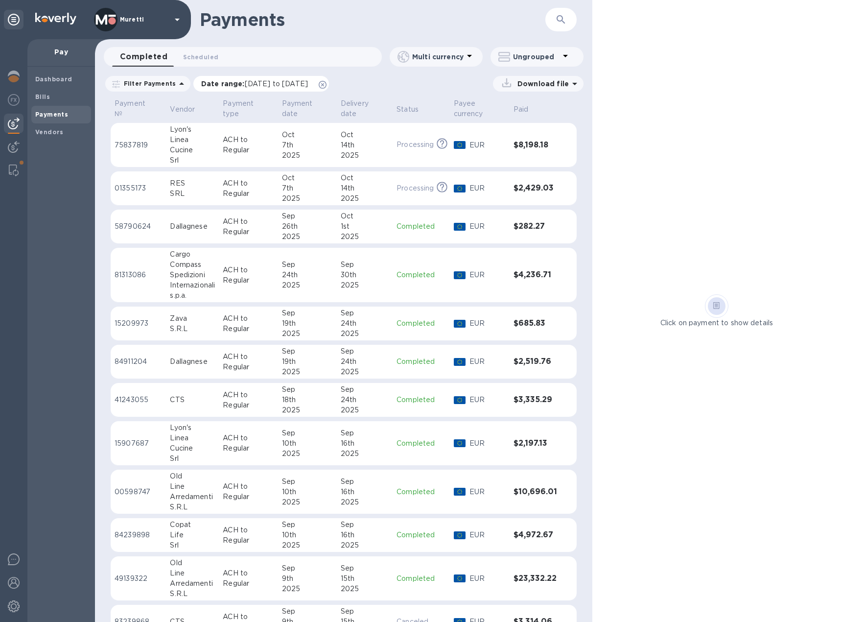
click at [327, 84] on icon at bounding box center [323, 85] width 8 height 8
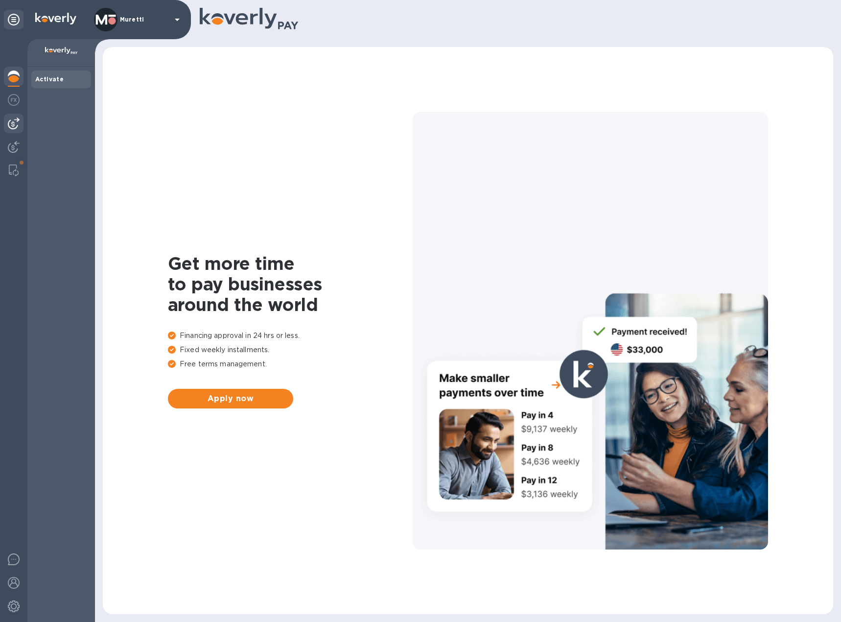
click at [12, 124] on img at bounding box center [14, 124] width 12 height 12
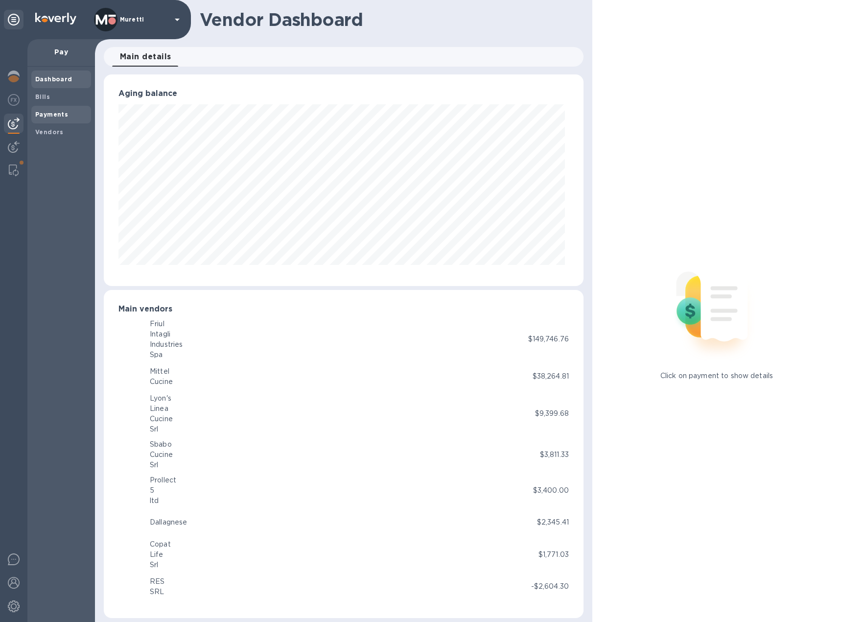
scroll to position [212, 476]
click at [48, 115] on b "Payments" at bounding box center [51, 114] width 33 height 7
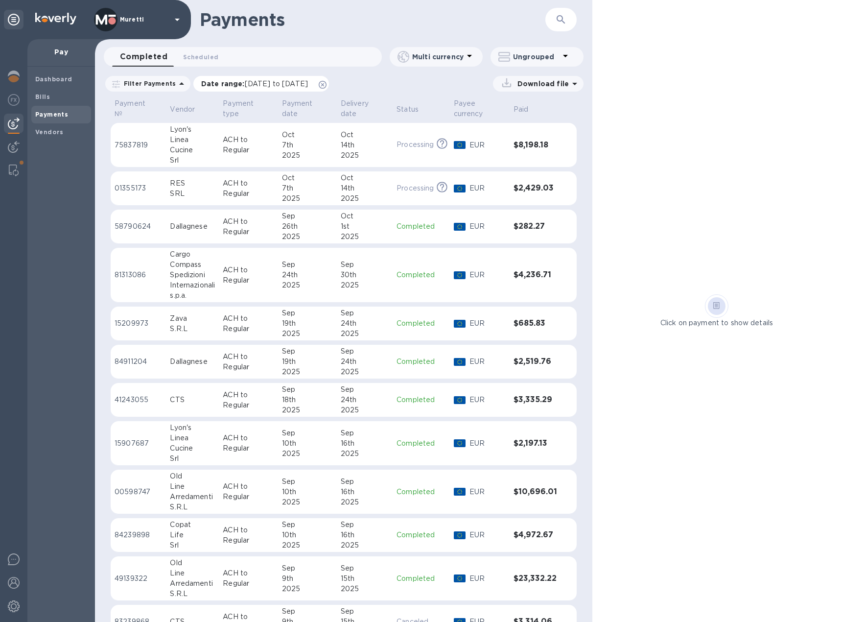
click at [327, 84] on icon at bounding box center [323, 85] width 8 height 8
click at [49, 97] on span "Bills" at bounding box center [61, 97] width 52 height 10
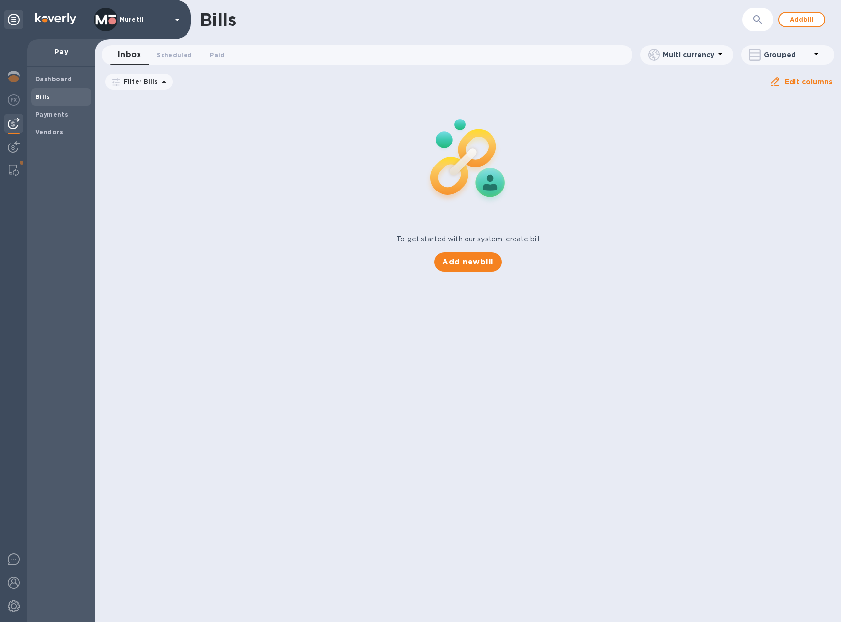
click at [0, 0] on icon at bounding box center [0, 0] width 0 height 0
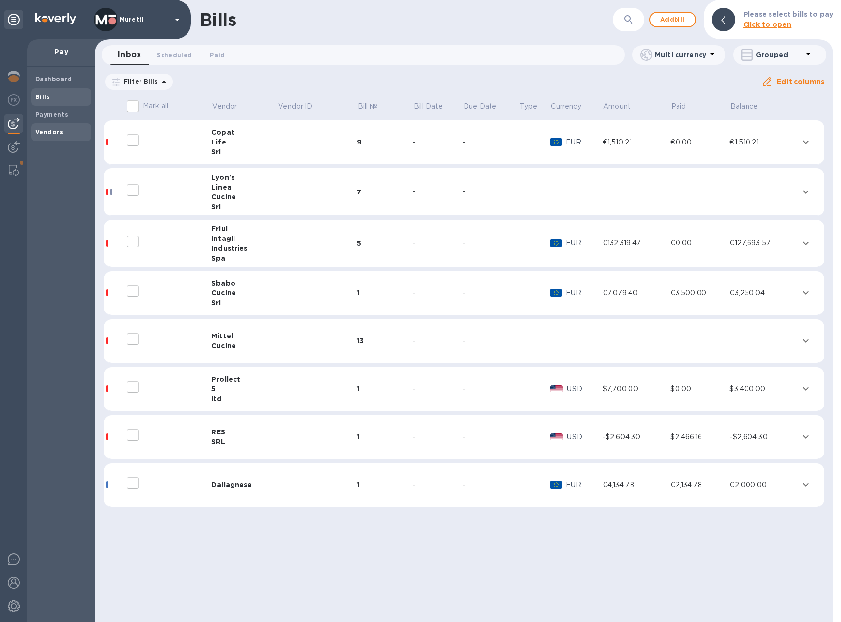
click at [55, 130] on b "Vendors" at bounding box center [49, 131] width 28 height 7
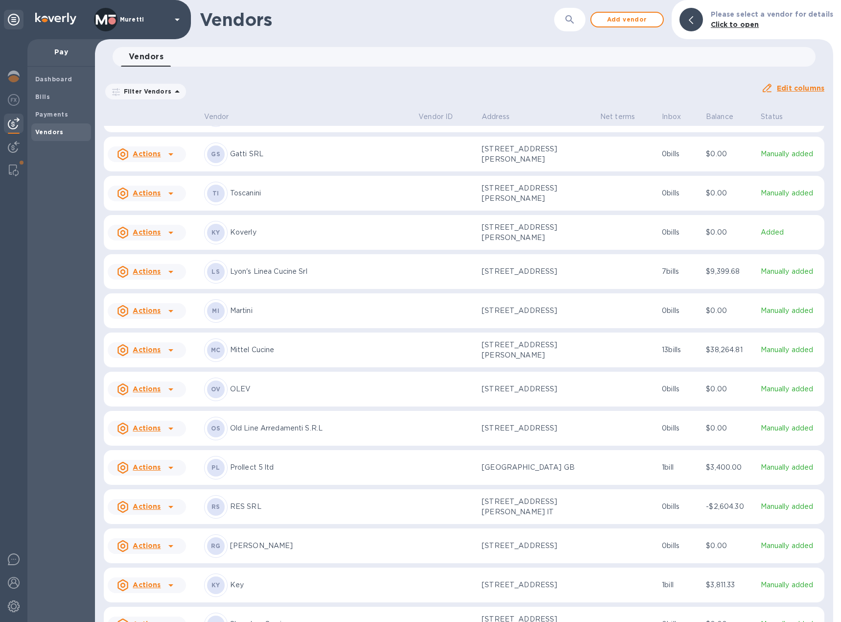
scroll to position [441, 0]
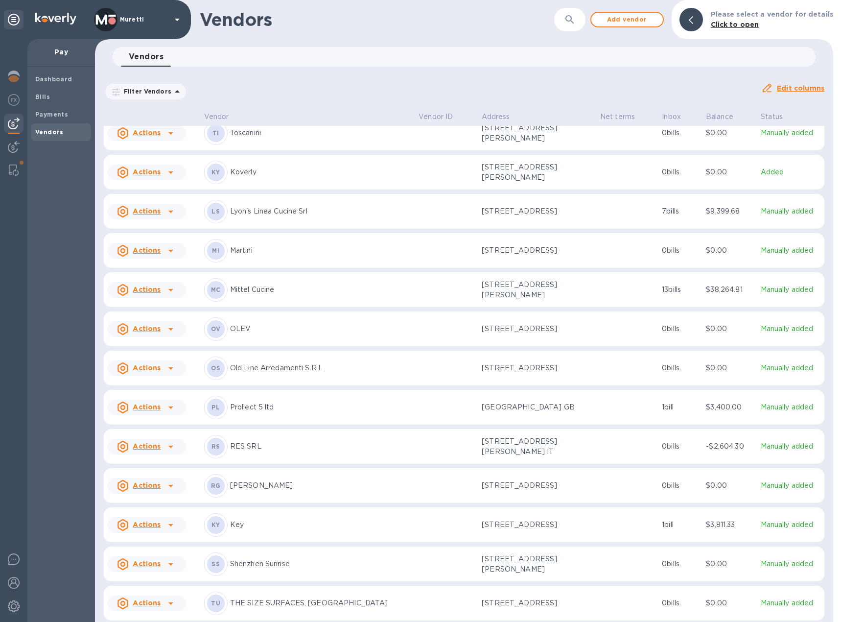
click at [253, 326] on p "OLEV" at bounding box center [320, 329] width 181 height 10
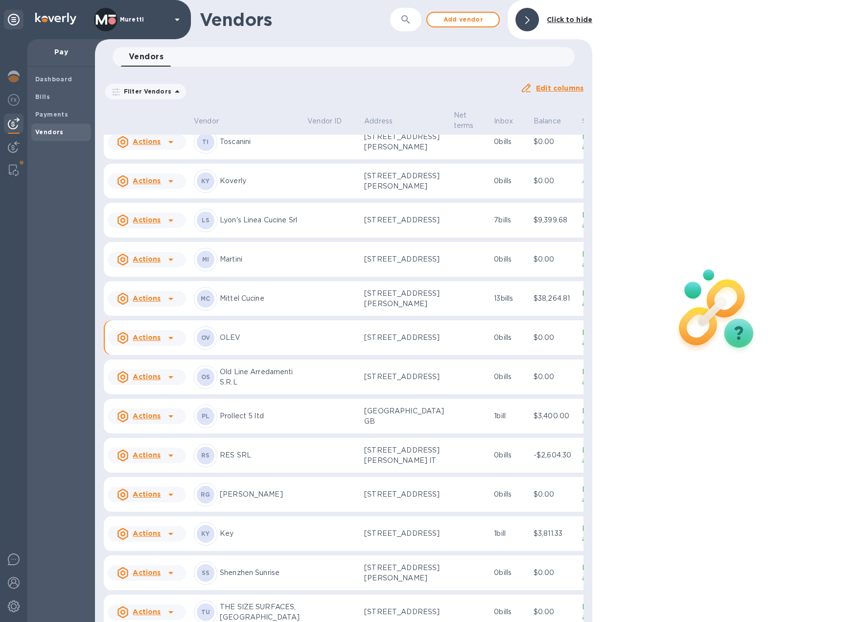
scroll to position [651, 0]
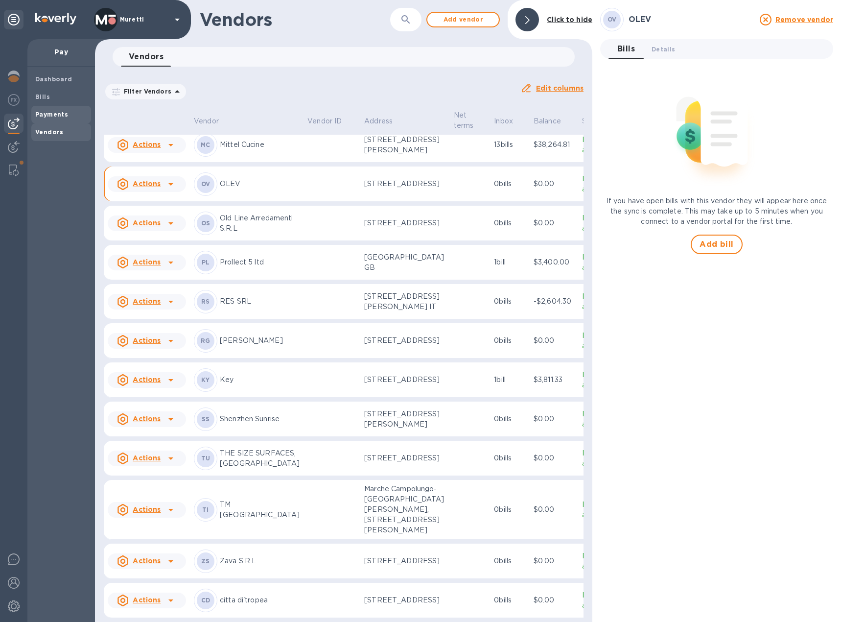
click at [63, 116] on b "Payments" at bounding box center [51, 114] width 33 height 7
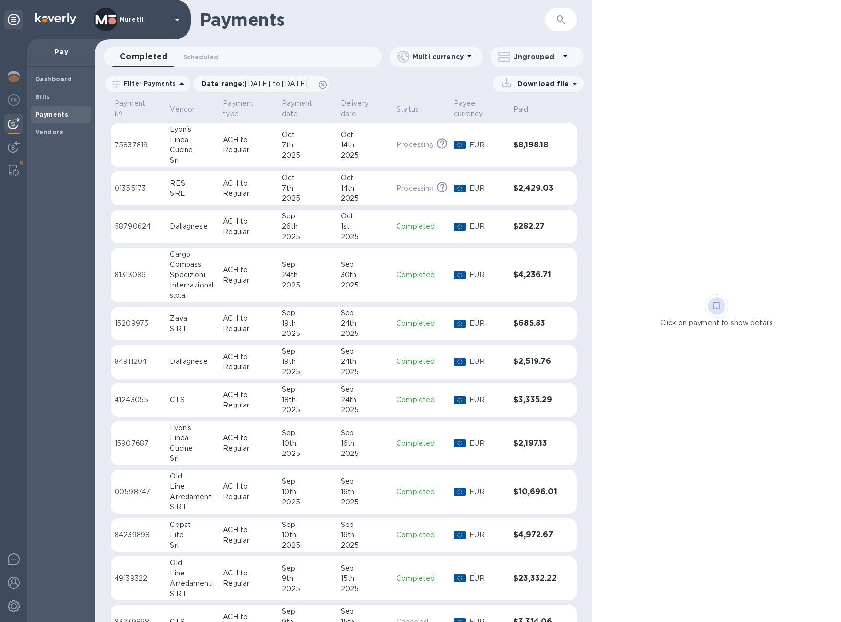
click at [515, 56] on p "Ungrouped" at bounding box center [536, 57] width 47 height 10
click at [536, 79] on li "Group payments by vendors" at bounding box center [554, 82] width 127 height 31
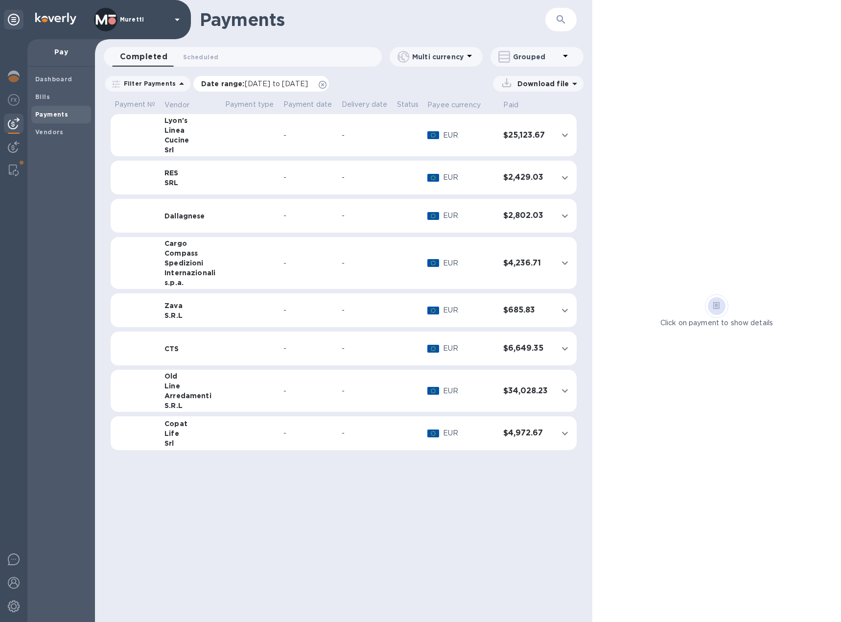
click at [327, 86] on icon at bounding box center [323, 85] width 8 height 8
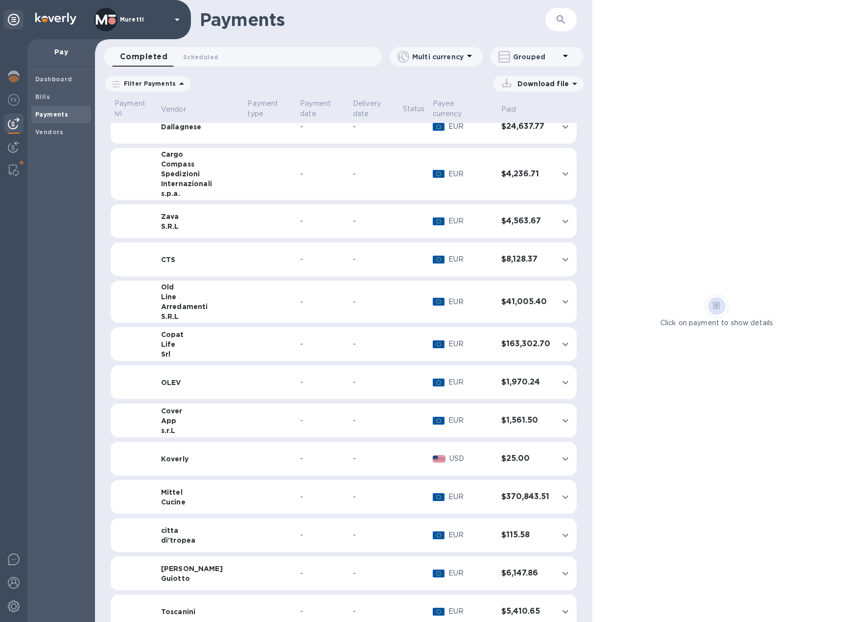
click at [186, 378] on div "OLEV" at bounding box center [200, 383] width 79 height 10
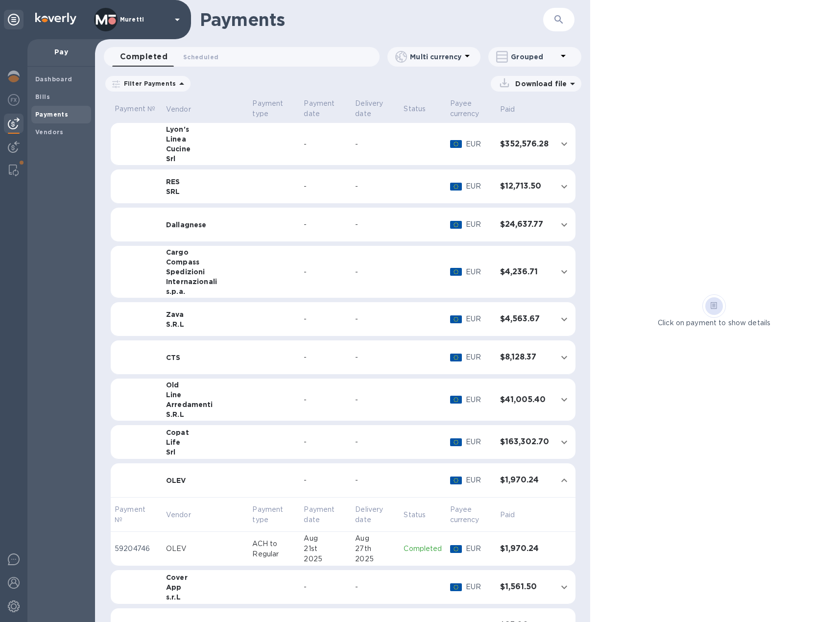
click at [532, 53] on p "Grouped" at bounding box center [534, 57] width 47 height 10
drag, startPoint x: 541, startPoint y: 78, endPoint x: 475, endPoint y: 98, distance: 68.5
click at [541, 79] on li "Separate all payments" at bounding box center [541, 82] width 106 height 31
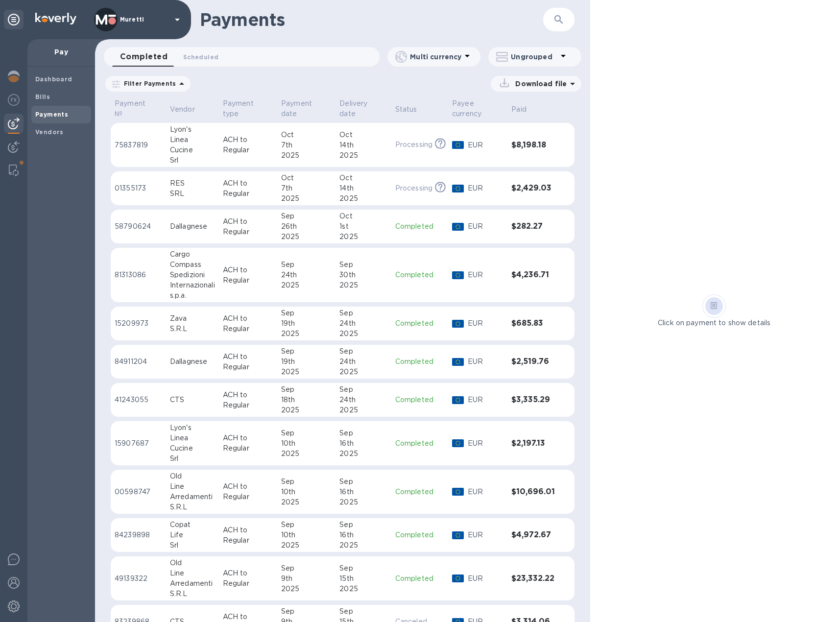
click at [238, 144] on p "ACH to Regular" at bounding box center [248, 145] width 50 height 21
